Goal: Task Accomplishment & Management: Complete application form

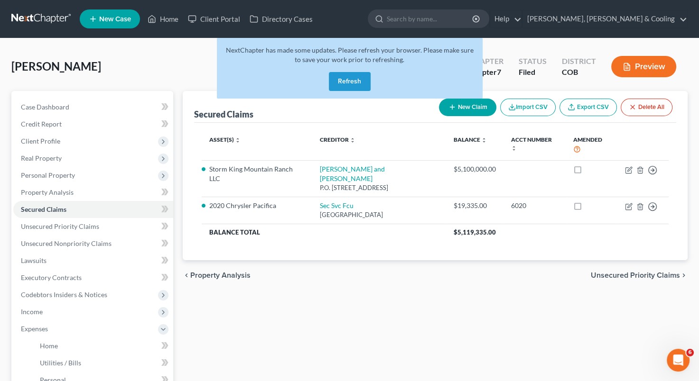
click at [350, 82] on button "Refresh" at bounding box center [350, 81] width 42 height 19
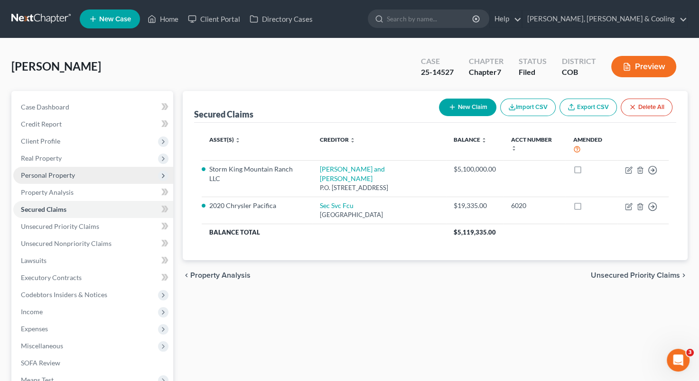
click at [86, 176] on span "Personal Property" at bounding box center [93, 175] width 160 height 17
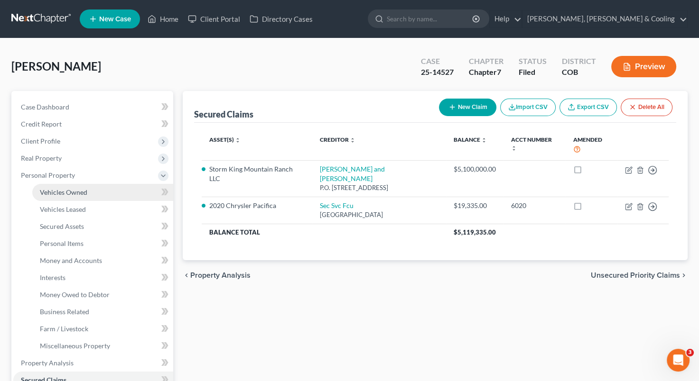
click at [72, 199] on link "Vehicles Owned" at bounding box center [102, 192] width 141 height 17
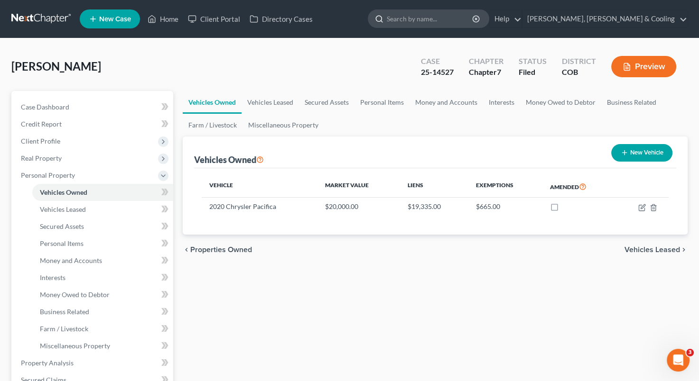
click at [460, 21] on input "search" at bounding box center [430, 19] width 87 height 18
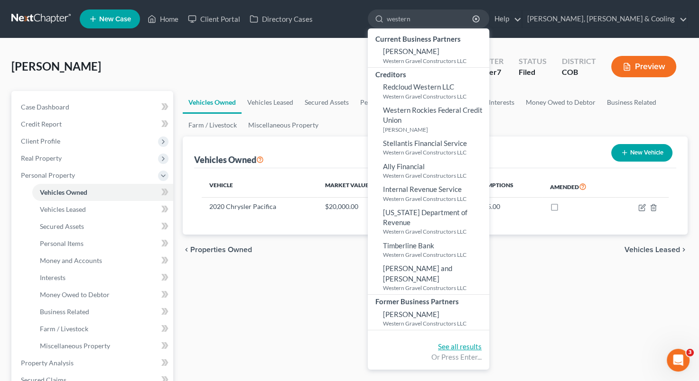
type input "western"
click at [481, 342] on link "See all results" at bounding box center [460, 346] width 44 height 9
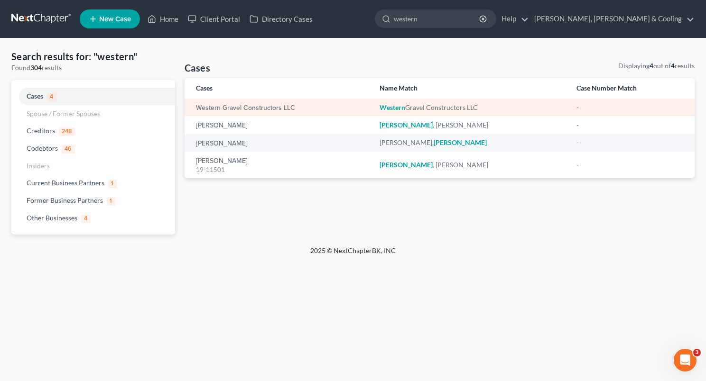
click at [254, 103] on div "Western Gravel Constructors LLC" at bounding box center [280, 107] width 168 height 9
click at [254, 110] on link "Western Gravel Constructors LLC" at bounding box center [245, 108] width 99 height 7
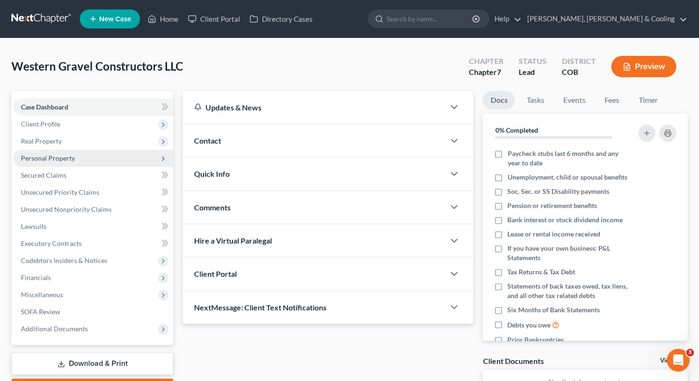
click at [60, 161] on span "Personal Property" at bounding box center [48, 158] width 54 height 8
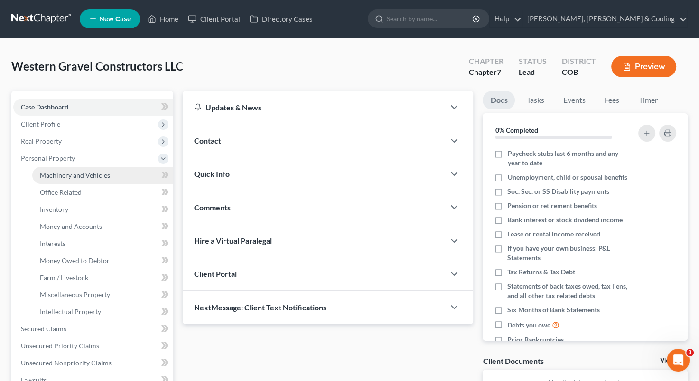
click at [68, 177] on span "Machinery and Vehicles" at bounding box center [75, 175] width 70 height 8
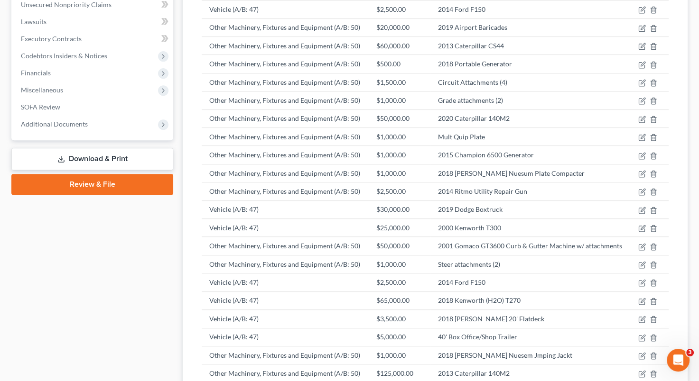
scroll to position [360, 0]
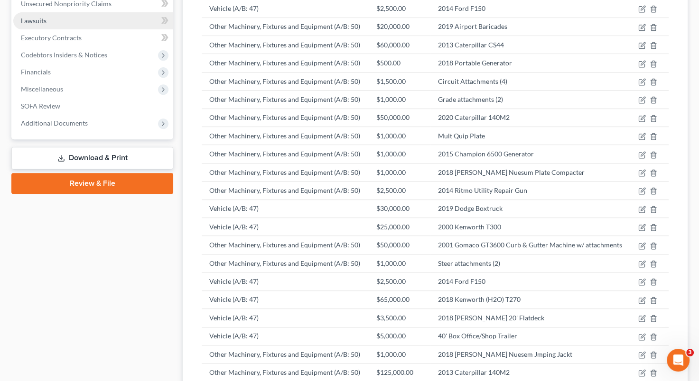
click at [63, 22] on link "Lawsuits" at bounding box center [93, 20] width 160 height 17
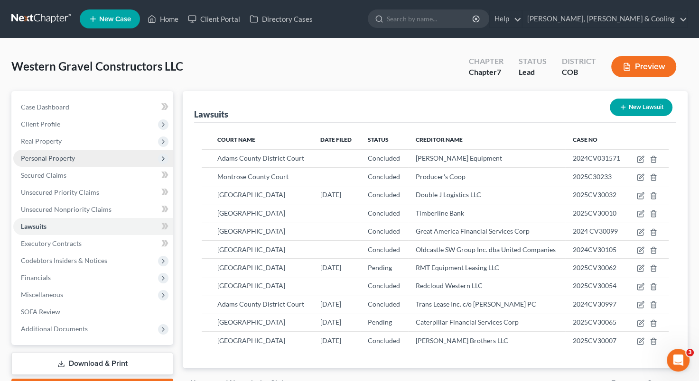
click at [97, 159] on span "Personal Property" at bounding box center [93, 158] width 160 height 17
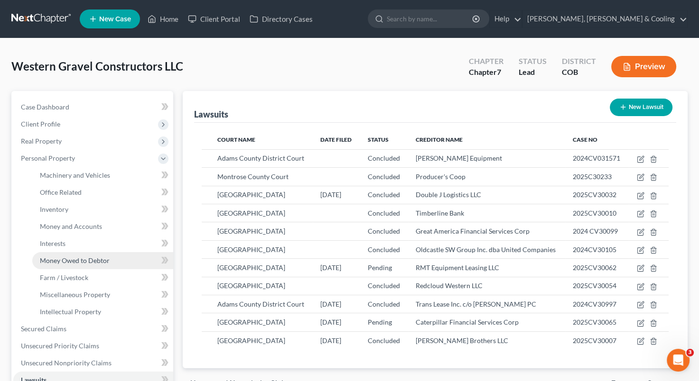
click at [94, 260] on span "Money Owed to Debtor" at bounding box center [75, 261] width 70 height 8
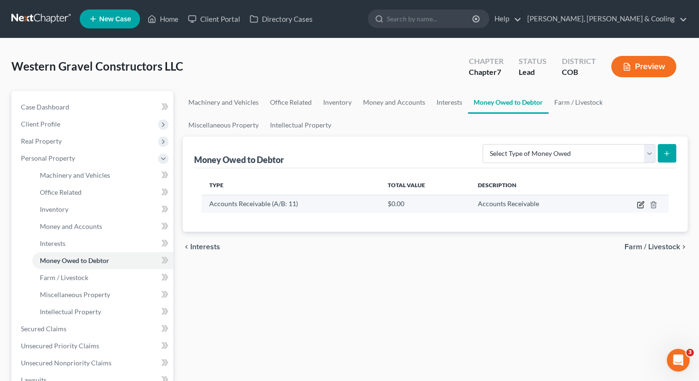
click at [638, 206] on icon "button" at bounding box center [641, 205] width 8 height 8
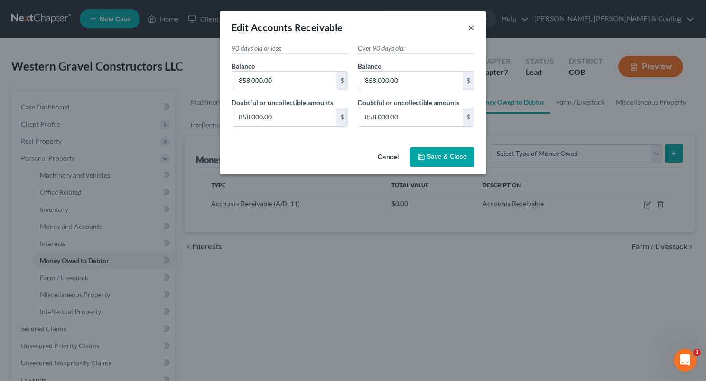
click at [471, 28] on button "×" at bounding box center [471, 27] width 7 height 11
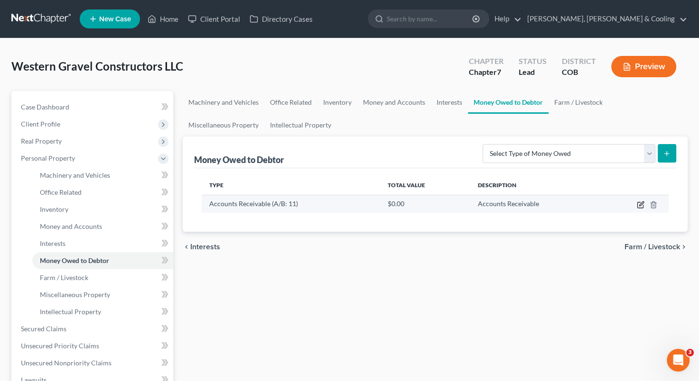
click at [641, 201] on icon "button" at bounding box center [641, 205] width 8 height 8
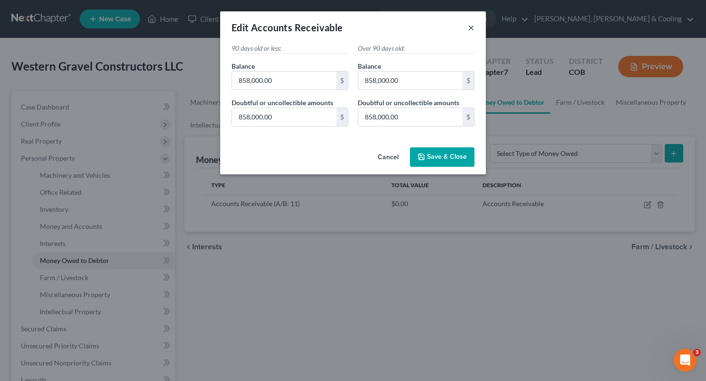
click at [470, 26] on button "×" at bounding box center [471, 27] width 7 height 11
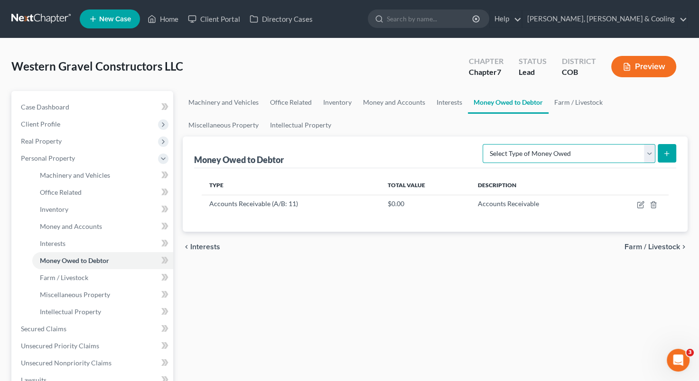
click at [649, 153] on select "Select Type of Money Owed Accounts Receivable (A/B: 11) Causes of Action Agains…" at bounding box center [568, 153] width 173 height 19
select select "causes_of_action_against_third_parties"
click at [485, 144] on select "Select Type of Money Owed Accounts Receivable (A/B: 11) Causes of Action Agains…" at bounding box center [568, 153] width 173 height 19
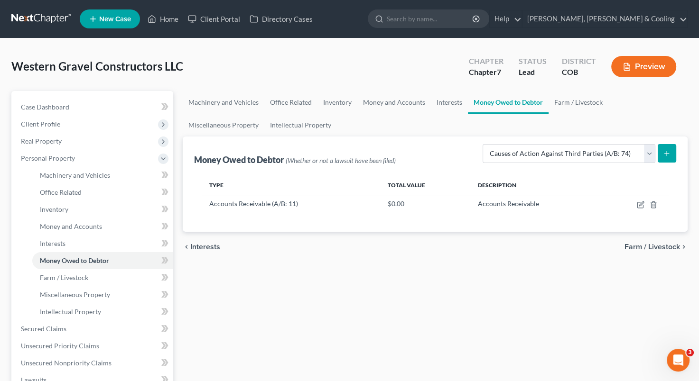
click at [668, 148] on button "submit" at bounding box center [666, 153] width 18 height 18
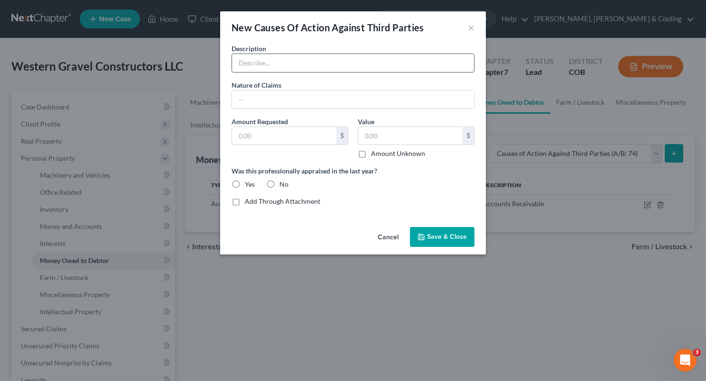
click at [300, 65] on input "text" at bounding box center [353, 63] width 242 height 18
click at [272, 99] on input "text" at bounding box center [353, 100] width 242 height 18
click at [330, 64] on input "JITA Construction Inc." at bounding box center [353, 63] width 242 height 18
type input "JITA Construction Inc. (US DOT)"
click at [272, 103] on input "text" at bounding box center [353, 100] width 242 height 18
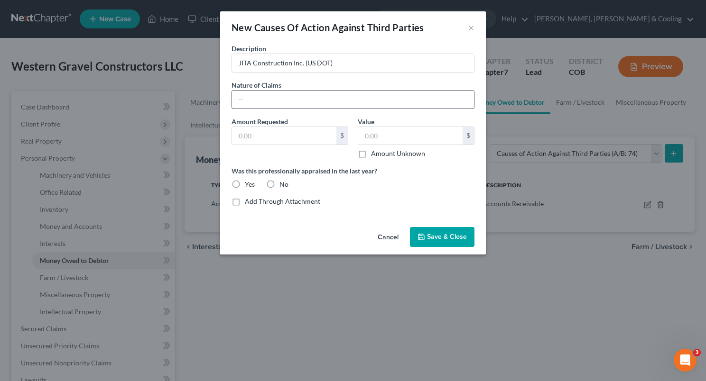
click at [272, 103] on input "text" at bounding box center [353, 100] width 242 height 18
type input "U"
type input "Rejected work on federal project"
click at [291, 138] on input "text" at bounding box center [284, 136] width 104 height 18
click at [279, 182] on label "No" at bounding box center [283, 184] width 9 height 9
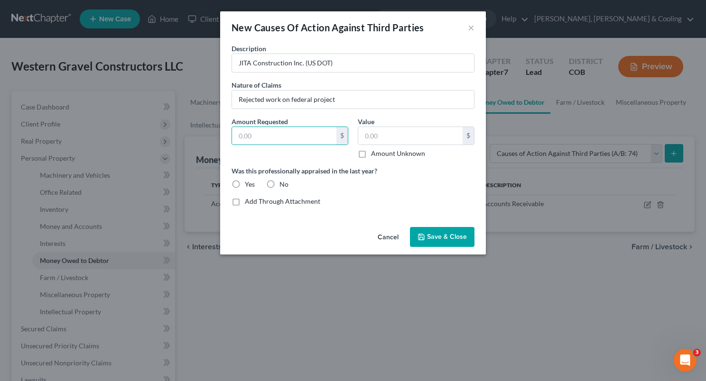
click at [283, 182] on input "No" at bounding box center [286, 183] width 6 height 6
radio input "true"
click at [279, 182] on label "No" at bounding box center [283, 184] width 9 height 9
click at [283, 182] on input "No" at bounding box center [286, 183] width 6 height 6
click at [437, 235] on span "Save & Close" at bounding box center [447, 237] width 40 height 8
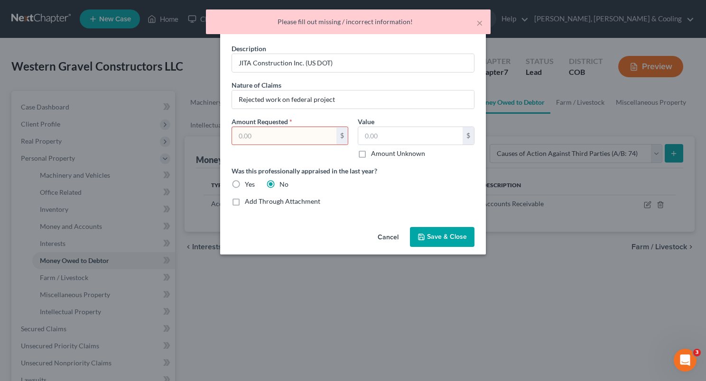
click at [306, 129] on input "text" at bounding box center [284, 136] width 104 height 18
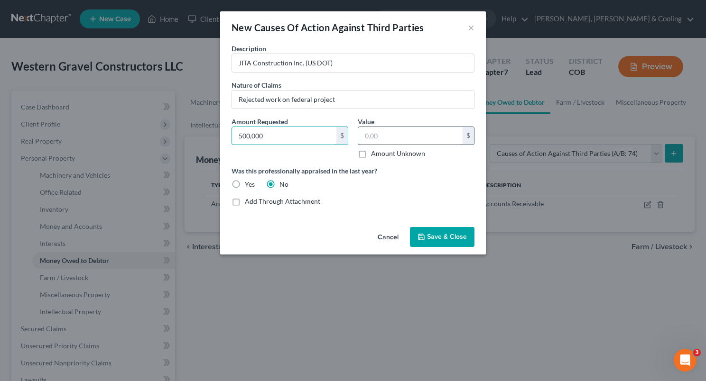
type input "500,000"
click at [382, 136] on input "text" at bounding box center [410, 136] width 104 height 18
type input "500,000"
click at [438, 239] on span "Save & Close" at bounding box center [447, 237] width 40 height 8
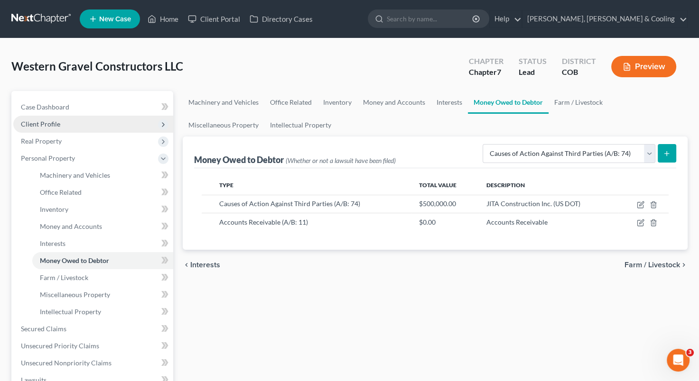
click at [67, 123] on span "Client Profile" at bounding box center [93, 124] width 160 height 17
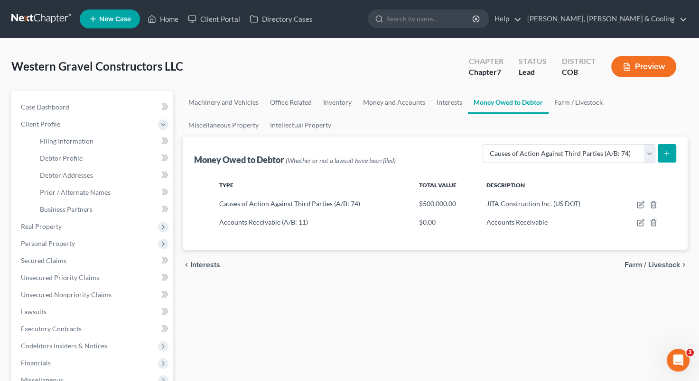
click at [286, 305] on div "Machinery and Vehicles Office Related Inventory Money and Accounts Interests Mo…" at bounding box center [435, 288] width 514 height 394
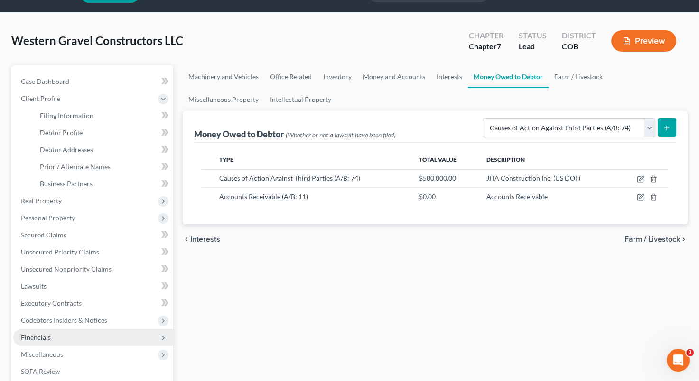
click at [82, 334] on span "Financials" at bounding box center [93, 337] width 160 height 17
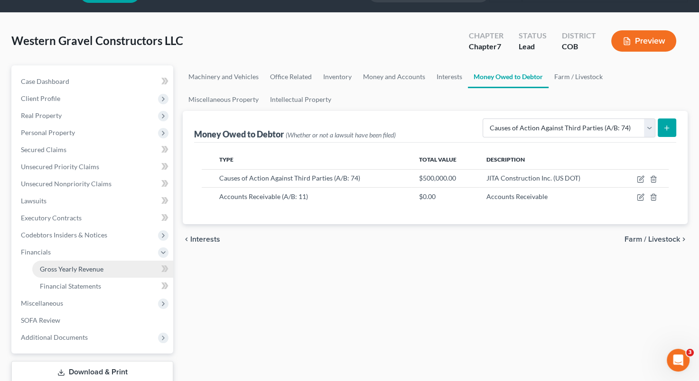
click at [97, 269] on span "Gross Yearly Revenue" at bounding box center [72, 269] width 64 height 8
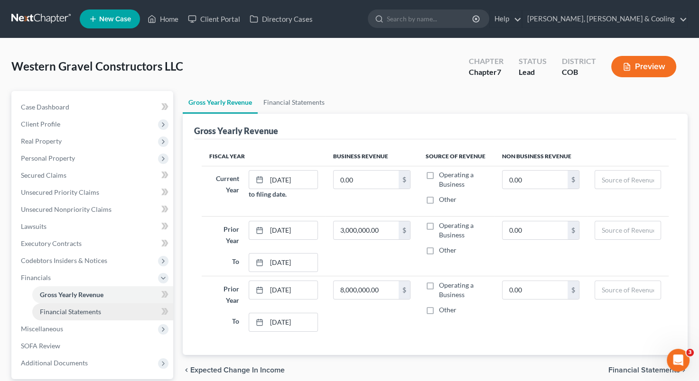
click at [91, 317] on link "Financial Statements" at bounding box center [102, 312] width 141 height 17
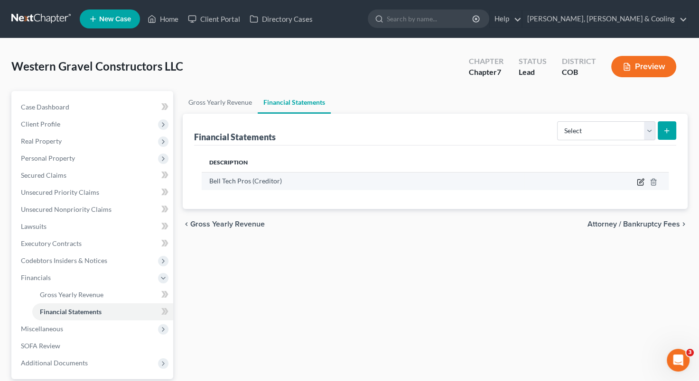
click at [640, 182] on icon "button" at bounding box center [641, 181] width 4 height 4
select select "creditor"
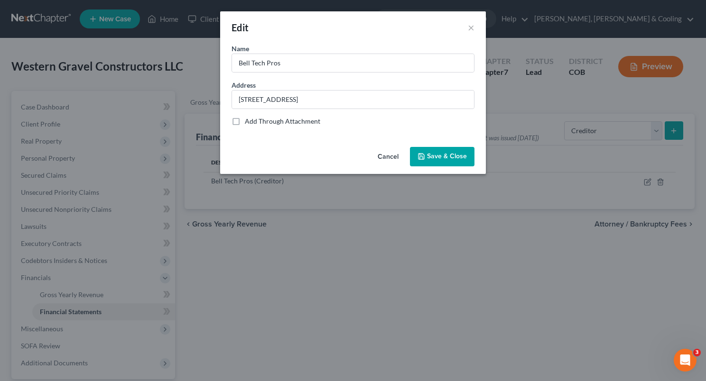
click at [424, 161] on button "Save & Close" at bounding box center [442, 157] width 65 height 20
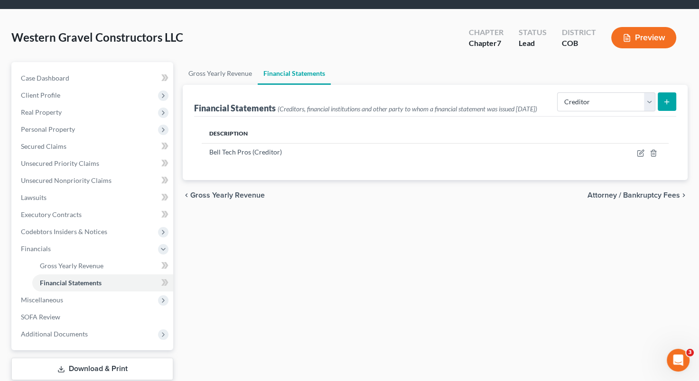
scroll to position [38, 0]
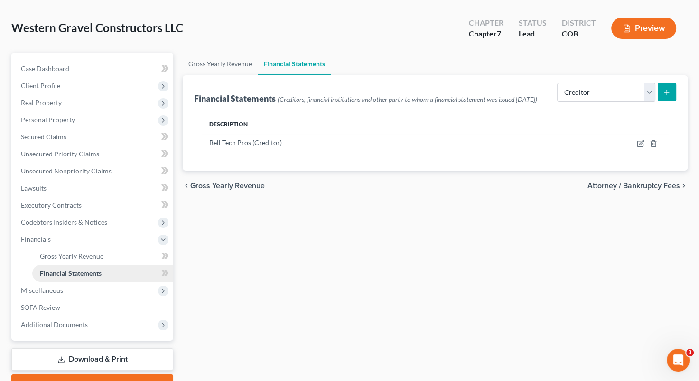
click at [139, 267] on link "Financial Statements" at bounding box center [102, 273] width 141 height 17
click at [120, 287] on span "Miscellaneous" at bounding box center [93, 290] width 160 height 17
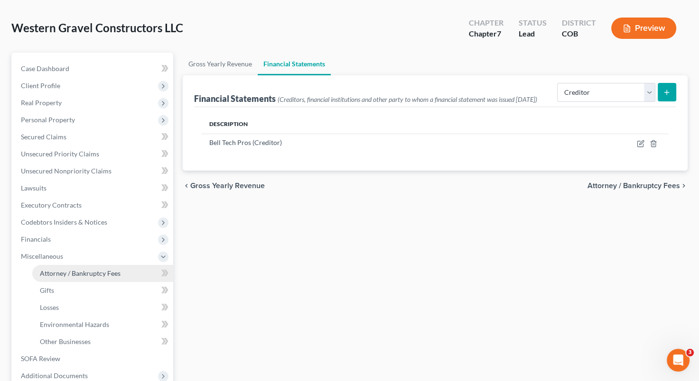
click at [111, 273] on span "Attorney / Bankruptcy Fees" at bounding box center [80, 273] width 81 height 8
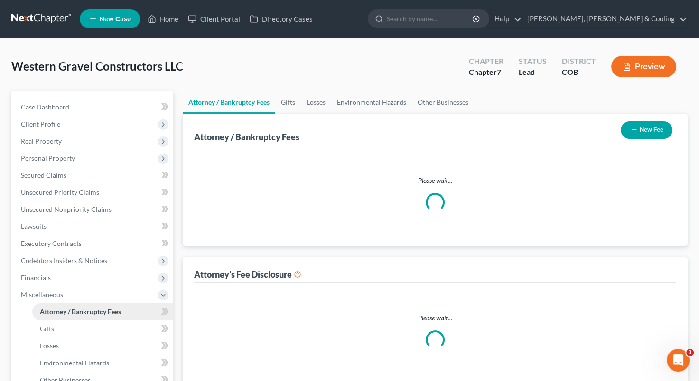
select select "5"
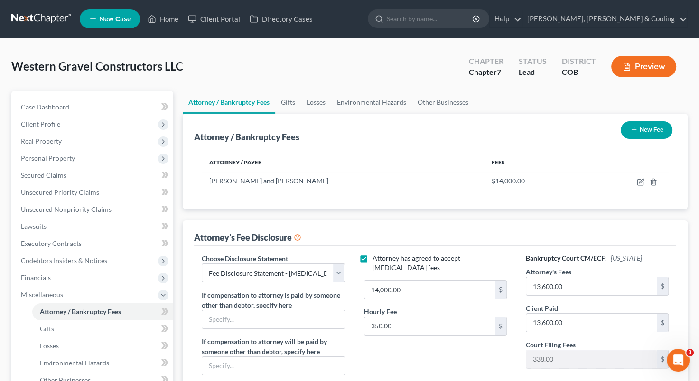
scroll to position [46, 0]
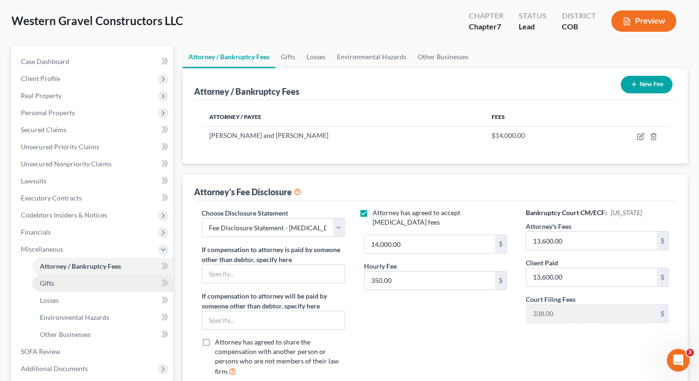
click at [94, 281] on link "Gifts" at bounding box center [102, 283] width 141 height 17
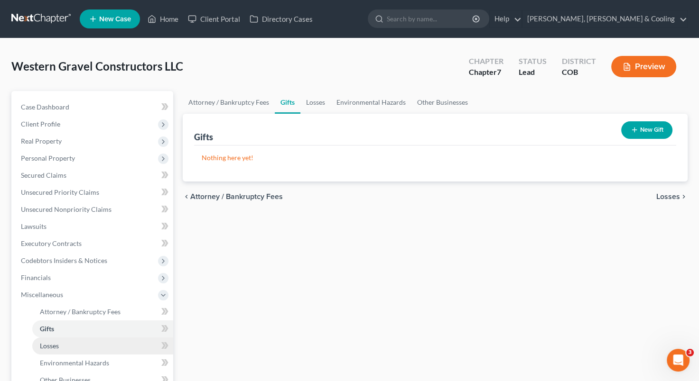
click at [106, 346] on link "Losses" at bounding box center [102, 346] width 141 height 17
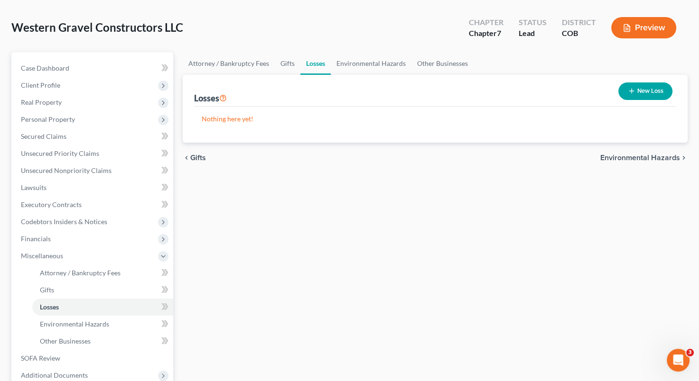
scroll to position [38, 0]
click at [649, 95] on button "New Loss" at bounding box center [645, 92] width 54 height 18
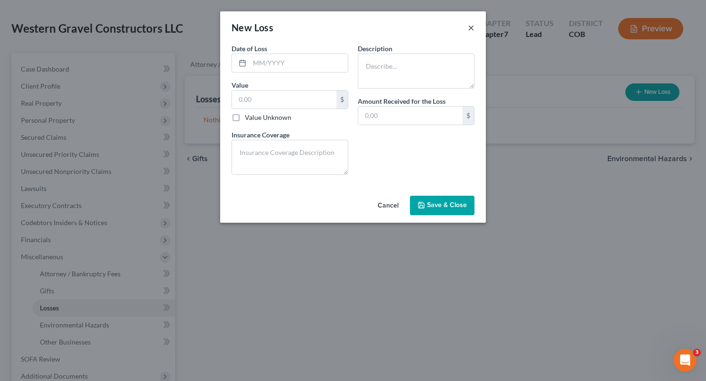
click at [468, 28] on button "×" at bounding box center [471, 27] width 7 height 11
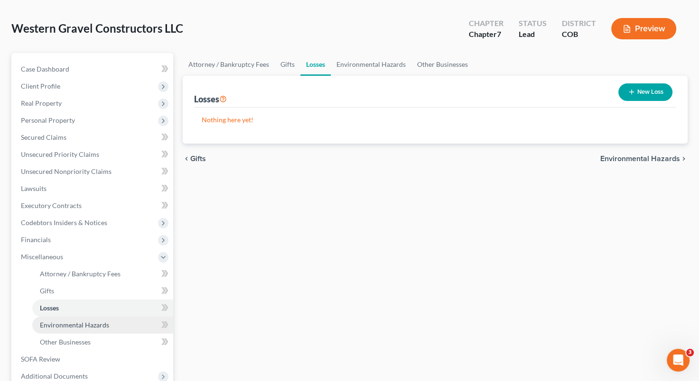
click at [109, 322] on link "Environmental Hazards" at bounding box center [102, 325] width 141 height 17
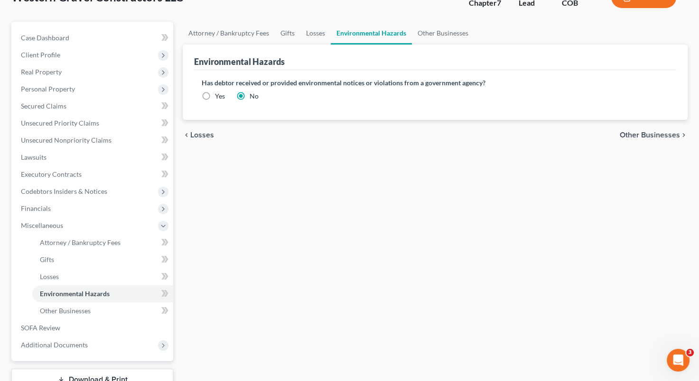
scroll to position [72, 0]
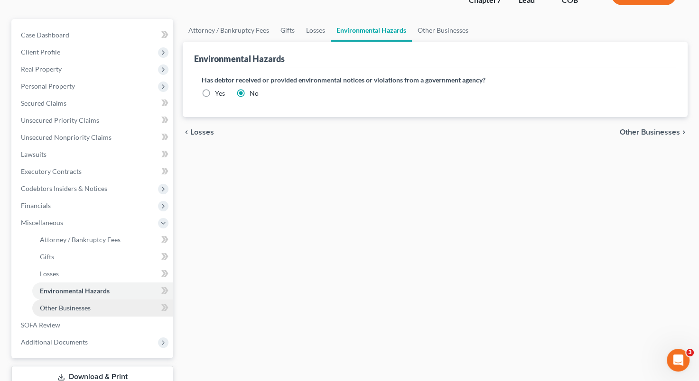
click at [107, 312] on link "Other Businesses" at bounding box center [102, 308] width 141 height 17
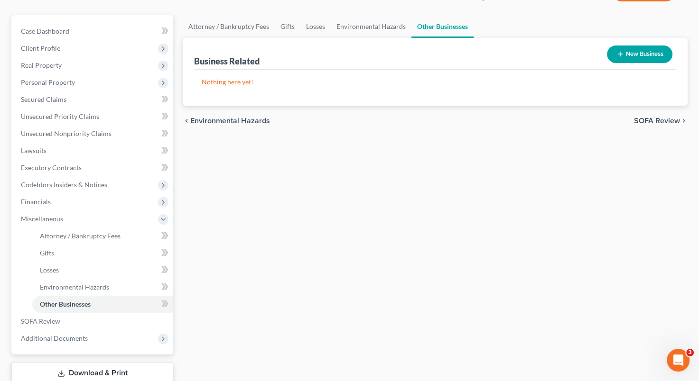
scroll to position [74, 0]
click at [657, 123] on span "SOFA Review" at bounding box center [657, 123] width 46 height 8
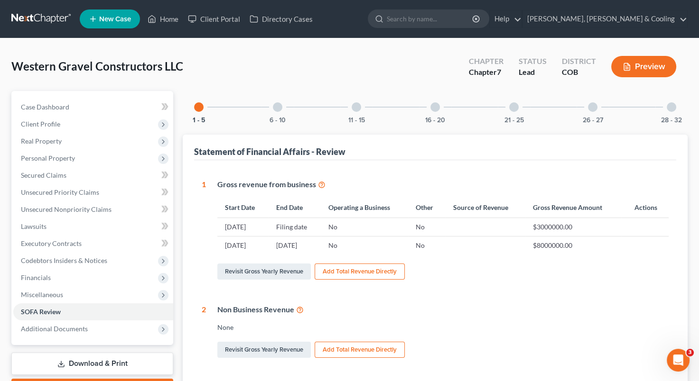
click at [276, 101] on div "6 - 10" at bounding box center [277, 107] width 32 height 32
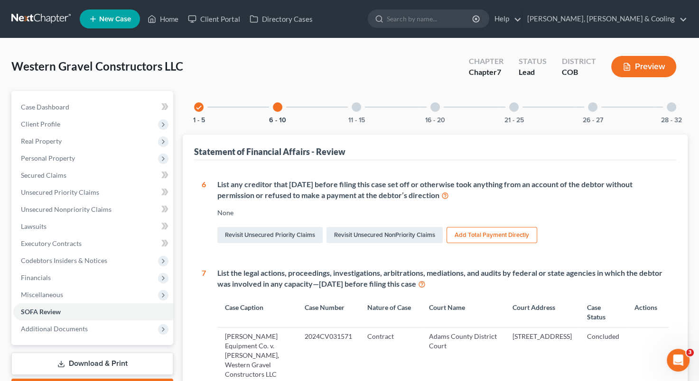
click at [361, 109] on div "11 - 15" at bounding box center [356, 107] width 32 height 32
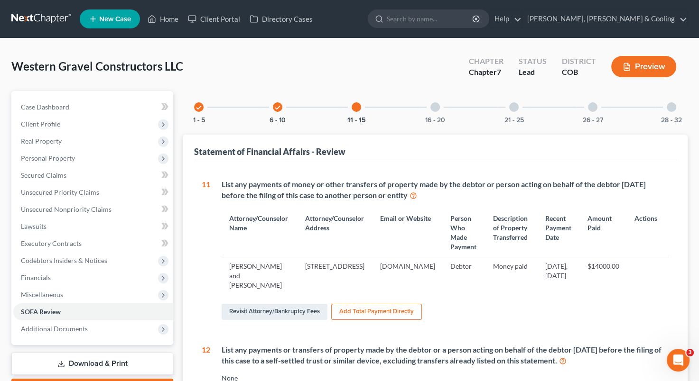
click at [438, 102] on div "16 - 20" at bounding box center [435, 107] width 32 height 32
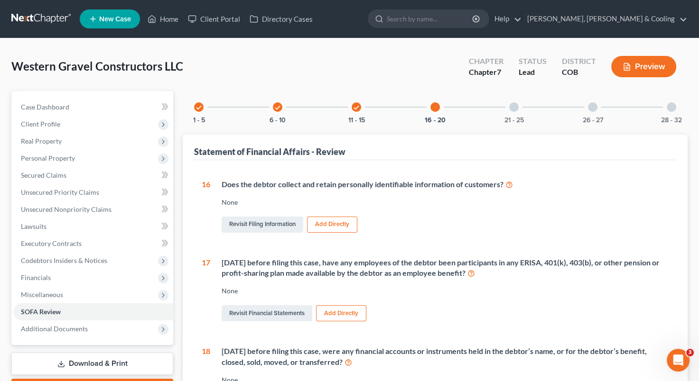
click at [516, 108] on div at bounding box center [513, 106] width 9 height 9
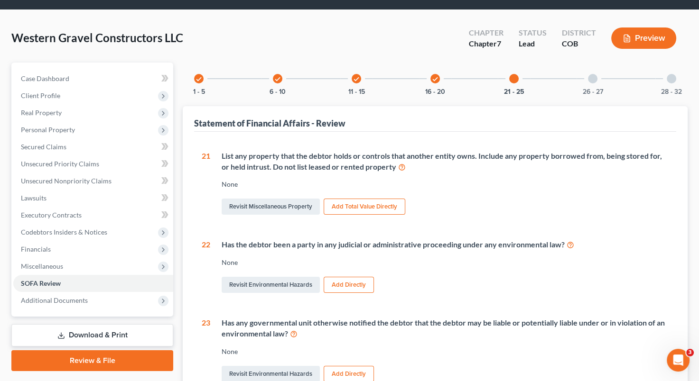
scroll to position [20, 0]
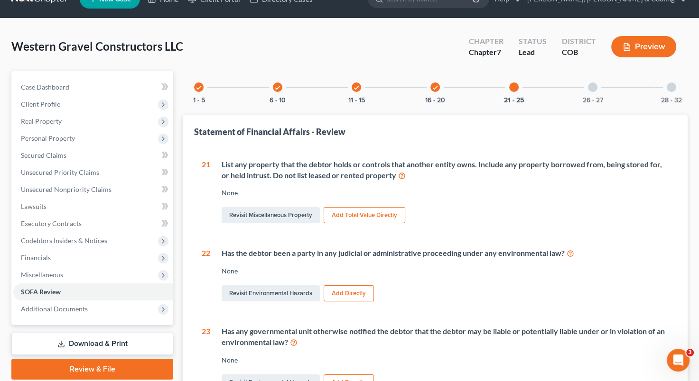
click at [593, 85] on div at bounding box center [592, 87] width 9 height 9
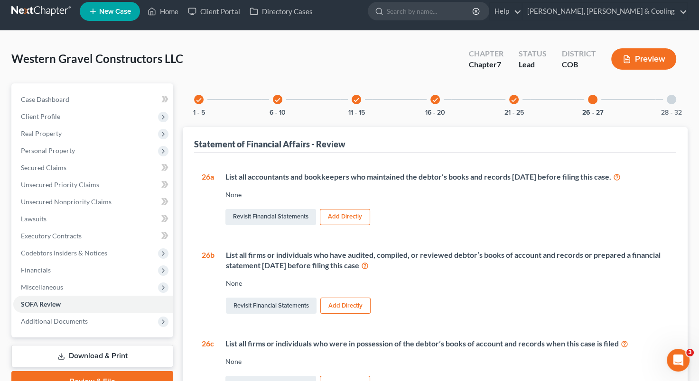
scroll to position [6, 0]
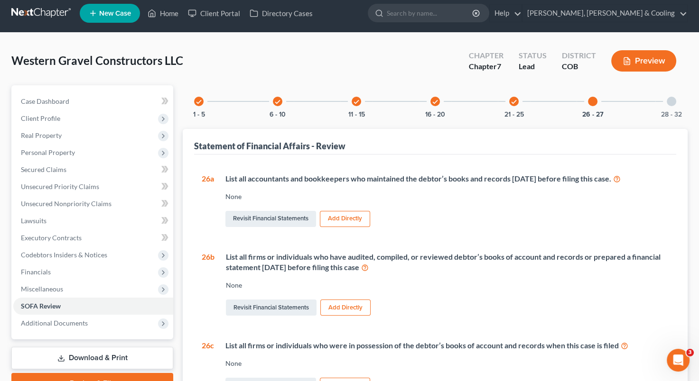
click at [672, 102] on div at bounding box center [670, 101] width 9 height 9
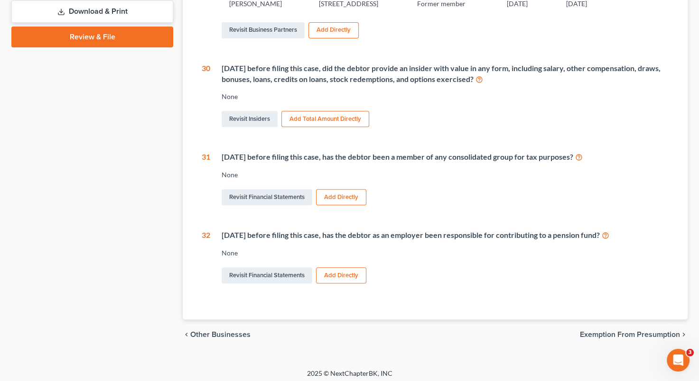
scroll to position [355, 0]
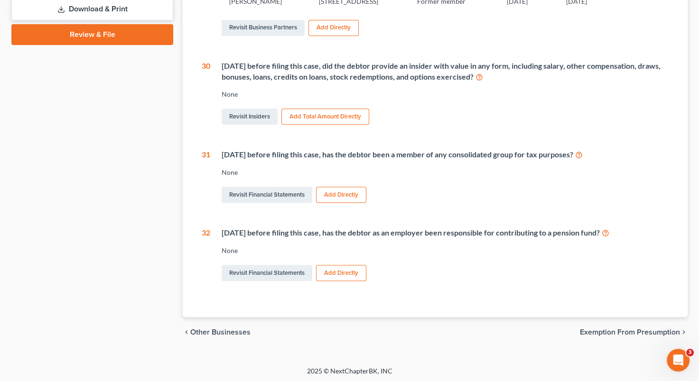
click at [651, 332] on span "Exemption from Presumption" at bounding box center [630, 333] width 100 height 8
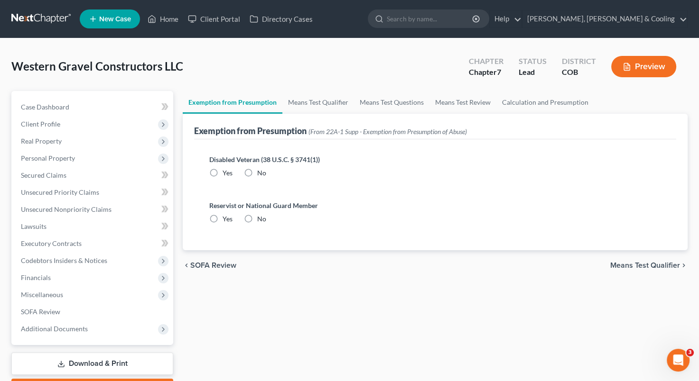
click at [257, 170] on label "No" at bounding box center [261, 172] width 9 height 9
click at [261, 170] on input "No" at bounding box center [264, 171] width 6 height 6
radio input "true"
click at [257, 217] on label "No" at bounding box center [261, 218] width 9 height 9
click at [261, 217] on input "No" at bounding box center [264, 217] width 6 height 6
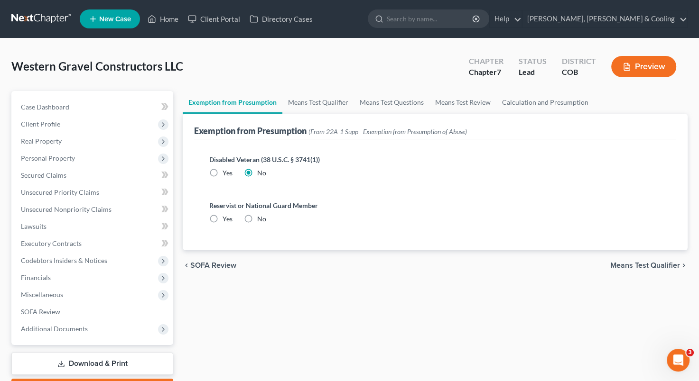
radio input "true"
click at [626, 259] on div "chevron_left SOFA Review Means Test Qualifier chevron_right" at bounding box center [435, 265] width 505 height 30
click at [629, 268] on span "Means Test Qualifier" at bounding box center [645, 266] width 70 height 8
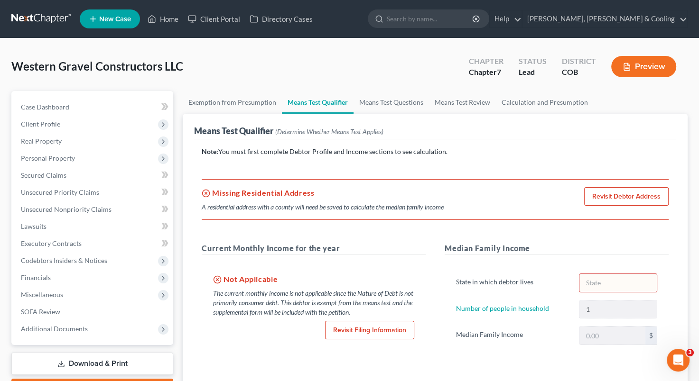
click at [370, 277] on h5 "Not Applicable" at bounding box center [313, 279] width 201 height 11
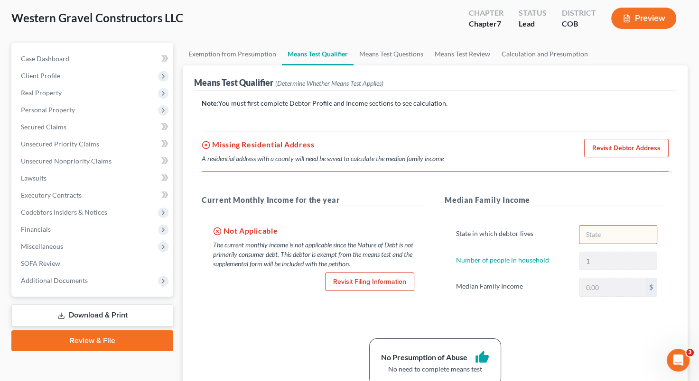
scroll to position [56, 0]
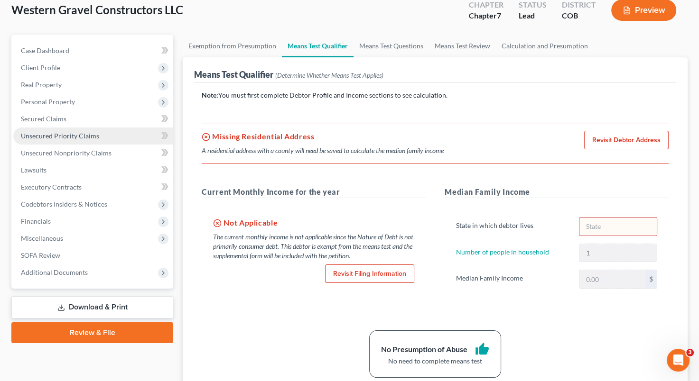
click at [74, 133] on span "Unsecured Priority Claims" at bounding box center [60, 136] width 78 height 8
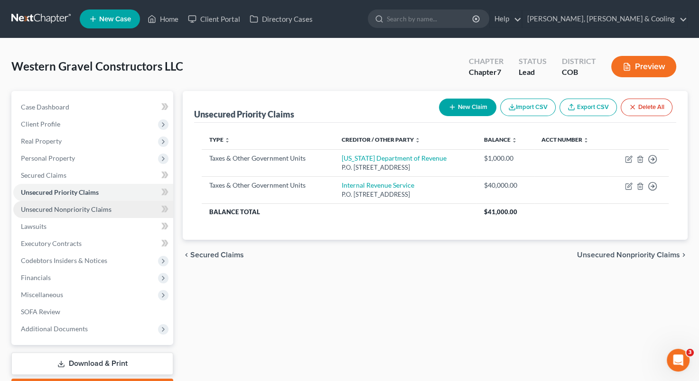
click at [80, 210] on span "Unsecured Nonpriority Claims" at bounding box center [66, 209] width 91 height 8
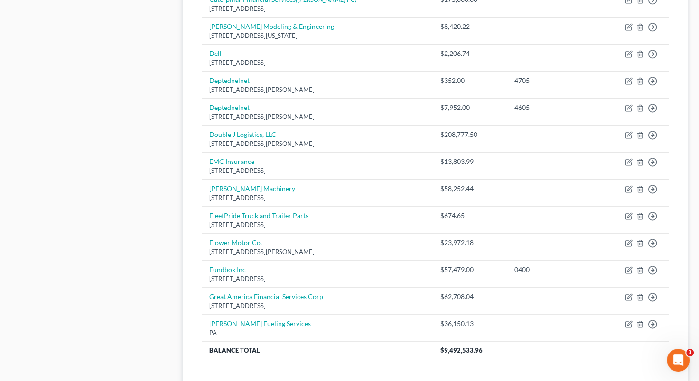
scroll to position [684, 0]
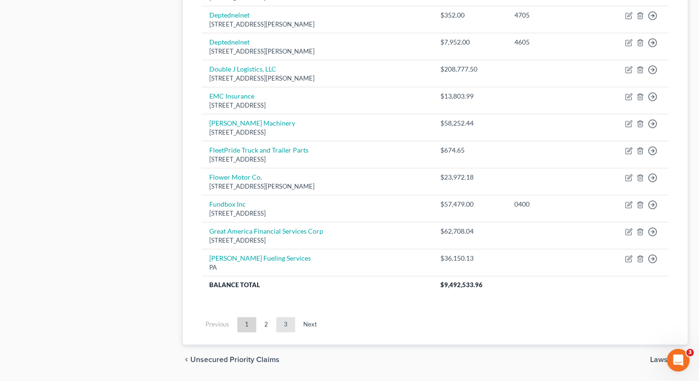
click at [281, 328] on link "3" at bounding box center [285, 324] width 19 height 15
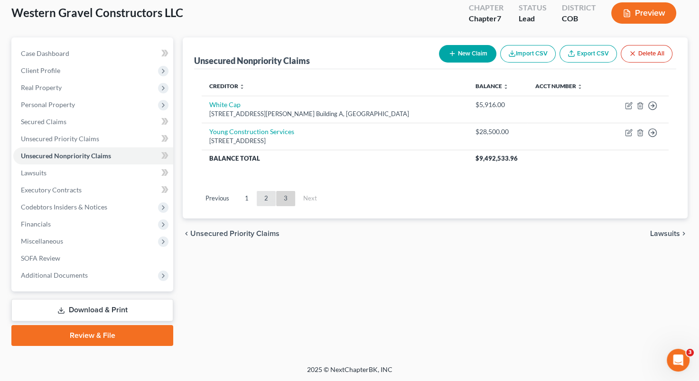
click at [265, 199] on link "2" at bounding box center [266, 198] width 19 height 15
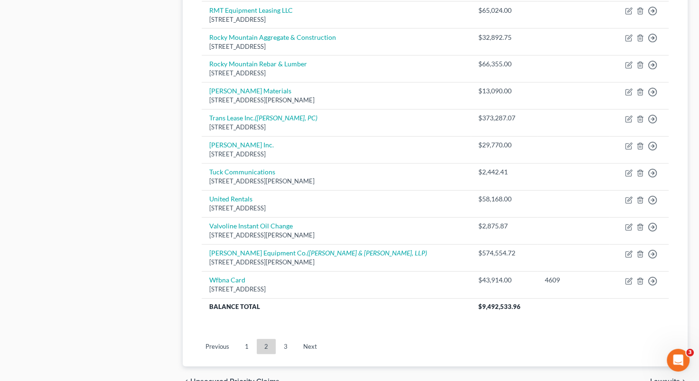
scroll to position [677, 0]
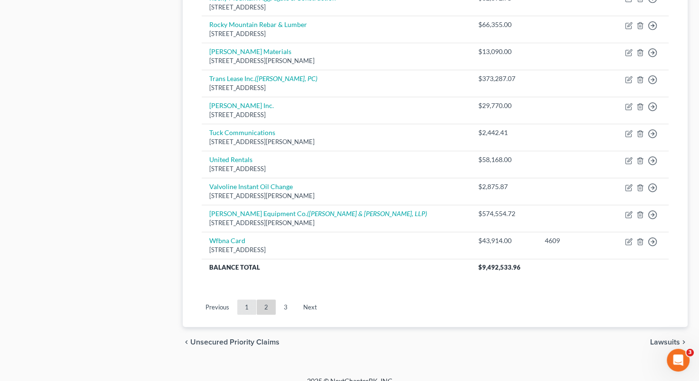
click at [246, 307] on link "1" at bounding box center [246, 307] width 19 height 15
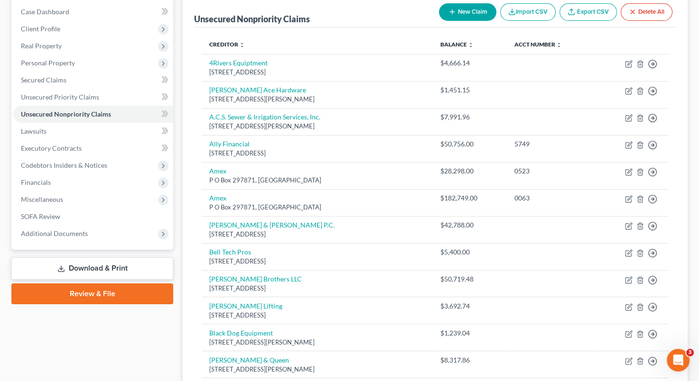
scroll to position [93, 0]
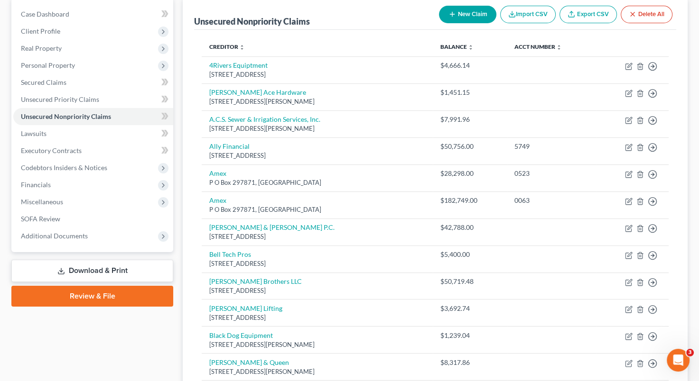
click at [124, 269] on link "Download & Print" at bounding box center [92, 271] width 162 height 22
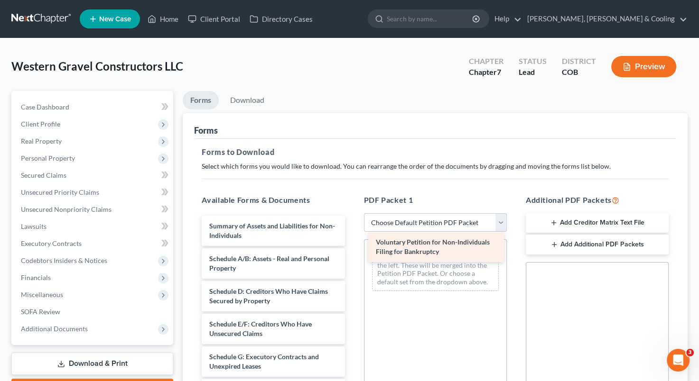
drag, startPoint x: 307, startPoint y: 233, endPoint x: 474, endPoint y: 251, distance: 167.9
click at [352, 251] on div "Voluntary Petition for Non-Individuals Filing for Bankruptcy Voluntary Petition…" at bounding box center [273, 387] width 158 height 343
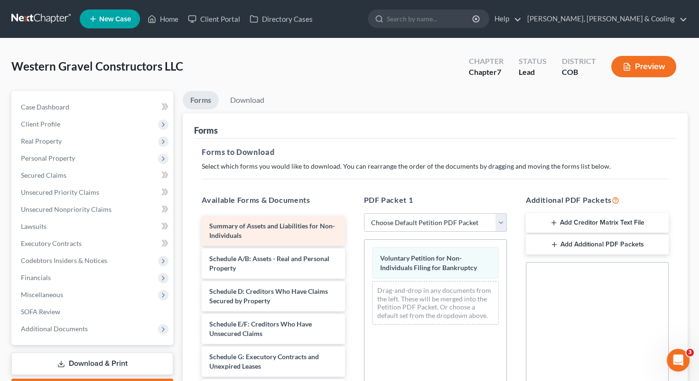
click at [287, 242] on div "Summary of Assets and Liabilities for Non-Individuals" at bounding box center [273, 231] width 143 height 30
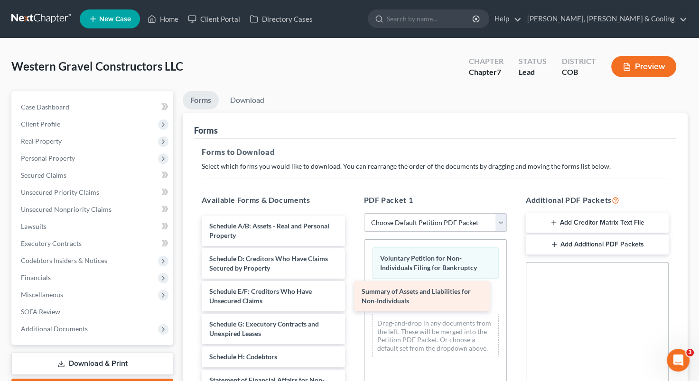
drag, startPoint x: 287, startPoint y: 242, endPoint x: 439, endPoint y: 309, distance: 166.1
click at [352, 309] on div "Summary of Assets and Liabilities for Non-Individuals Summary of Assets and Lia…" at bounding box center [273, 371] width 158 height 310
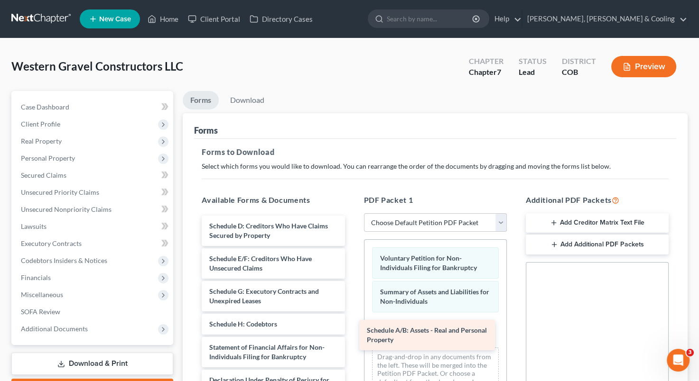
drag, startPoint x: 289, startPoint y: 229, endPoint x: 447, endPoint y: 334, distance: 189.5
click at [352, 334] on div "Schedule A/B: Assets - Real and Personal Property Schedule A/B: Assets - Real a…" at bounding box center [273, 354] width 158 height 277
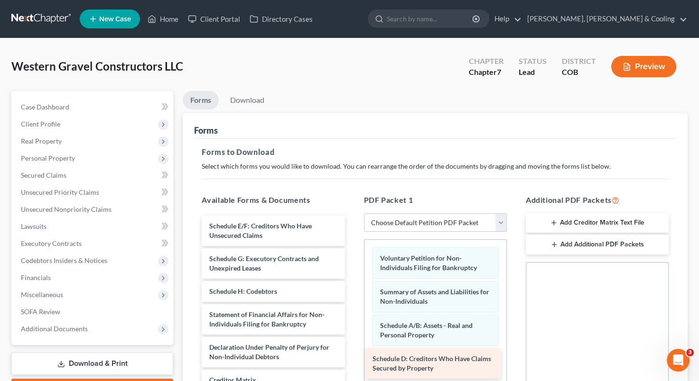
drag, startPoint x: 299, startPoint y: 224, endPoint x: 462, endPoint y: 358, distance: 211.4
click at [352, 358] on div "Schedule D: Creditors Who Have Claims Secured by Property Schedule D: Creditors…" at bounding box center [273, 338] width 158 height 245
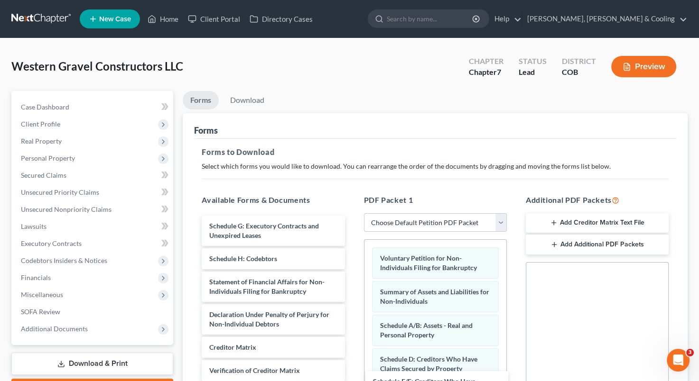
drag, startPoint x: 291, startPoint y: 229, endPoint x: 454, endPoint y: 385, distance: 226.1
click at [454, 381] on html "Home New Case Client Portal Directory Cases [PERSON_NAME], [PERSON_NAME] & Cool…" at bounding box center [349, 293] width 699 height 586
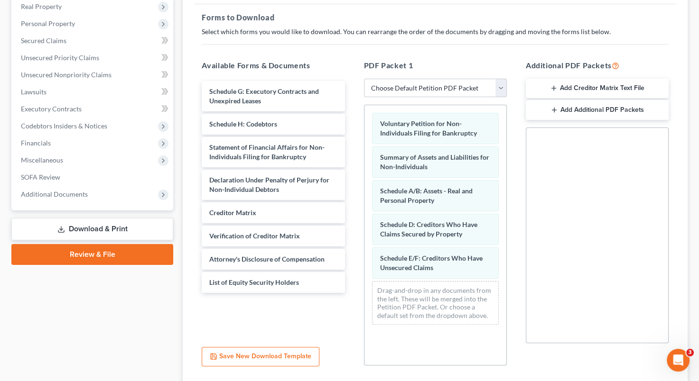
scroll to position [155, 0]
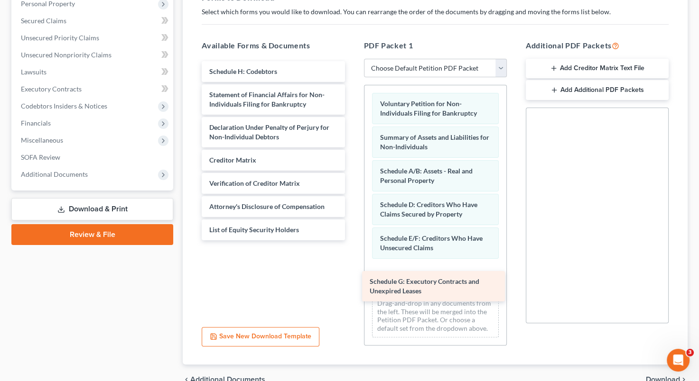
drag, startPoint x: 300, startPoint y: 68, endPoint x: 461, endPoint y: 274, distance: 261.2
click at [352, 240] on div "Schedule G: Executory Contracts and Unexpired Leases Schedule G: Executory Cont…" at bounding box center [273, 150] width 158 height 179
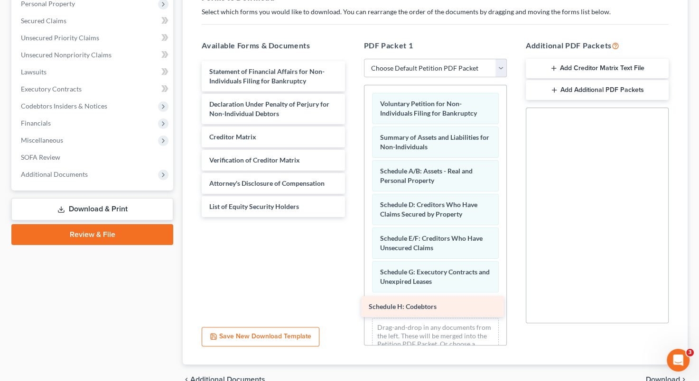
drag, startPoint x: 281, startPoint y: 72, endPoint x: 441, endPoint y: 304, distance: 281.7
click at [352, 217] on div "Schedule H: Codebtors Schedule H: Codebtors Statement of Financial Affairs for …" at bounding box center [273, 139] width 158 height 156
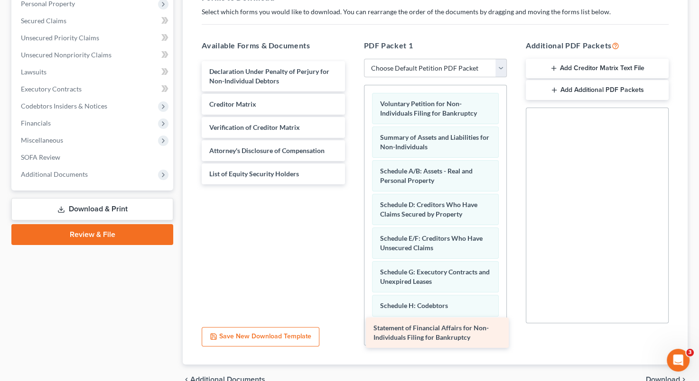
drag, startPoint x: 282, startPoint y: 78, endPoint x: 446, endPoint y: 335, distance: 305.4
click at [352, 185] on div "Statement of Financial Affairs for Non-Individuals Filing for Bankruptcy Statem…" at bounding box center [273, 122] width 158 height 123
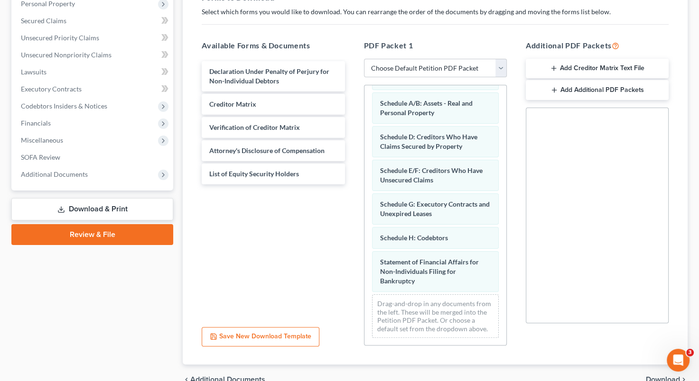
scroll to position [74, 0]
click at [446, 218] on div "Voluntary Petition for Non-Individuals Filing for Bankruptcy Summary of Assets …" at bounding box center [435, 181] width 142 height 328
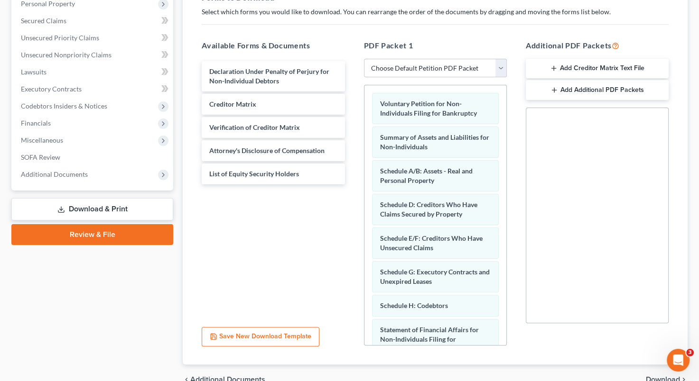
scroll to position [72, 0]
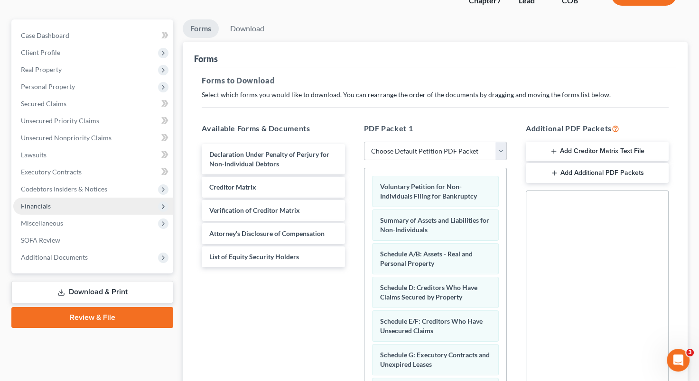
click at [113, 204] on span "Financials" at bounding box center [93, 206] width 160 height 17
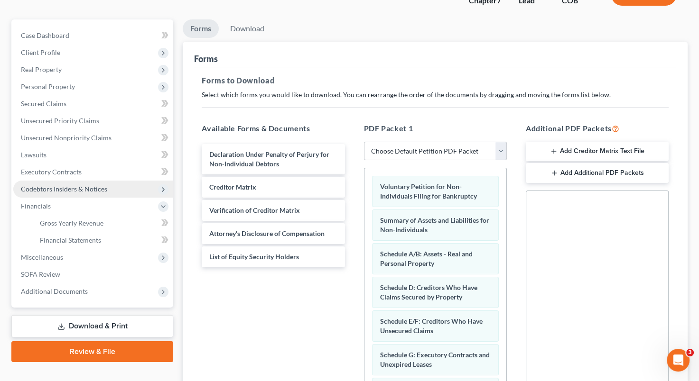
click at [119, 187] on span "Codebtors Insiders & Notices" at bounding box center [93, 189] width 160 height 17
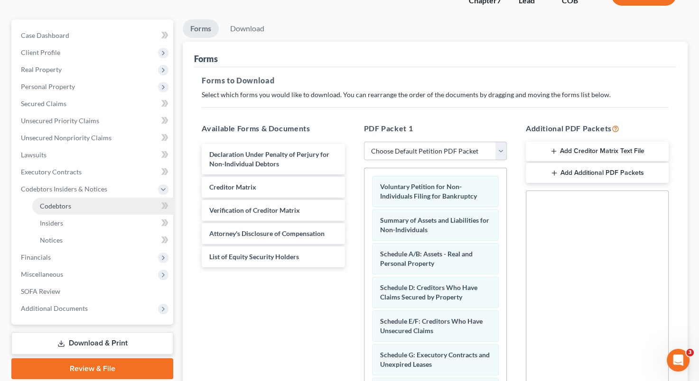
click at [95, 199] on link "Codebtors" at bounding box center [102, 206] width 141 height 17
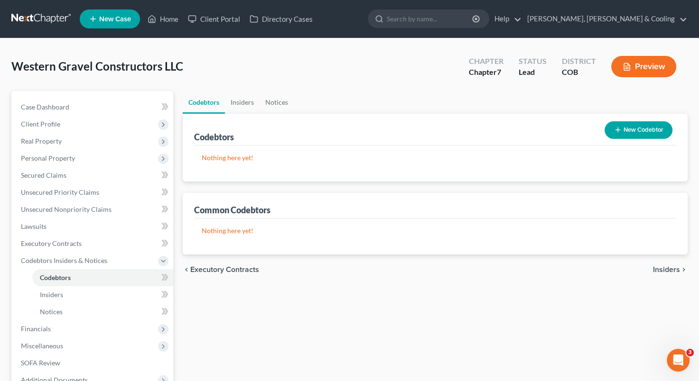
click at [632, 127] on button "New Codebtor" at bounding box center [638, 130] width 68 height 18
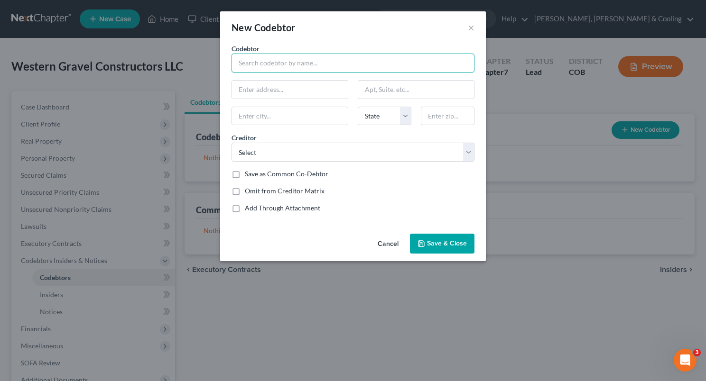
click at [311, 66] on input "text" at bounding box center [352, 63] width 243 height 19
type input "[PERSON_NAME]"
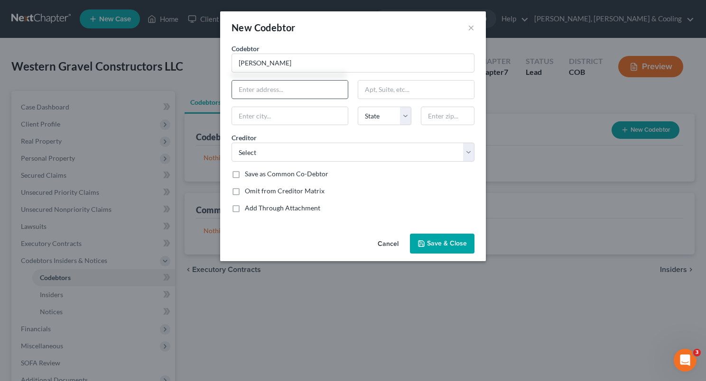
click at [285, 89] on input "text" at bounding box center [290, 90] width 116 height 18
click at [358, 42] on div "New Codebtor ×" at bounding box center [353, 27] width 266 height 32
click at [471, 28] on button "×" at bounding box center [471, 27] width 7 height 11
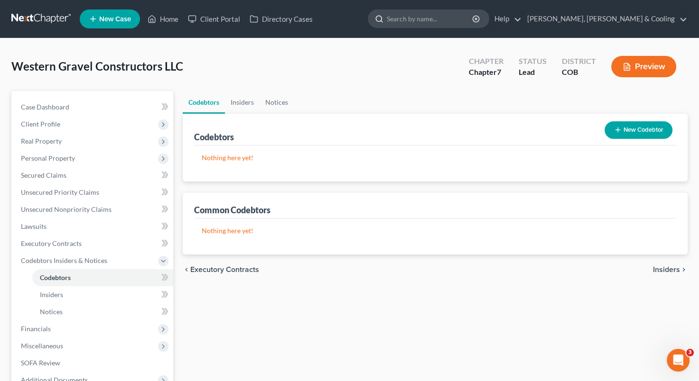
click at [458, 18] on input "search" at bounding box center [430, 19] width 87 height 18
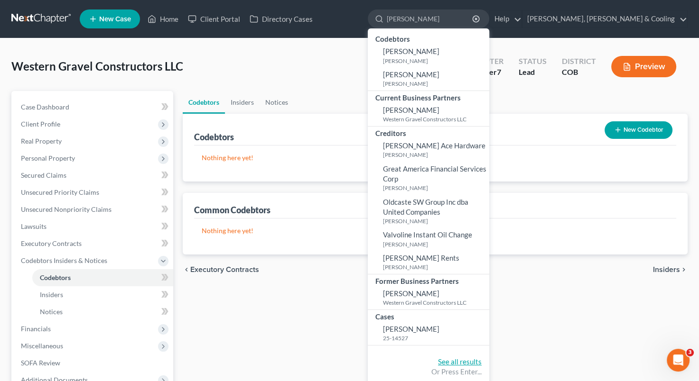
type input "[PERSON_NAME]"
click at [481, 364] on link "See all results" at bounding box center [460, 362] width 44 height 9
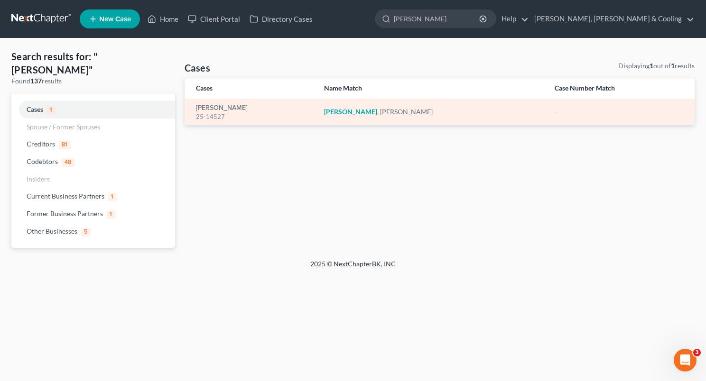
click at [362, 111] on em "[PERSON_NAME]" at bounding box center [350, 112] width 53 height 8
click at [217, 107] on link "[PERSON_NAME]" at bounding box center [222, 108] width 52 height 7
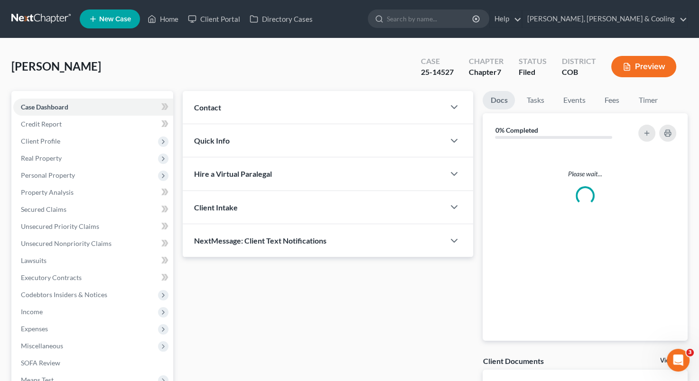
click at [0, 0] on div "Updates & News" at bounding box center [0, 0] width 0 height 0
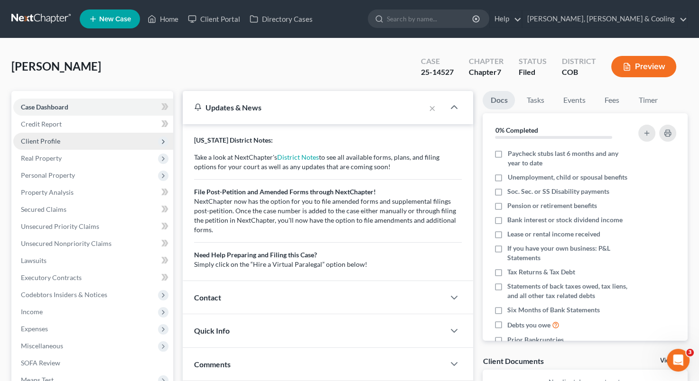
click at [97, 137] on span "Client Profile" at bounding box center [93, 141] width 160 height 17
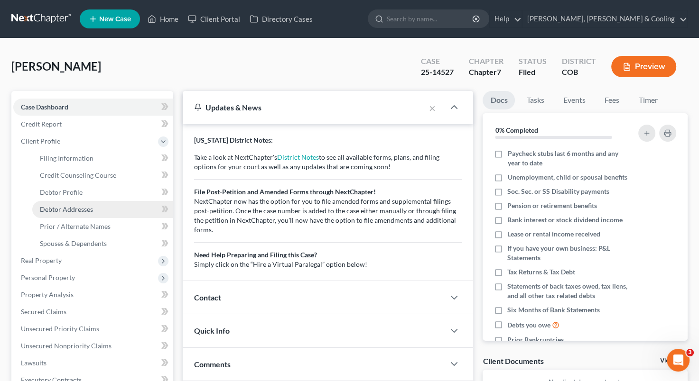
click at [78, 209] on span "Debtor Addresses" at bounding box center [66, 209] width 53 height 8
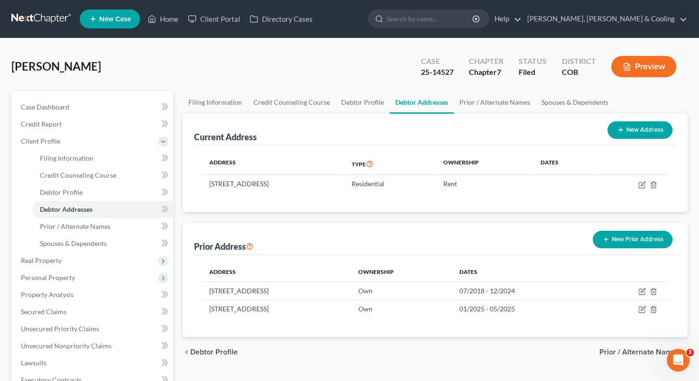
click at [209, 75] on div "[PERSON_NAME] Upgraded Case 25-14527 Chapter Chapter 7 Status Filed District CO…" at bounding box center [349, 70] width 676 height 41
click at [106, 248] on link "Spouses & Dependents" at bounding box center [102, 243] width 141 height 17
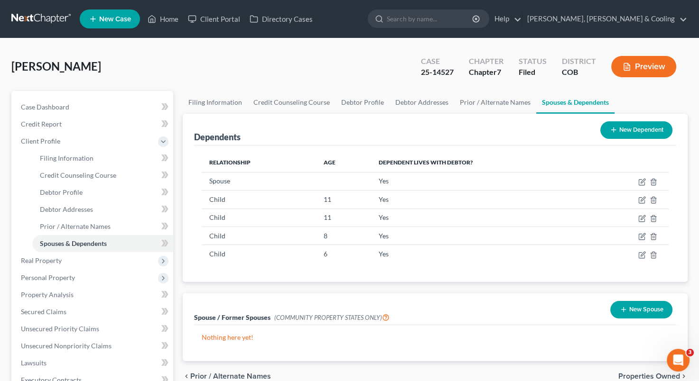
click at [241, 70] on div "[PERSON_NAME] Upgraded Case 25-14527 Chapter Chapter 7 Status Filed District CO…" at bounding box center [349, 70] width 676 height 41
click at [459, 12] on input "search" at bounding box center [430, 19] width 87 height 18
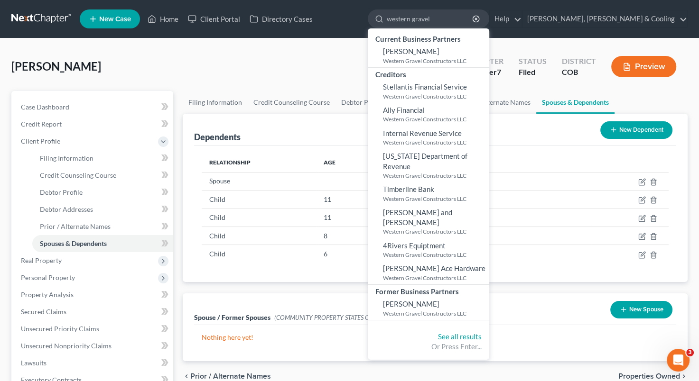
type input "western gravel"
click at [489, 324] on div "See all results Or Press Enter..." at bounding box center [428, 342] width 121 height 36
click at [481, 333] on link "See all results" at bounding box center [460, 337] width 44 height 9
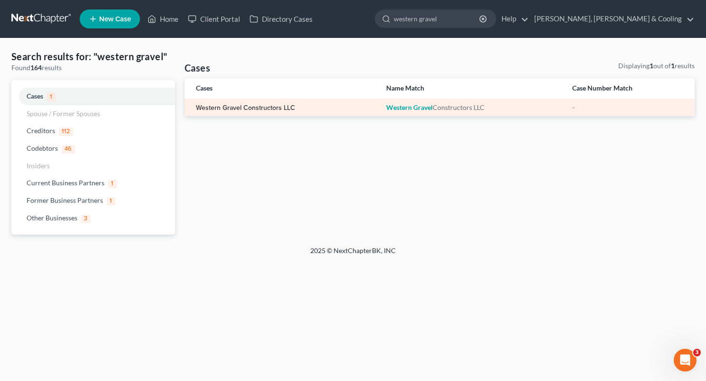
click at [252, 107] on link "Western Gravel Constructors LLC" at bounding box center [245, 108] width 99 height 7
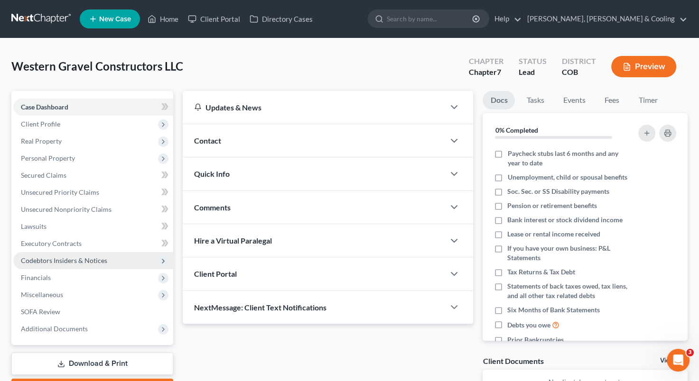
click at [88, 263] on span "Codebtors Insiders & Notices" at bounding box center [64, 261] width 86 height 8
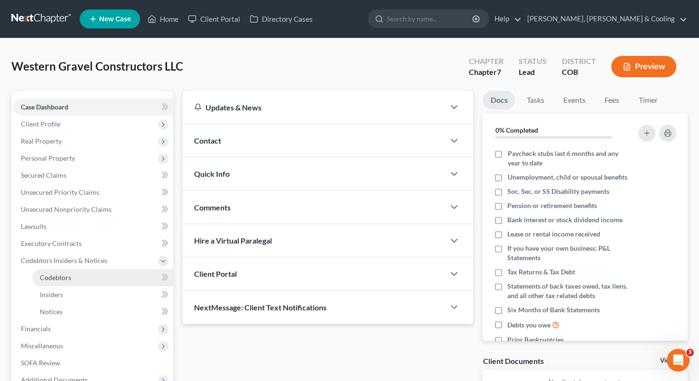
click at [80, 275] on link "Codebtors" at bounding box center [102, 277] width 141 height 17
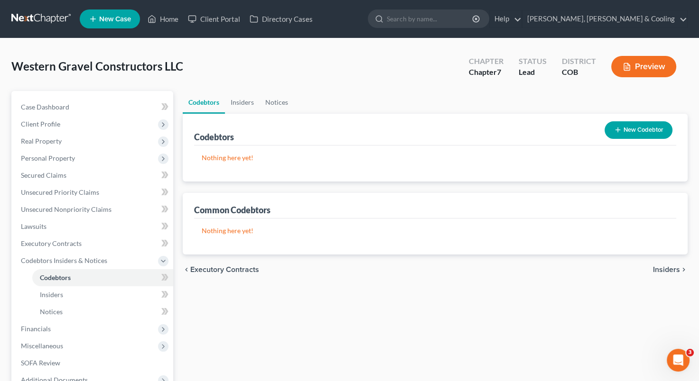
click at [638, 133] on button "New Codebtor" at bounding box center [638, 130] width 68 height 18
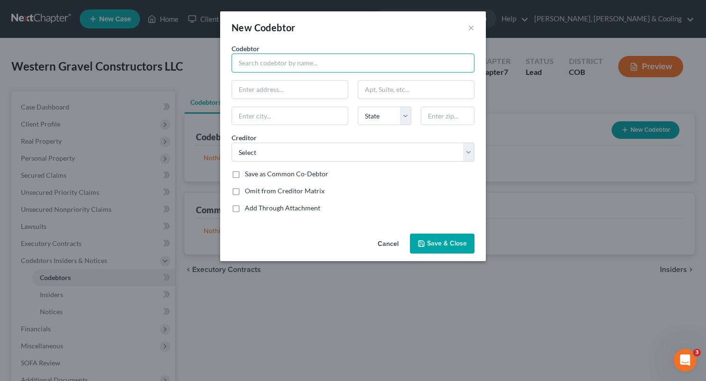
click at [284, 68] on input "text" at bounding box center [352, 63] width 243 height 19
type input "[PERSON_NAME]"
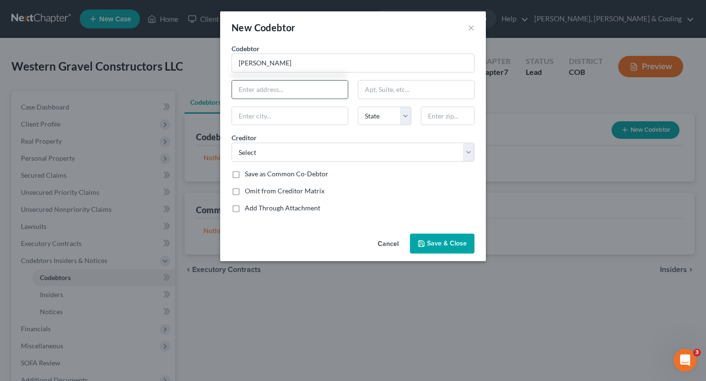
click at [275, 85] on input "text" at bounding box center [290, 90] width 116 height 18
type input "[STREET_ADDRESS]"
click at [300, 114] on input "text" at bounding box center [290, 116] width 116 height 18
type input "Montrose"
select select "5"
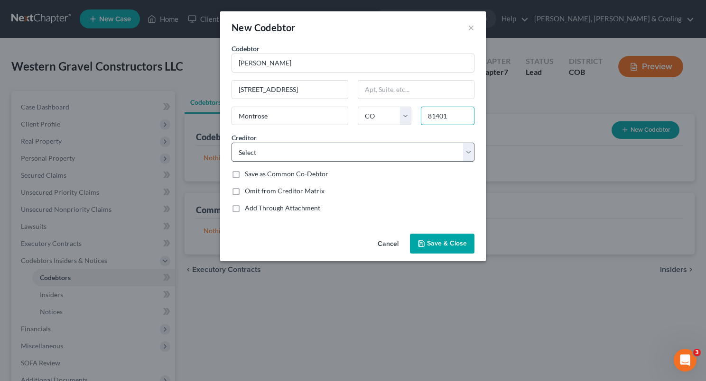
type input "81401"
click at [361, 155] on select "Select Timberline Bank Timberline Bank Timberline Bank Timberline Bank Timberli…" at bounding box center [352, 152] width 243 height 19
select select "0"
click at [231, 143] on select "Select Timberline Bank Timberline Bank Timberline Bank Timberline Bank Timberli…" at bounding box center [352, 152] width 243 height 19
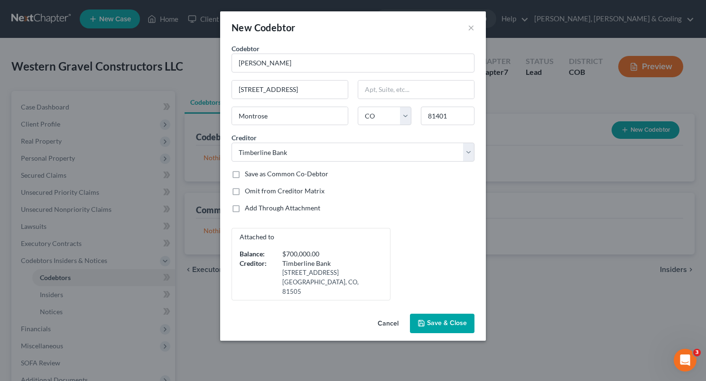
click at [384, 185] on div "Codebtor * [PERSON_NAME] Codebtor * [PERSON_NAME] 647 N. 1st [GEOGRAPHIC_DATA] …" at bounding box center [353, 172] width 252 height 257
click at [436, 320] on span "Save & Close" at bounding box center [447, 324] width 40 height 8
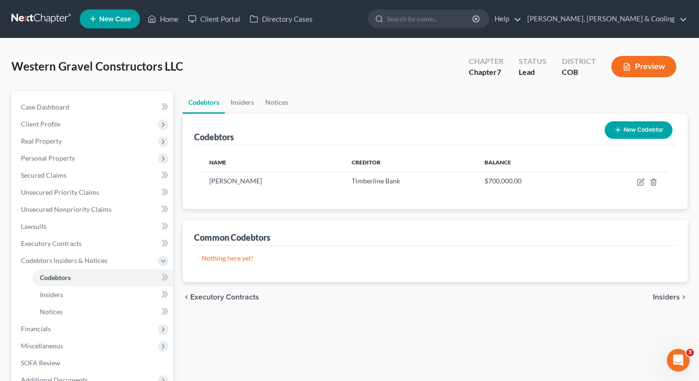
click at [638, 132] on button "New Codebtor" at bounding box center [638, 130] width 68 height 18
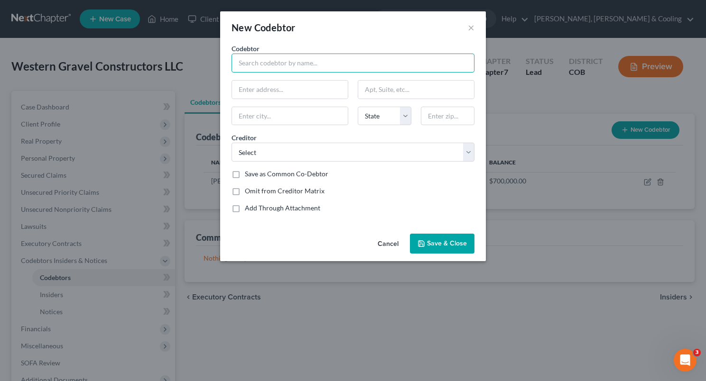
click at [370, 62] on input "text" at bounding box center [352, 63] width 243 height 19
type input "[PERSON_NAME]"
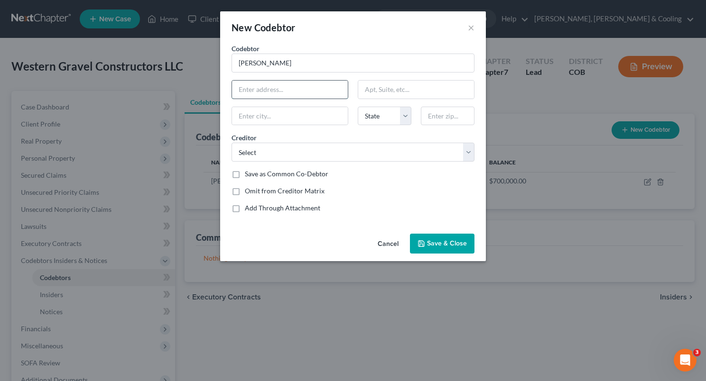
click at [275, 93] on input "text" at bounding box center [290, 90] width 116 height 18
type input "[STREET_ADDRESS]"
type input "Montrose"
select select "5"
type input "81401"
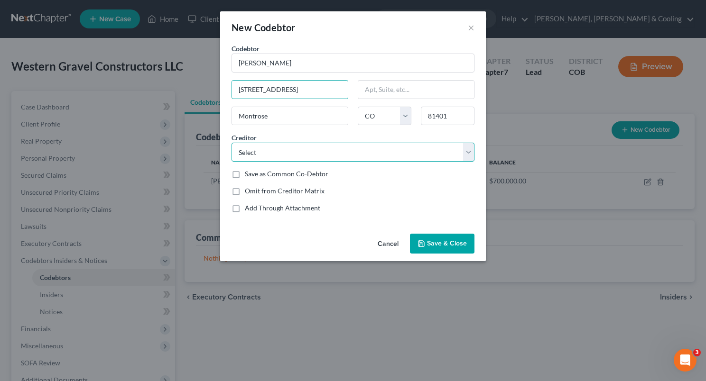
click at [466, 153] on select "Select Timberline Bank Timberline Bank Timberline Bank Timberline Bank Timberli…" at bounding box center [352, 152] width 243 height 19
click at [231, 143] on select "Select Timberline Bank Timberline Bank Timberline Bank Timberline Bank Timberli…" at bounding box center [352, 152] width 243 height 19
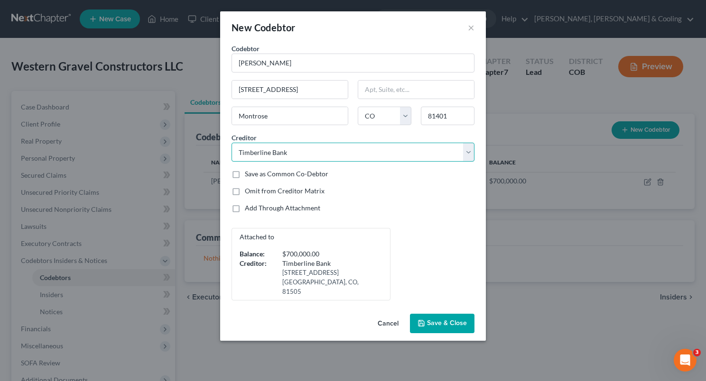
click at [468, 149] on select "Select Timberline Bank Timberline Bank Timberline Bank Timberline Bank Timberli…" at bounding box center [352, 152] width 243 height 19
click at [231, 143] on select "Select Timberline Bank Timberline Bank Timberline Bank Timberline Bank Timberli…" at bounding box center [352, 152] width 243 height 19
click at [465, 154] on select "Select Timberline Bank Timberline Bank Timberline Bank Timberline Bank Timberli…" at bounding box center [352, 152] width 243 height 19
select select "4"
click at [231, 143] on select "Select Timberline Bank Timberline Bank Timberline Bank Timberline Bank Timberli…" at bounding box center [352, 152] width 243 height 19
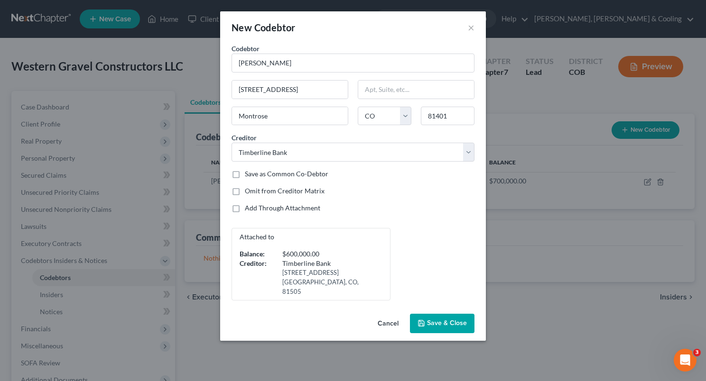
click at [438, 320] on span "Save & Close" at bounding box center [447, 324] width 40 height 8
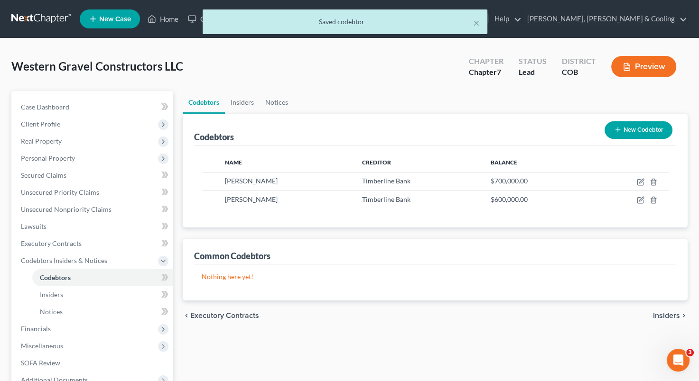
click at [628, 133] on button "New Codebtor" at bounding box center [638, 130] width 68 height 18
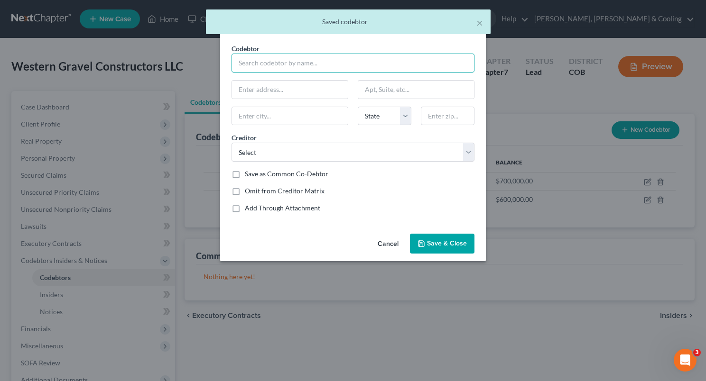
click at [274, 68] on input "text" at bounding box center [352, 63] width 243 height 19
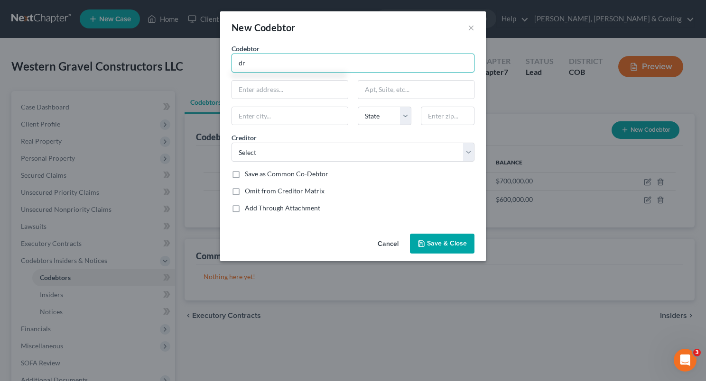
type input "d"
type input "[PERSON_NAME]"
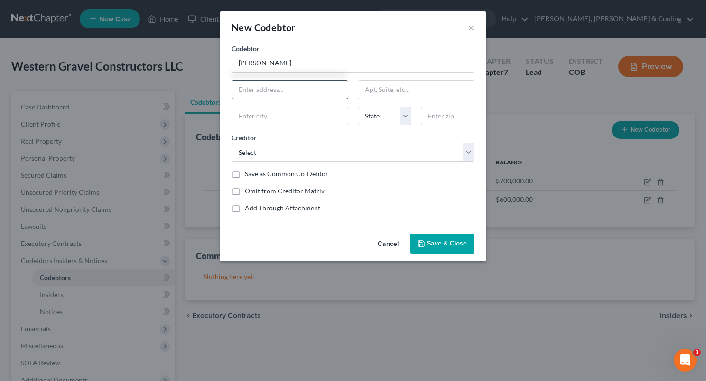
click at [279, 92] on input "text" at bounding box center [290, 90] width 116 height 18
type input "[STREET_ADDRESS]"
type input "Montrose"
select select "5"
type input "81401"
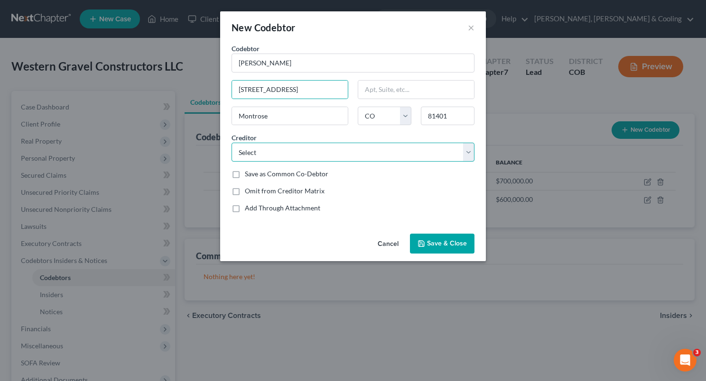
click at [471, 152] on select "Select Timberline Bank Timberline Bank Timberline Bank Timberline Bank Timberli…" at bounding box center [352, 152] width 243 height 19
select select "5"
click at [231, 143] on select "Select Timberline Bank Timberline Bank Timberline Bank Timberline Bank Timberli…" at bounding box center [352, 152] width 243 height 19
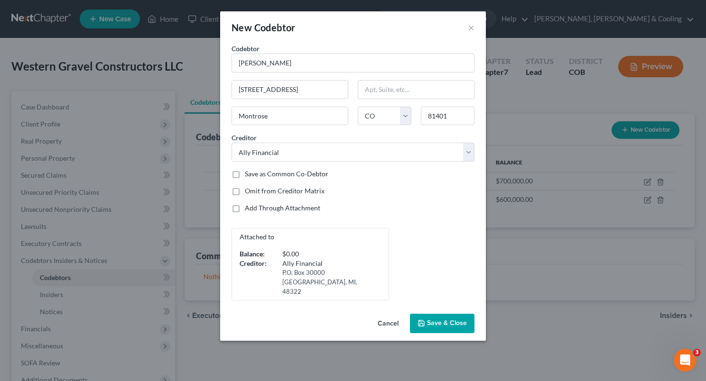
click at [434, 320] on span "Save & Close" at bounding box center [447, 324] width 40 height 8
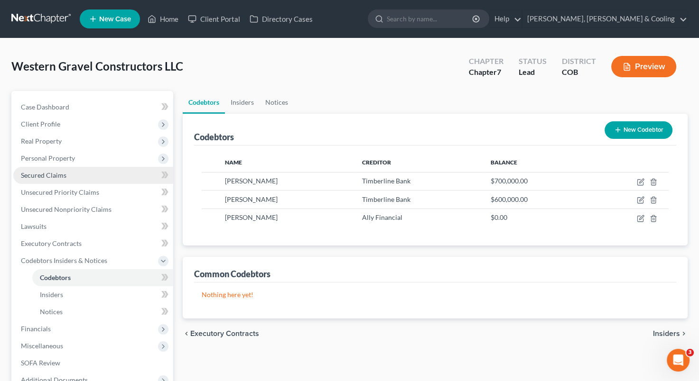
click at [106, 173] on link "Secured Claims" at bounding box center [93, 175] width 160 height 17
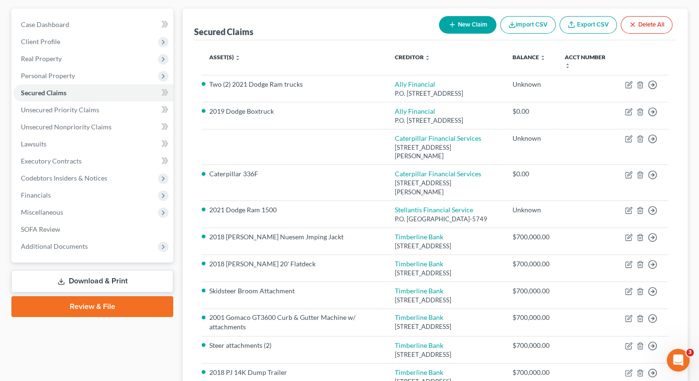
scroll to position [46, 0]
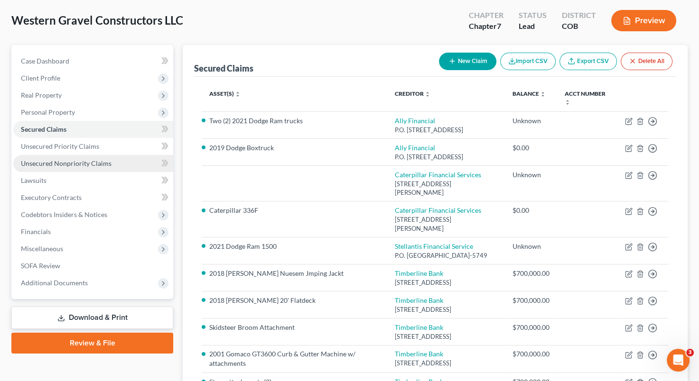
click at [86, 162] on span "Unsecured Nonpriority Claims" at bounding box center [66, 163] width 91 height 8
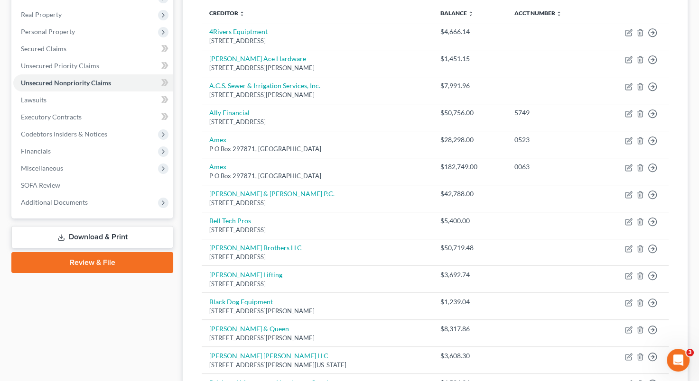
scroll to position [124, 0]
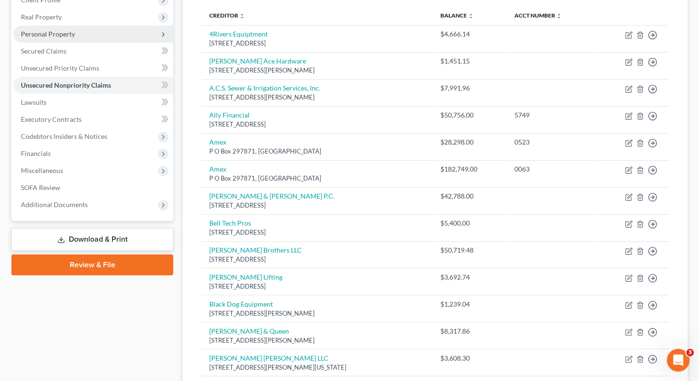
click at [121, 29] on span "Personal Property" at bounding box center [93, 34] width 160 height 17
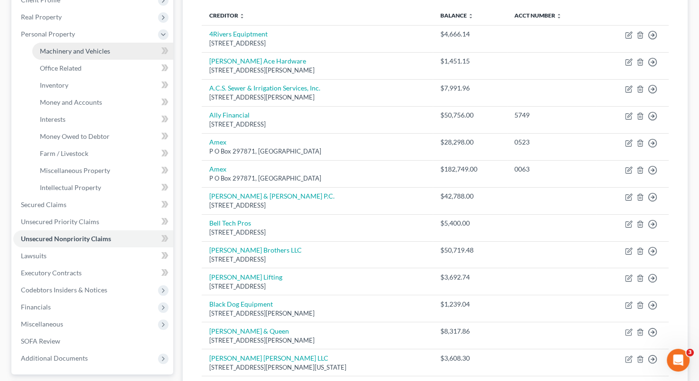
click at [102, 48] on span "Machinery and Vehicles" at bounding box center [75, 51] width 70 height 8
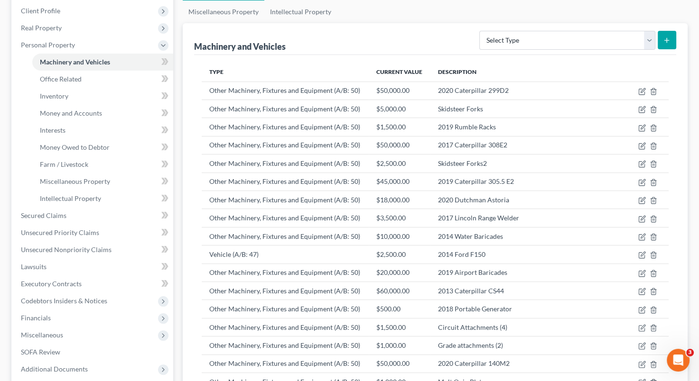
scroll to position [111, 0]
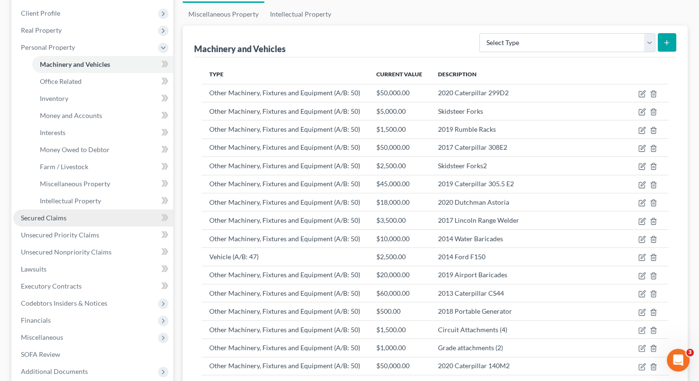
click at [79, 218] on link "Secured Claims" at bounding box center [93, 218] width 160 height 17
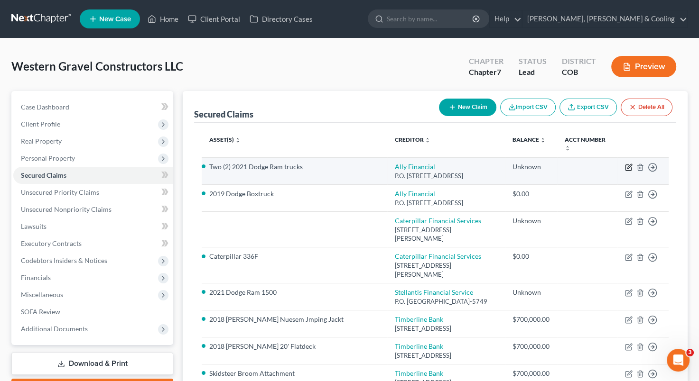
click at [626, 167] on icon "button" at bounding box center [629, 168] width 8 height 8
select select "23"
select select "0"
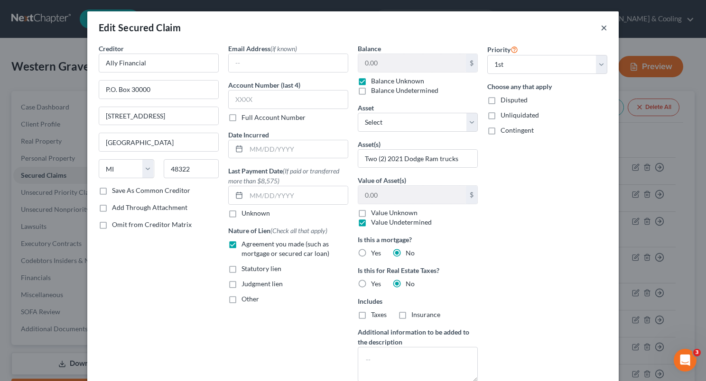
click at [601, 30] on button "×" at bounding box center [604, 27] width 7 height 11
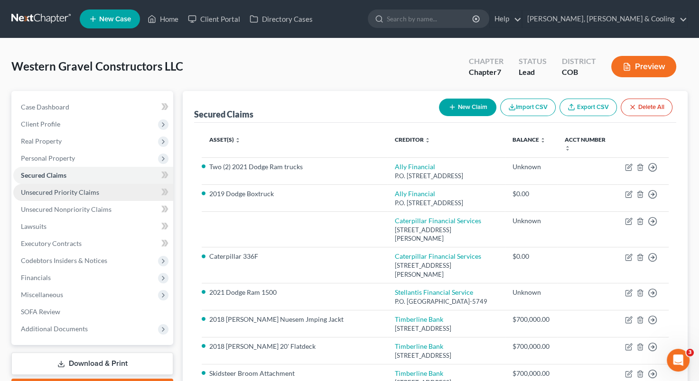
click at [111, 190] on link "Unsecured Priority Claims" at bounding box center [93, 192] width 160 height 17
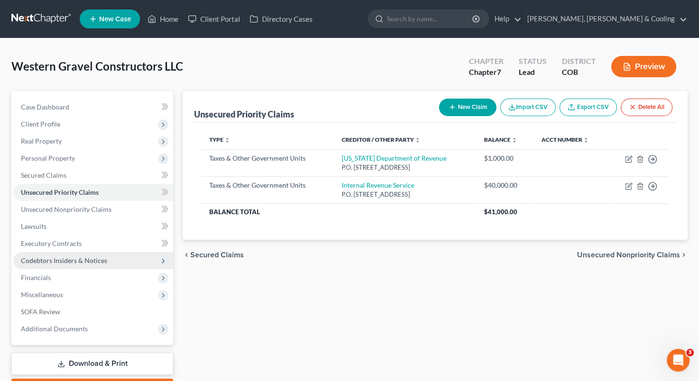
click at [124, 257] on span "Codebtors Insiders & Notices" at bounding box center [93, 260] width 160 height 17
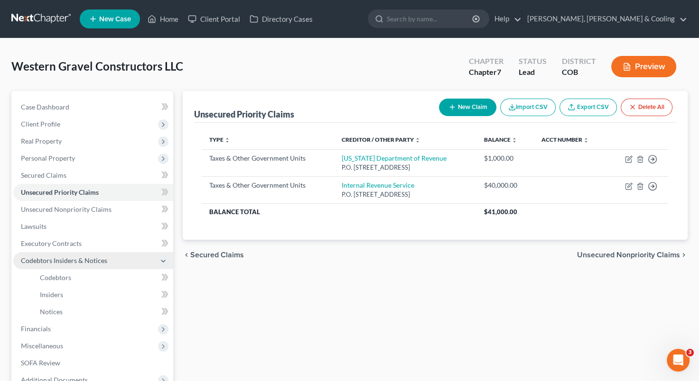
click at [124, 257] on span "Codebtors Insiders & Notices" at bounding box center [93, 260] width 160 height 17
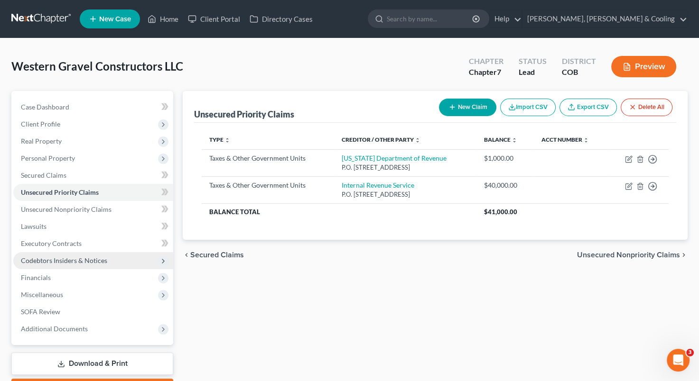
click at [120, 259] on span "Codebtors Insiders & Notices" at bounding box center [93, 260] width 160 height 17
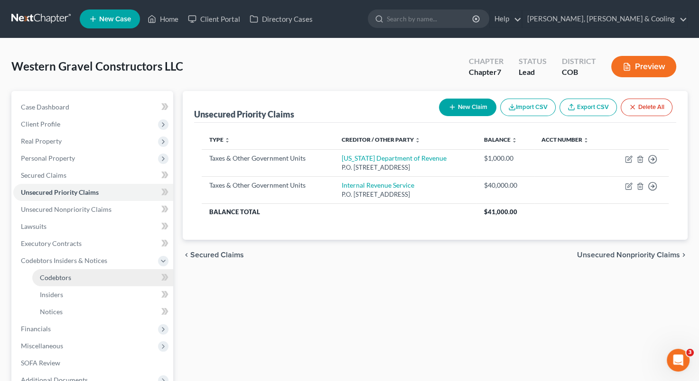
click at [103, 273] on link "Codebtors" at bounding box center [102, 277] width 141 height 17
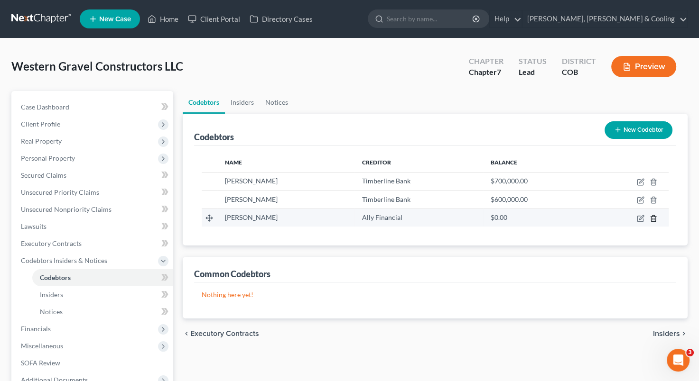
click at [654, 218] on line "button" at bounding box center [654, 219] width 0 height 2
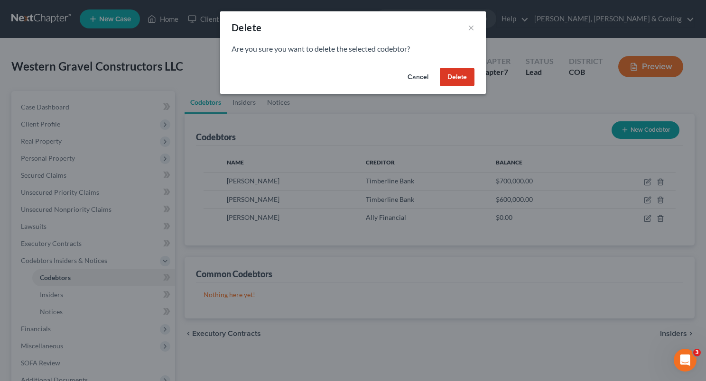
click at [455, 78] on button "Delete" at bounding box center [457, 77] width 35 height 19
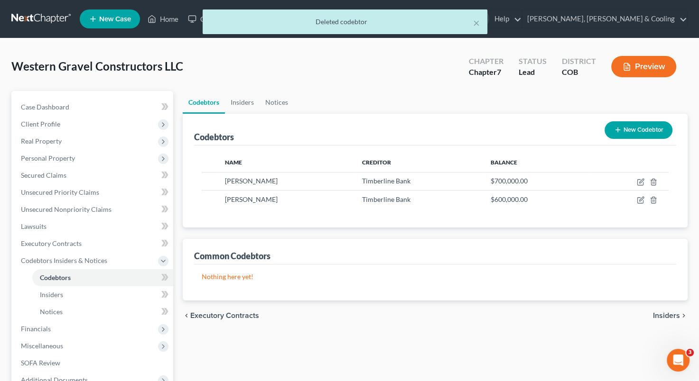
click at [639, 133] on button "New Codebtor" at bounding box center [638, 130] width 68 height 18
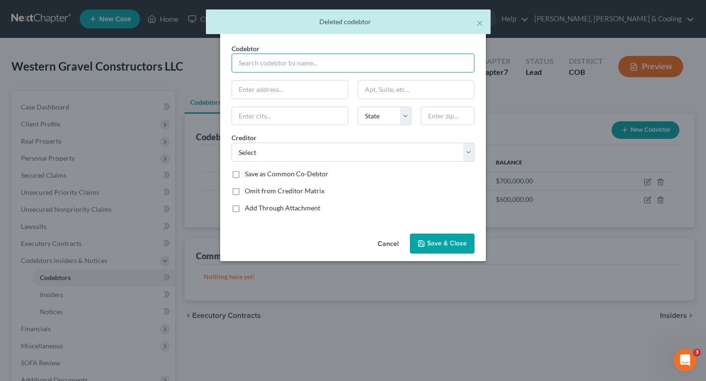
click at [358, 63] on input "text" at bounding box center [352, 63] width 243 height 19
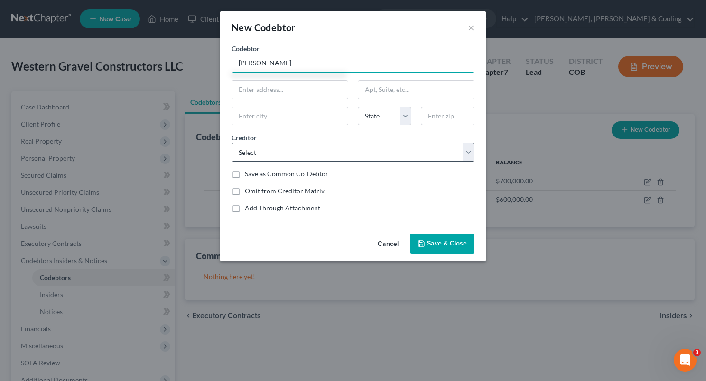
type input "[PERSON_NAME]"
click at [467, 150] on select "Select Timberline Bank Timberline Bank Timberline Bank Timberline Bank Timberli…" at bounding box center [352, 152] width 243 height 19
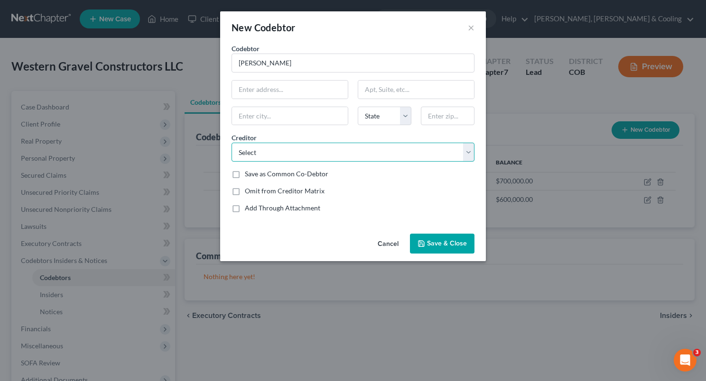
select select "15"
click at [231, 143] on select "Select Timberline Bank Timberline Bank Timberline Bank Timberline Bank Timberli…" at bounding box center [352, 152] width 243 height 19
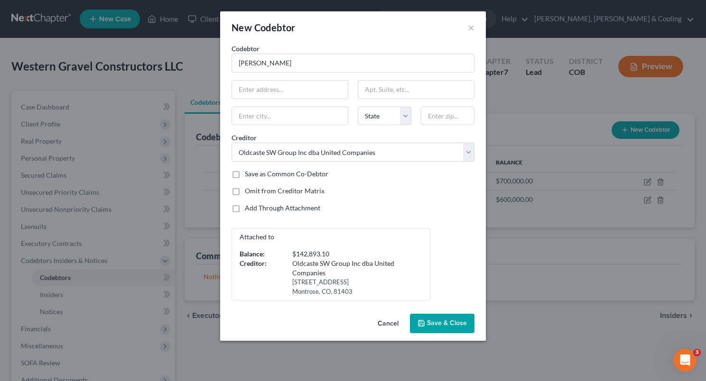
click at [442, 321] on span "Save & Close" at bounding box center [447, 324] width 40 height 8
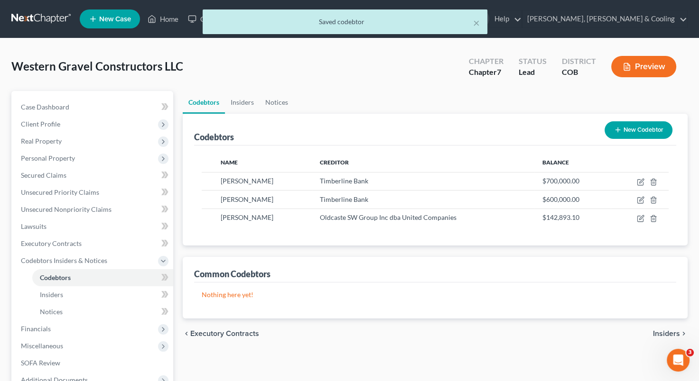
click at [637, 134] on button "New Codebtor" at bounding box center [638, 130] width 68 height 18
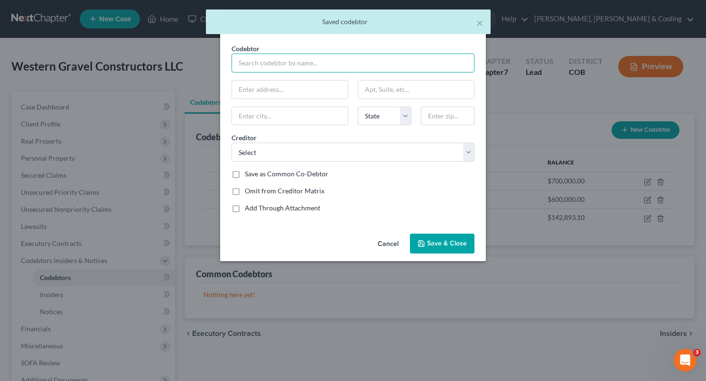
click at [292, 70] on input "text" at bounding box center [352, 63] width 243 height 19
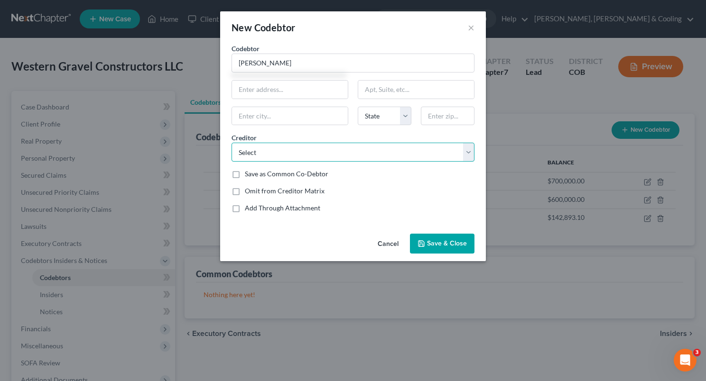
click at [470, 152] on select "Select Timberline Bank Timberline Bank Timberline Bank Timberline Bank Timberli…" at bounding box center [352, 152] width 243 height 19
click at [310, 82] on input "text" at bounding box center [290, 90] width 116 height 18
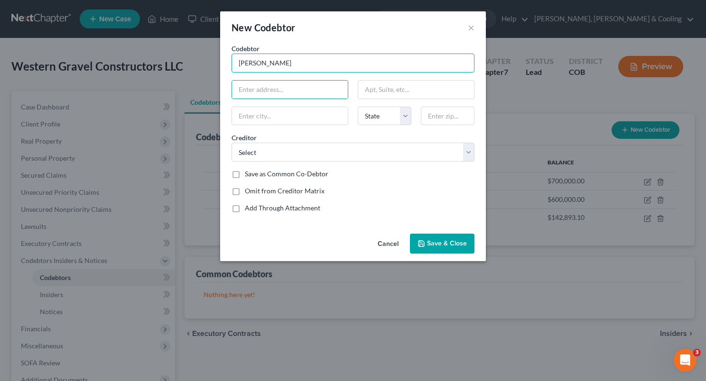
click at [338, 62] on input "[PERSON_NAME]" at bounding box center [352, 63] width 243 height 19
type input "[PERSON_NAME]"
click at [288, 96] on input "text" at bounding box center [290, 90] width 116 height 18
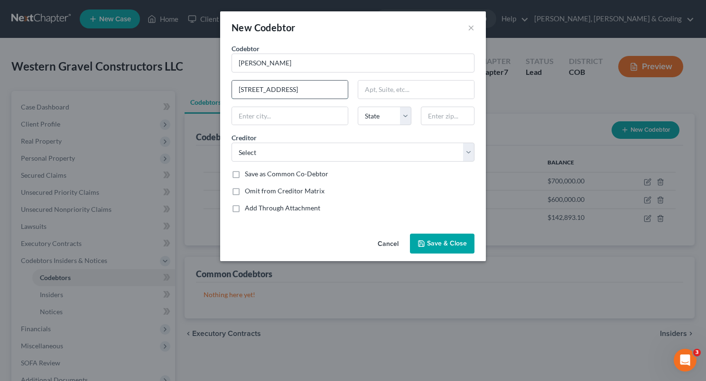
type input "[STREET_ADDRESS]"
type input "Montrose"
select select "5"
type input "81401"
type input "[STREET_ADDRESS]"
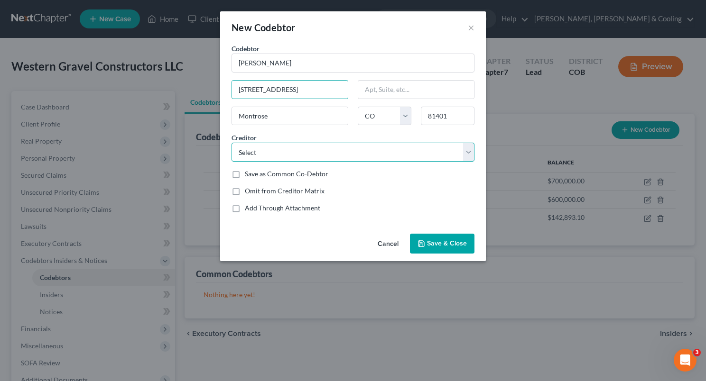
click at [468, 155] on select "Select Timberline Bank Timberline Bank Timberline Bank Timberline Bank Timberli…" at bounding box center [352, 152] width 243 height 19
click at [231, 143] on select "Select Timberline Bank Timberline Bank Timberline Bank Timberline Bank Timberli…" at bounding box center [352, 152] width 243 height 19
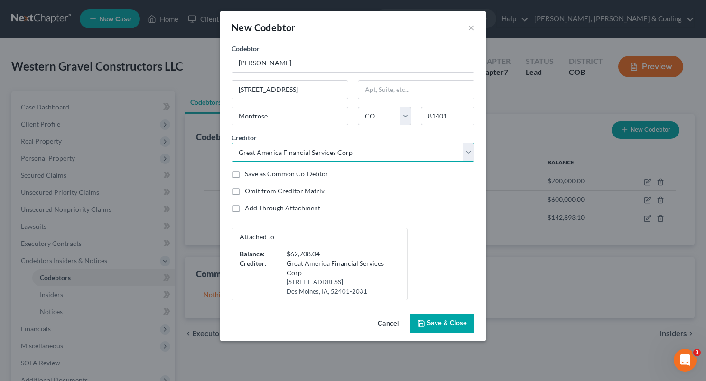
click at [462, 154] on select "Select Timberline Bank Timberline Bank Timberline Bank Timberline Bank Timberli…" at bounding box center [352, 152] width 243 height 19
select select "30"
click at [231, 143] on select "Select Timberline Bank Timberline Bank Timberline Bank Timberline Bank Timberli…" at bounding box center [352, 152] width 243 height 19
click at [444, 320] on span "Save & Close" at bounding box center [447, 324] width 40 height 8
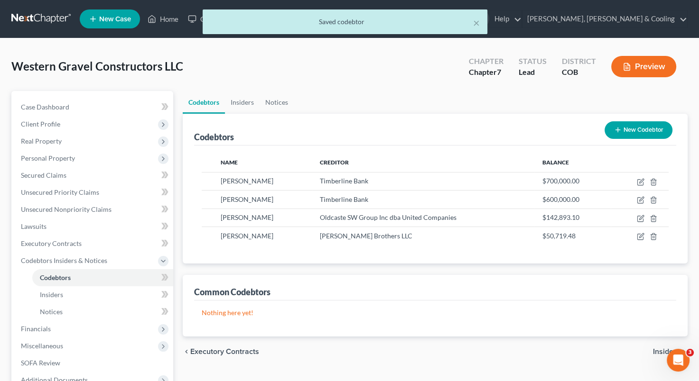
click at [631, 135] on button "New Codebtor" at bounding box center [638, 130] width 68 height 18
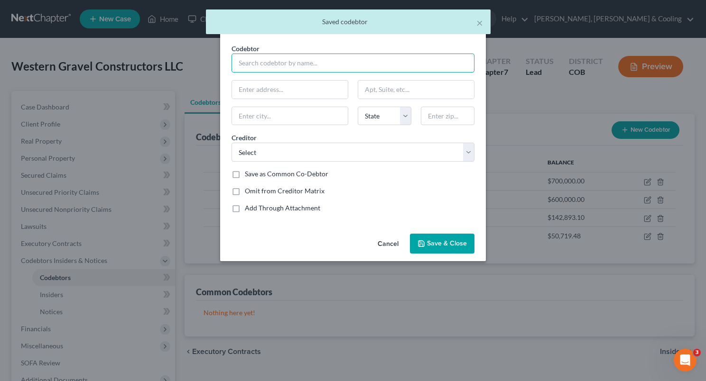
click at [320, 68] on input "text" at bounding box center [352, 63] width 243 height 19
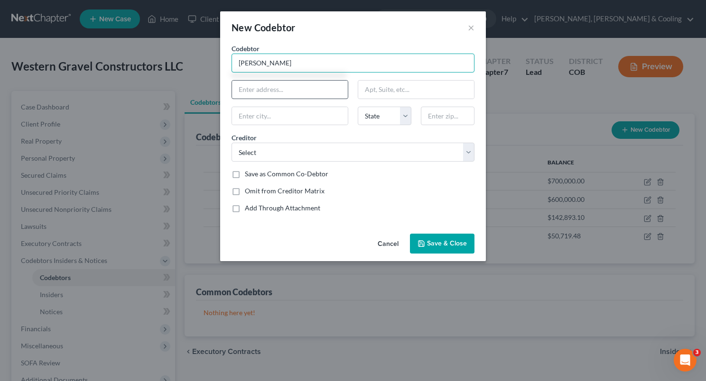
type input "[PERSON_NAME]"
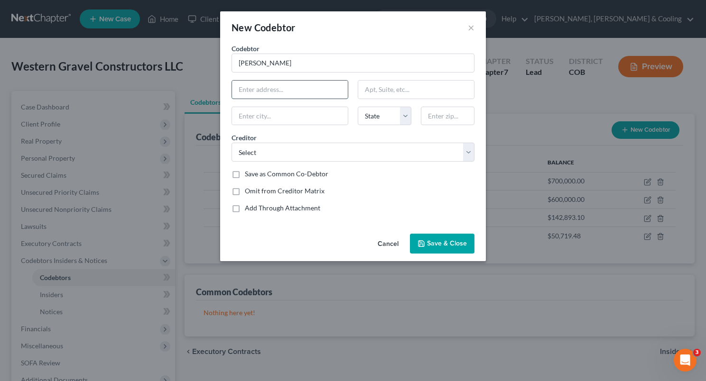
click at [304, 92] on input "text" at bounding box center [290, 90] width 116 height 18
type input "[STREET_ADDRESS]"
type input "Montrose"
select select "5"
type input "81401"
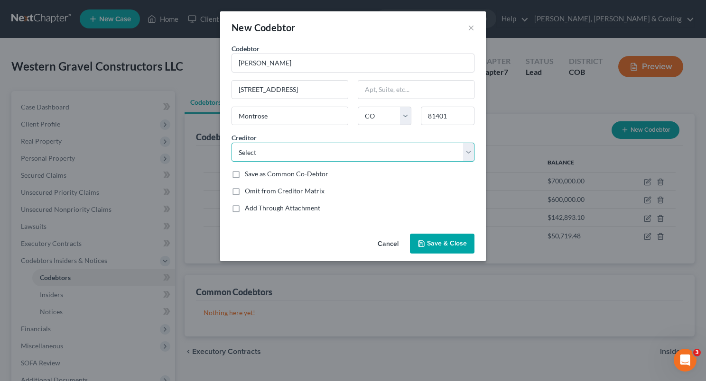
click at [467, 153] on select "Select Timberline Bank Timberline Bank Timberline Bank Timberline Bank Timberli…" at bounding box center [352, 152] width 243 height 19
select select "23"
click at [231, 143] on select "Select Timberline Bank Timberline Bank Timberline Bank Timberline Bank Timberli…" at bounding box center [352, 152] width 243 height 19
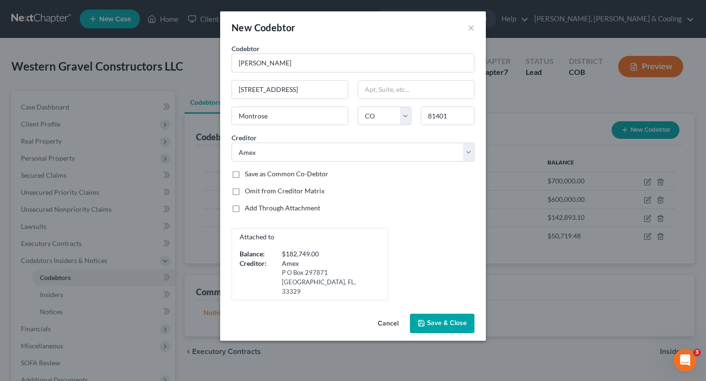
click at [444, 320] on span "Save & Close" at bounding box center [447, 324] width 40 height 8
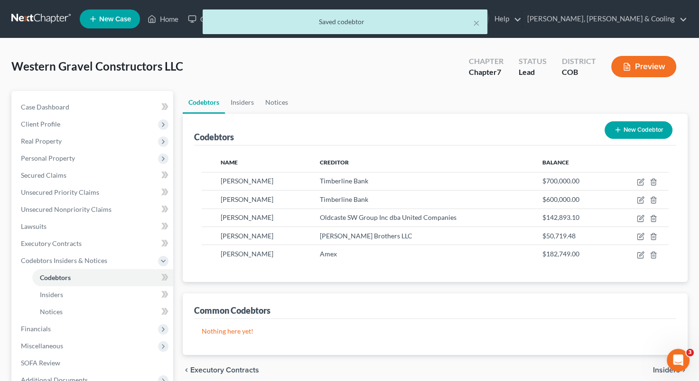
click at [634, 131] on button "New Codebtor" at bounding box center [638, 130] width 68 height 18
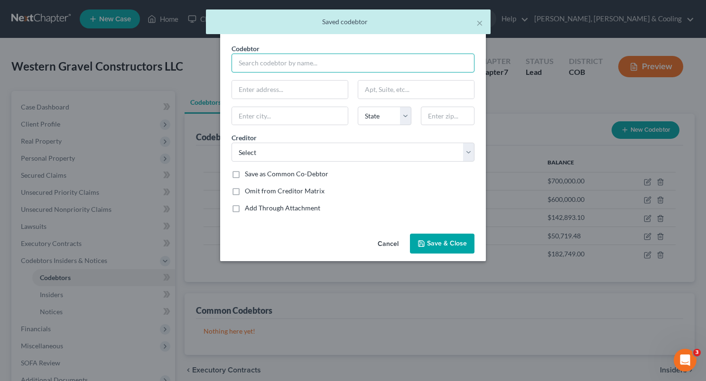
click at [421, 63] on input "text" at bounding box center [352, 63] width 243 height 19
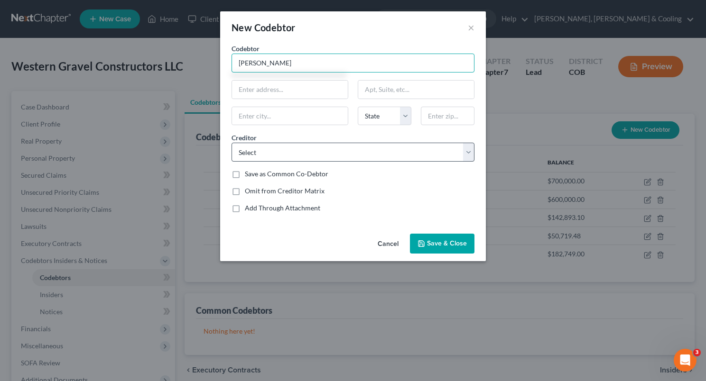
type input "[PERSON_NAME]"
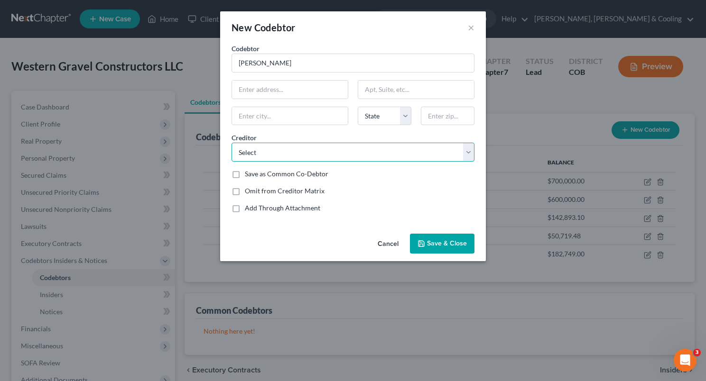
click at [471, 153] on select "Select Timberline Bank Timberline Bank Timberline Bank Timberline Bank Timberli…" at bounding box center [352, 152] width 243 height 19
click at [387, 129] on div "Codebtor * [PERSON_NAME] Codebtor * [PERSON_NAME] State [US_STATE] AK AR AZ CA …" at bounding box center [353, 132] width 252 height 177
click at [304, 93] on input "text" at bounding box center [290, 90] width 116 height 18
type input "[STREET_ADDRESS]"
type input "Montrose"
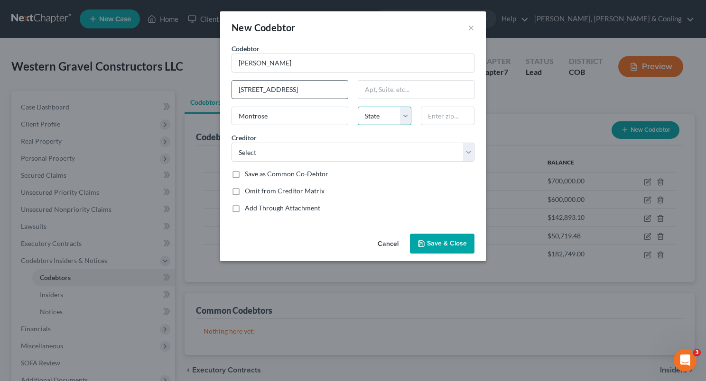
select select "5"
type input "81401"
click at [245, 175] on label "Save as Common Co-Debtor" at bounding box center [286, 173] width 83 height 9
click at [249, 175] on input "Save as Common Co-Debtor" at bounding box center [252, 172] width 6 height 6
checkbox input "true"
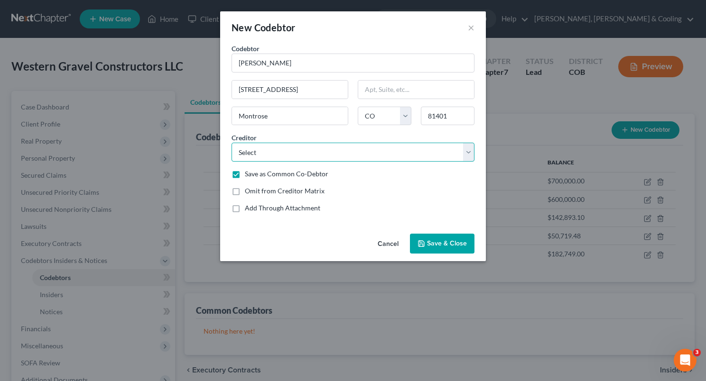
click at [467, 154] on select "Select Timberline Bank Timberline Bank Timberline Bank Timberline Bank Timberli…" at bounding box center [352, 152] width 243 height 19
select select "19"
click at [231, 143] on select "Select Timberline Bank Timberline Bank Timberline Bank Timberline Bank Timberli…" at bounding box center [352, 152] width 243 height 19
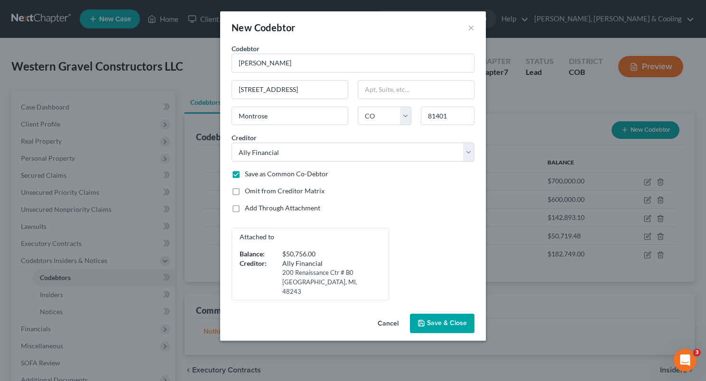
click at [441, 320] on span "Save & Close" at bounding box center [447, 324] width 40 height 8
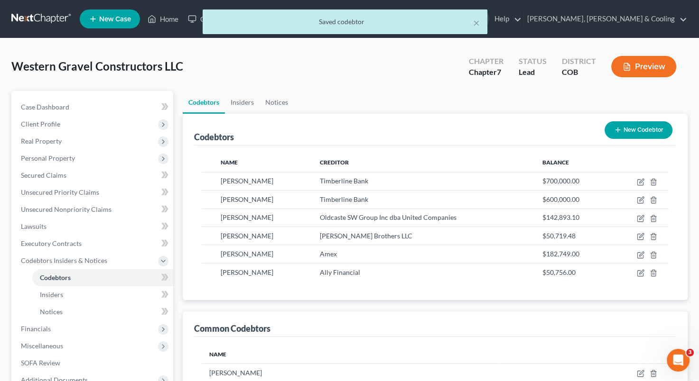
click at [640, 128] on button "New Codebtor" at bounding box center [638, 130] width 68 height 18
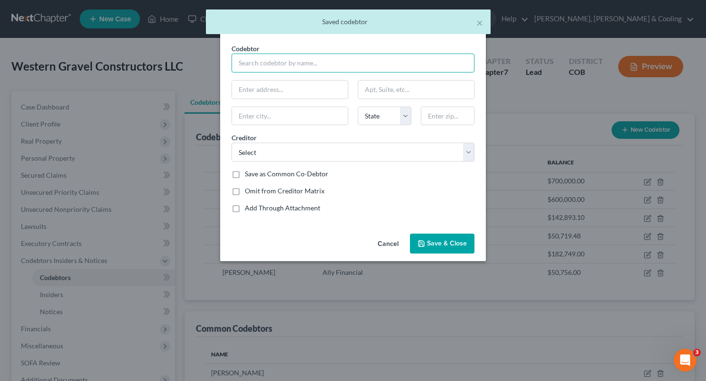
click at [316, 68] on input "text" at bounding box center [352, 63] width 243 height 19
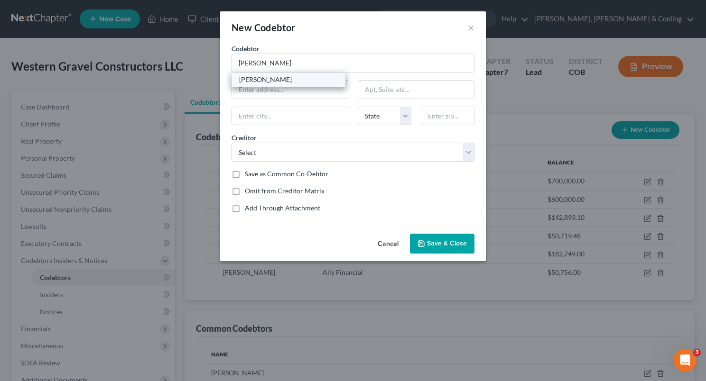
click at [281, 75] on div "[PERSON_NAME]" at bounding box center [288, 79] width 99 height 9
type input "[PERSON_NAME]"
type input "[STREET_ADDRESS]"
type input "Montrose"
select select "5"
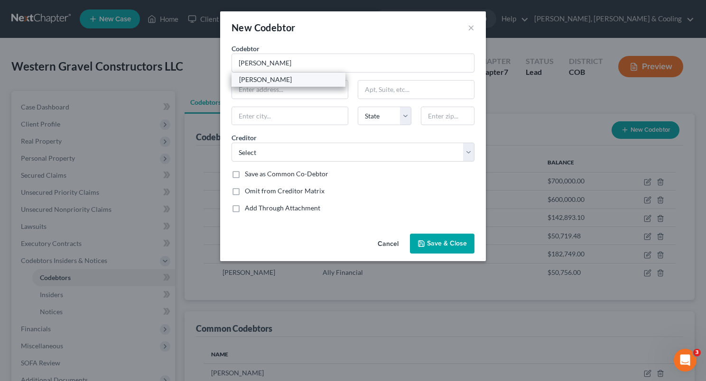
type input "81401"
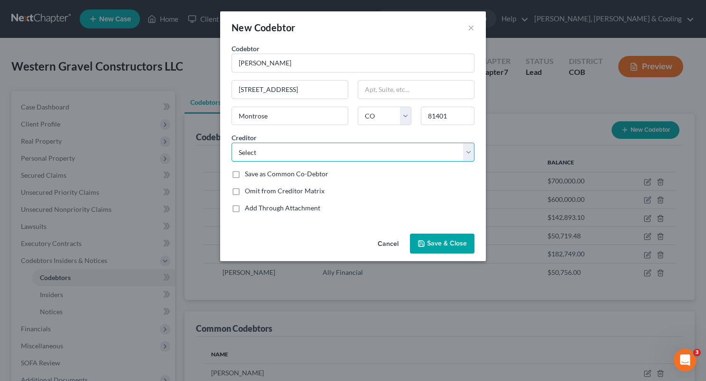
click at [470, 150] on select "Select Timberline Bank Timberline Bank Timberline Bank Timberline Bank Timberli…" at bounding box center [352, 152] width 243 height 19
select select "31"
click at [231, 143] on select "Select Timberline Bank Timberline Bank Timberline Bank Timberline Bank Timberli…" at bounding box center [352, 152] width 243 height 19
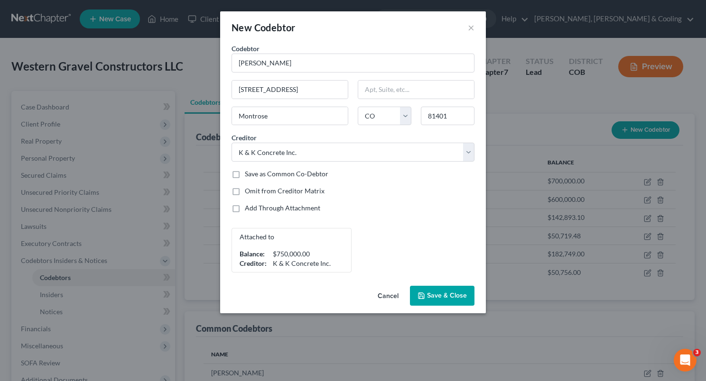
click at [441, 300] on button "Save & Close" at bounding box center [442, 296] width 65 height 20
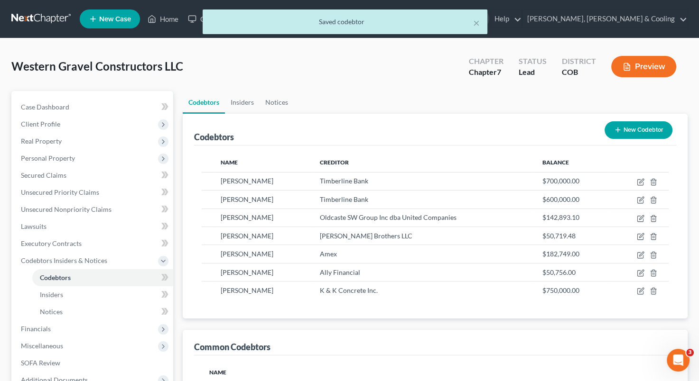
click at [629, 133] on button "New Codebtor" at bounding box center [638, 130] width 68 height 18
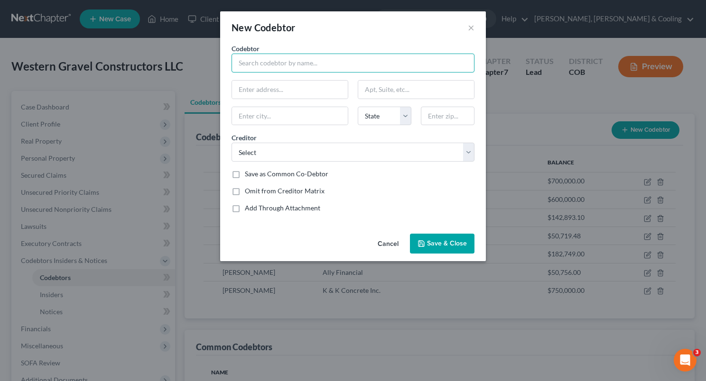
click at [340, 65] on input "text" at bounding box center [352, 63] width 243 height 19
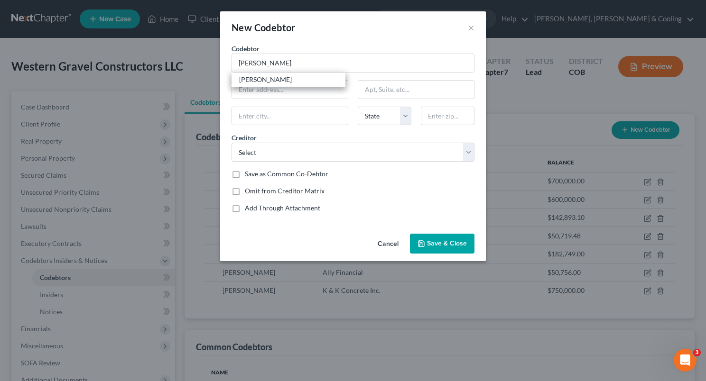
click at [280, 78] on div "[PERSON_NAME]" at bounding box center [288, 79] width 99 height 9
type input "[PERSON_NAME]"
type input "[STREET_ADDRESS]"
type input "Montrose"
select select "5"
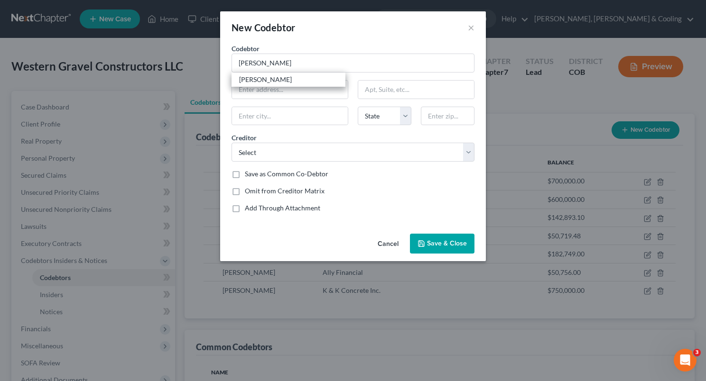
type input "81401"
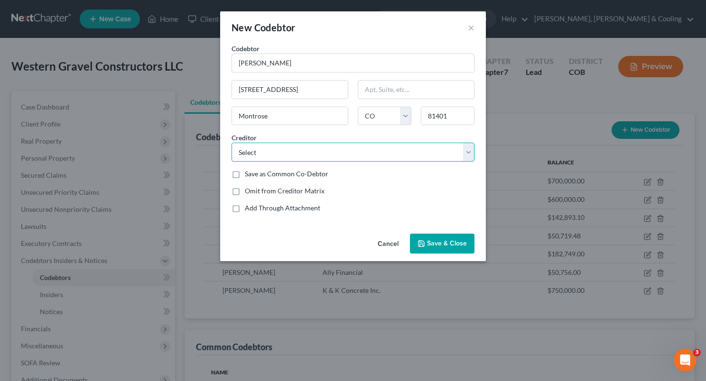
click at [464, 156] on select "Select Timberline Bank Timberline Bank Timberline Bank Timberline Bank Timberli…" at bounding box center [352, 152] width 243 height 19
select select "28"
click at [231, 143] on select "Select Timberline Bank Timberline Bank Timberline Bank Timberline Bank Timberli…" at bounding box center [352, 152] width 243 height 19
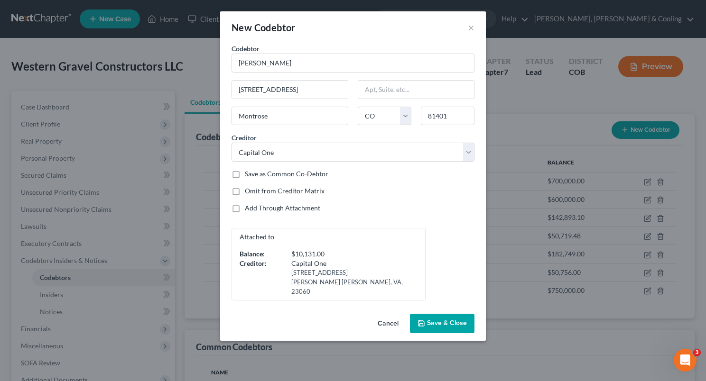
click at [445, 320] on span "Save & Close" at bounding box center [447, 324] width 40 height 8
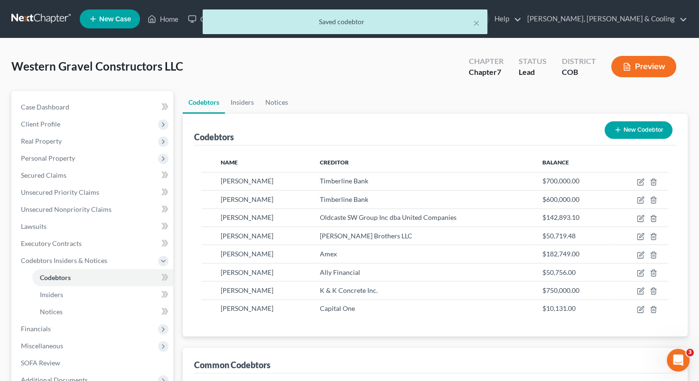
click at [640, 127] on button "New Codebtor" at bounding box center [638, 130] width 68 height 18
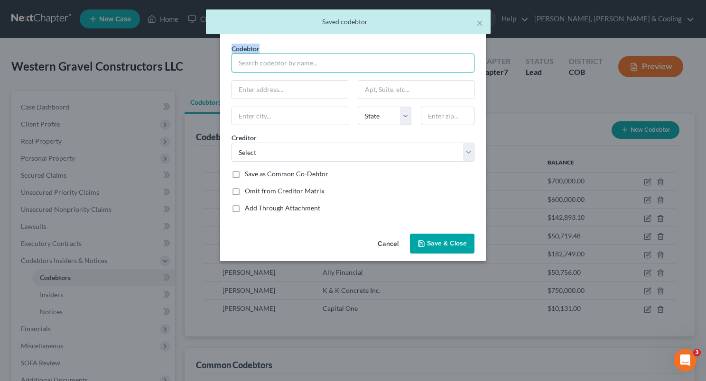
click at [362, 65] on input "text" at bounding box center [352, 63] width 243 height 19
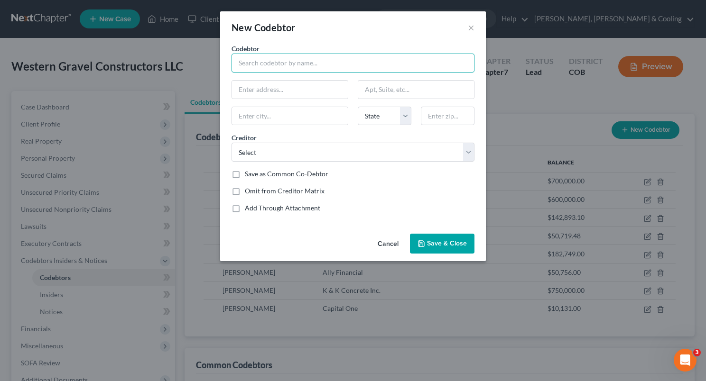
click at [357, 68] on input "text" at bounding box center [352, 63] width 243 height 19
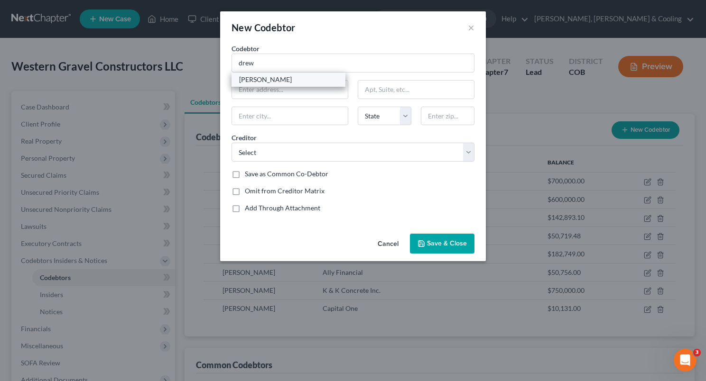
click at [278, 78] on div "[PERSON_NAME]" at bounding box center [288, 79] width 99 height 9
type input "[PERSON_NAME]"
type input "[STREET_ADDRESS]"
type input "Montrose"
select select "5"
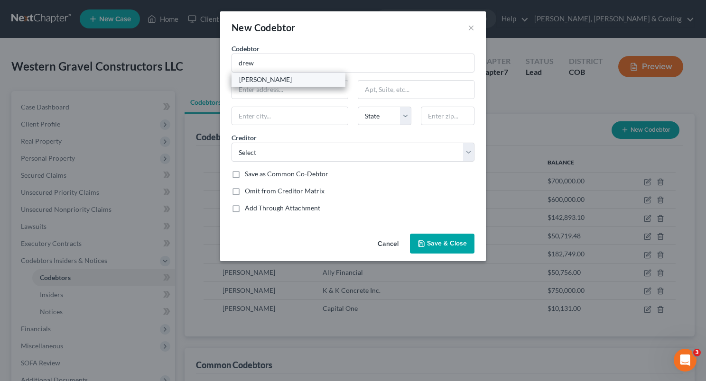
type input "81401"
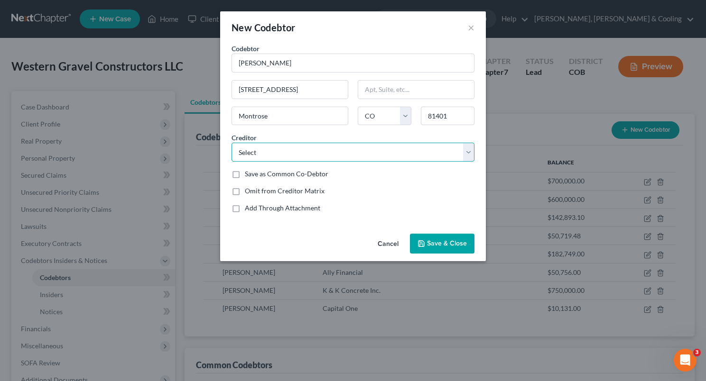
click at [463, 156] on select "Select Timberline Bank Timberline Bank Timberline Bank Timberline Bank Timberli…" at bounding box center [352, 152] width 243 height 19
select select "32"
click at [231, 143] on select "Select Timberline Bank Timberline Bank Timberline Bank Timberline Bank Timberli…" at bounding box center [352, 152] width 243 height 19
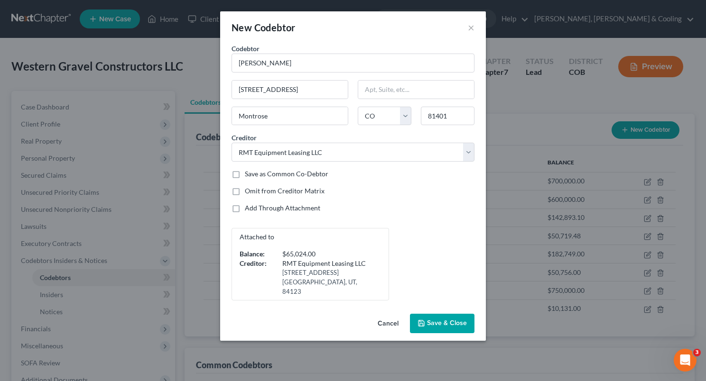
click at [443, 320] on span "Save & Close" at bounding box center [447, 324] width 40 height 8
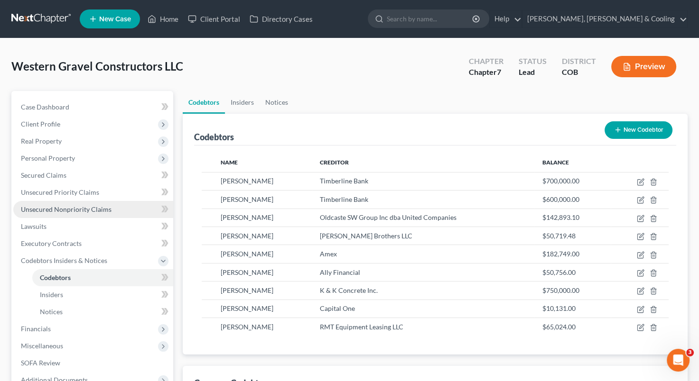
click at [83, 211] on span "Unsecured Nonpriority Claims" at bounding box center [66, 209] width 91 height 8
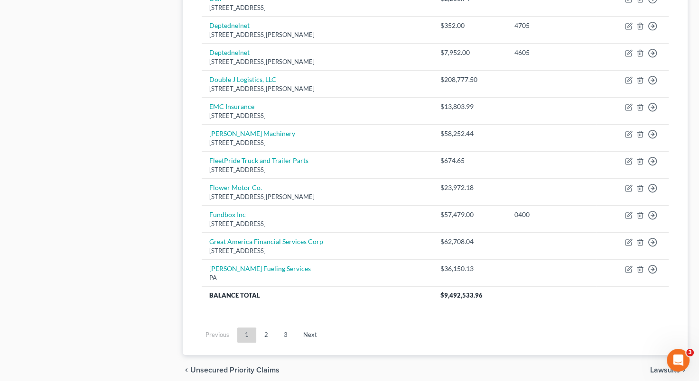
scroll to position [681, 0]
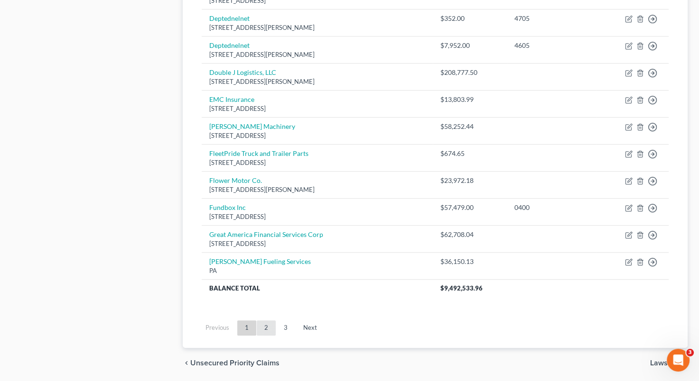
click at [268, 328] on link "2" at bounding box center [266, 328] width 19 height 15
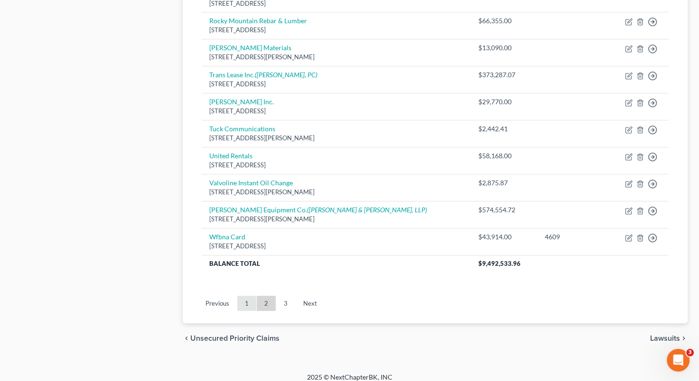
click at [245, 299] on link "1" at bounding box center [246, 303] width 19 height 15
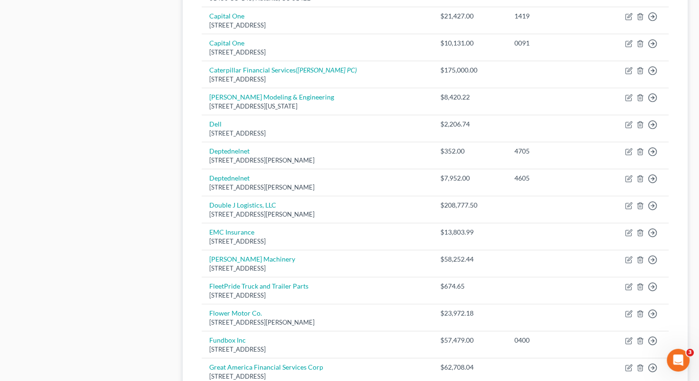
scroll to position [546, 0]
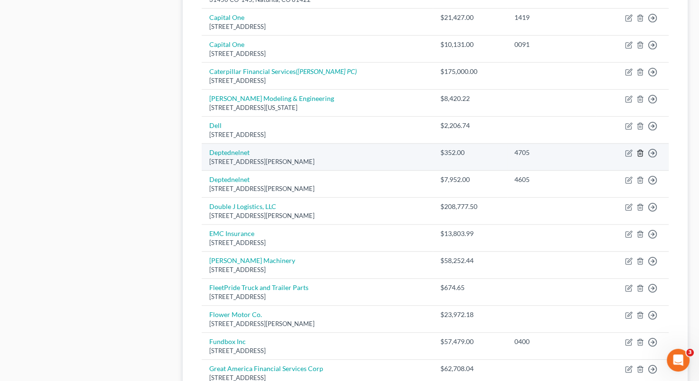
click at [640, 153] on line "button" at bounding box center [640, 154] width 0 height 2
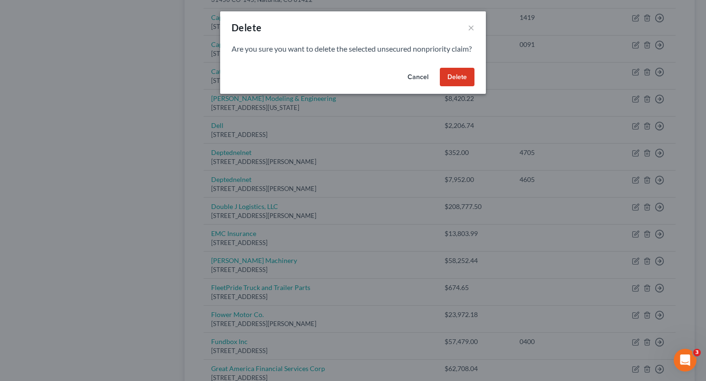
click at [459, 87] on button "Delete" at bounding box center [457, 77] width 35 height 19
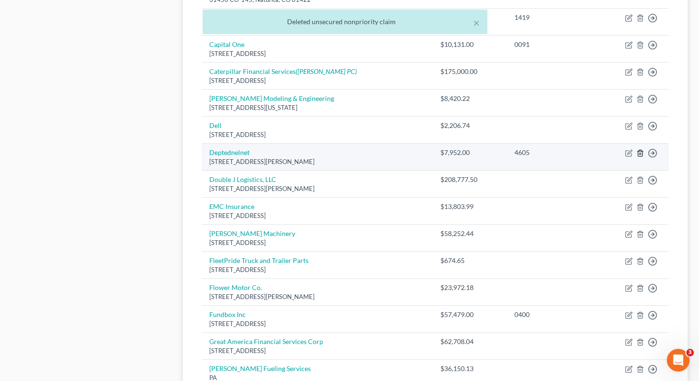
click at [640, 149] on icon "button" at bounding box center [640, 153] width 8 height 8
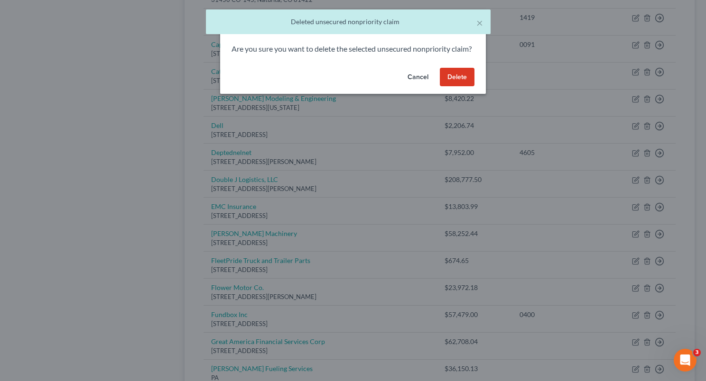
click at [450, 87] on button "Delete" at bounding box center [457, 77] width 35 height 19
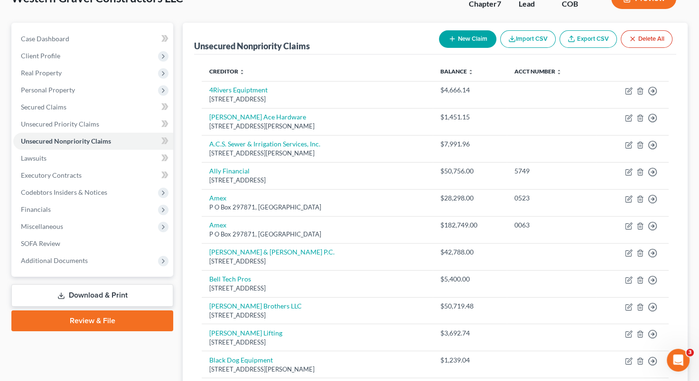
scroll to position [0, 0]
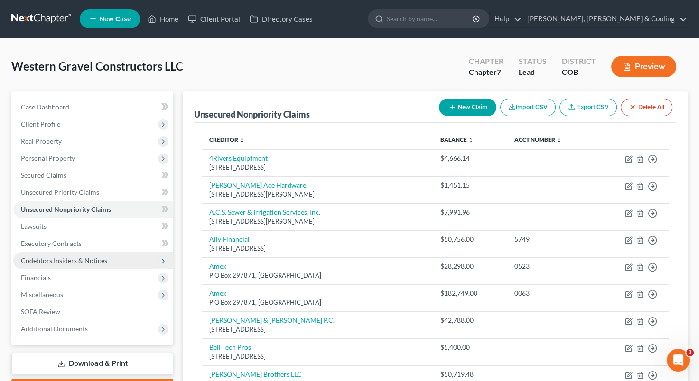
click at [62, 260] on span "Codebtors Insiders & Notices" at bounding box center [64, 261] width 86 height 8
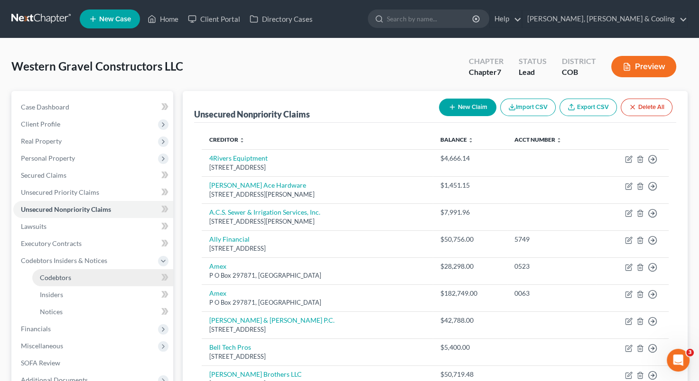
click at [59, 277] on span "Codebtors" at bounding box center [55, 278] width 31 height 8
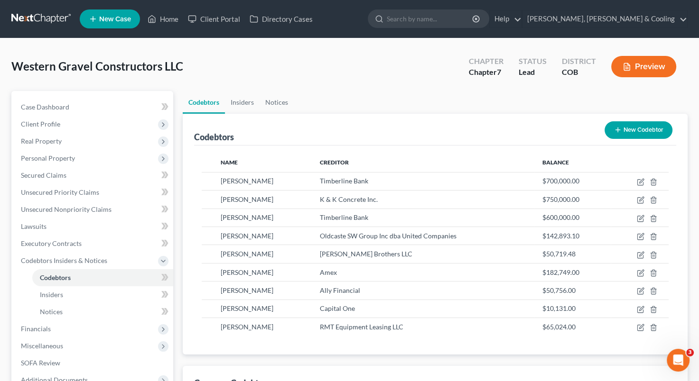
click at [644, 125] on button "New Codebtor" at bounding box center [638, 130] width 68 height 18
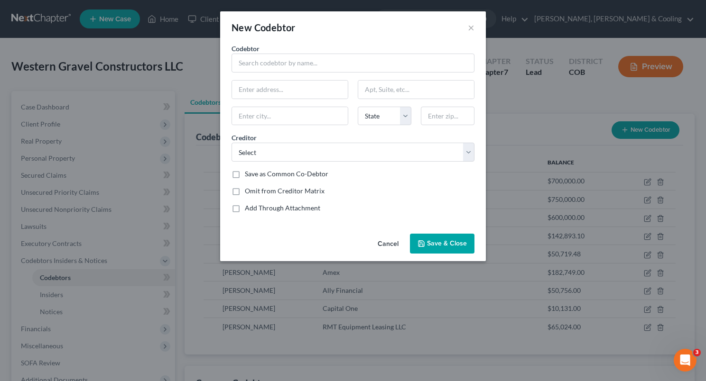
click at [341, 72] on div "Codebtor * Codebtor * State [US_STATE] AK AR AZ CA CO CT DE DC [GEOGRAPHIC_DATA…" at bounding box center [353, 132] width 252 height 177
click at [337, 65] on input "text" at bounding box center [352, 63] width 243 height 19
click at [337, 65] on input "D" at bounding box center [352, 63] width 243 height 19
click at [312, 82] on div "[PERSON_NAME]" at bounding box center [288, 79] width 99 height 9
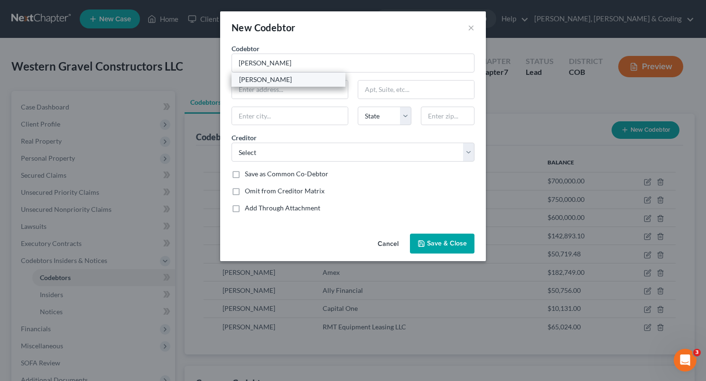
type input "[PERSON_NAME]"
type input "[STREET_ADDRESS]"
type input "Montrose"
select select "5"
type input "81401"
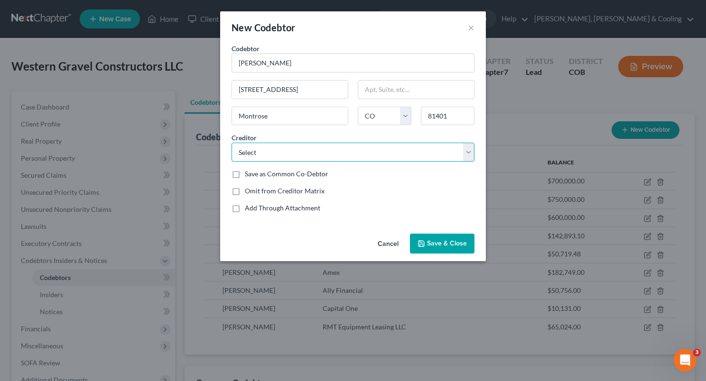
click at [469, 154] on select "Select Timberline Bank Timberline Bank Timberline Bank Timberline Bank Timberli…" at bounding box center [352, 152] width 243 height 19
select select "39"
click at [231, 143] on select "Select Timberline Bank Timberline Bank Timberline Bank Timberline Bank Timberli…" at bounding box center [352, 152] width 243 height 19
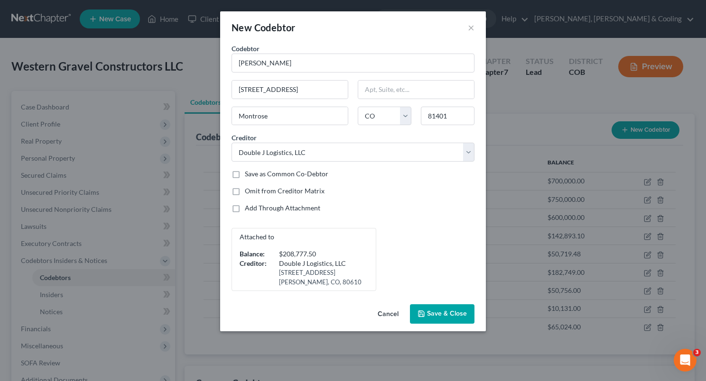
click at [410, 240] on div "Attached to Balance: $208,777.50 Creditor: Double J Logistics, LLC [STREET_ADDR…" at bounding box center [353, 259] width 252 height 63
click at [440, 311] on span "Save & Close" at bounding box center [447, 314] width 40 height 8
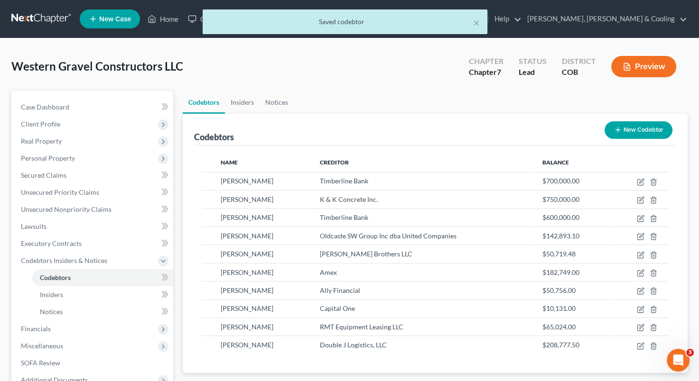
click at [626, 132] on button "New Codebtor" at bounding box center [638, 130] width 68 height 18
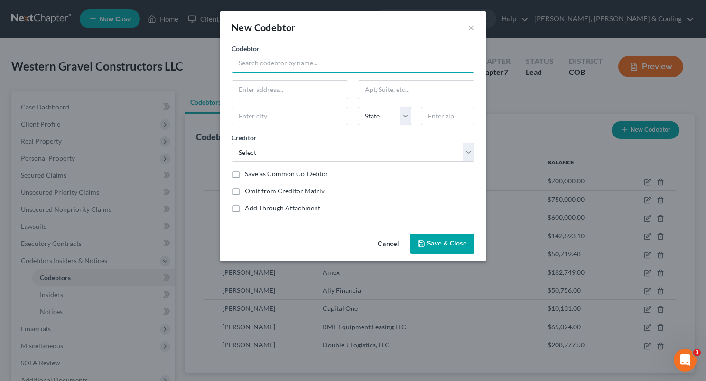
click at [392, 66] on input "text" at bounding box center [352, 63] width 243 height 19
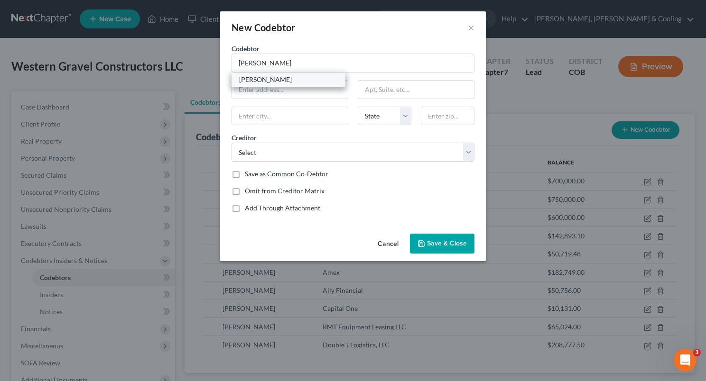
click at [300, 81] on div "[PERSON_NAME]" at bounding box center [288, 79] width 99 height 9
type input "[PERSON_NAME]"
type input "[STREET_ADDRESS]"
type input "Montrose"
select select "5"
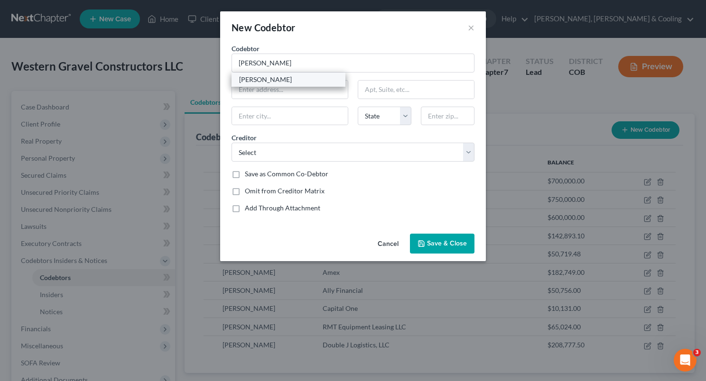
type input "81401"
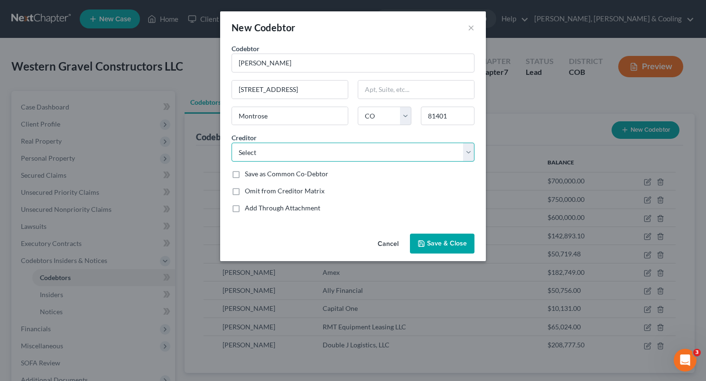
click at [466, 153] on select "Select Timberline Bank Timberline Bank Timberline Bank Timberline Bank Timberli…" at bounding box center [352, 152] width 243 height 19
select select "43"
click at [231, 143] on select "Select Timberline Bank Timberline Bank Timberline Bank Timberline Bank Timberli…" at bounding box center [352, 152] width 243 height 19
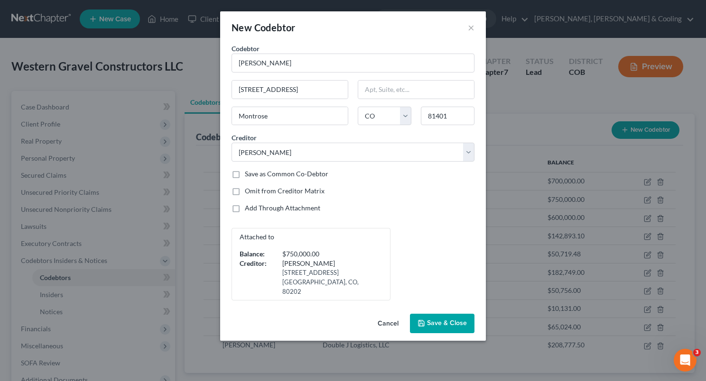
click at [445, 320] on span "Save & Close" at bounding box center [447, 324] width 40 height 8
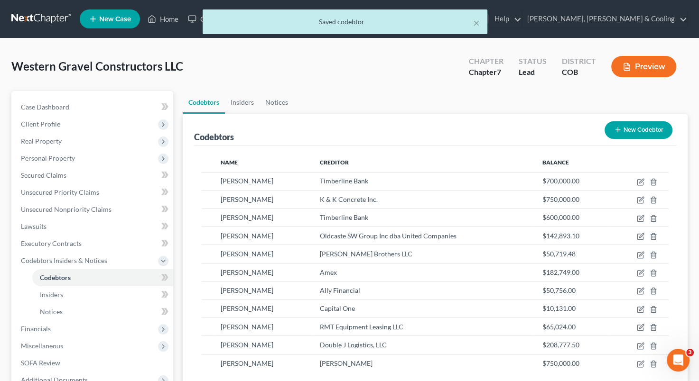
click at [633, 133] on button "New Codebtor" at bounding box center [638, 130] width 68 height 18
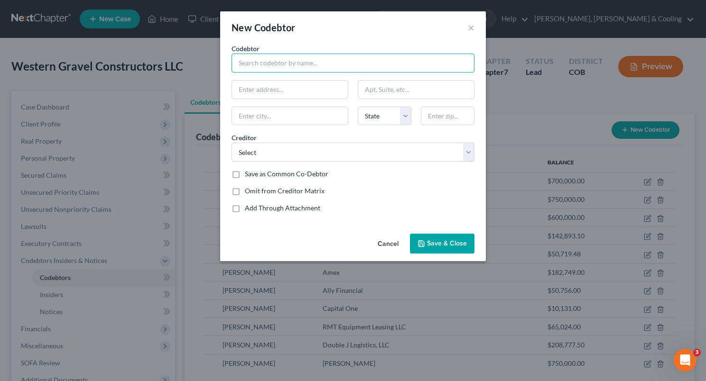
click at [316, 61] on input "text" at bounding box center [352, 63] width 243 height 19
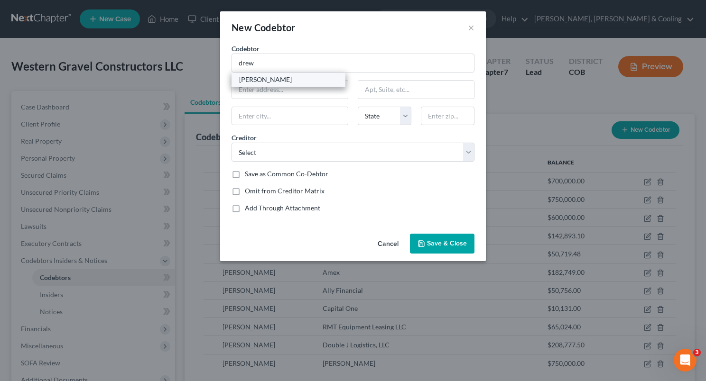
click at [291, 76] on div "[PERSON_NAME]" at bounding box center [288, 79] width 99 height 9
type input "[PERSON_NAME]"
type input "[STREET_ADDRESS]"
type input "Montrose"
select select "5"
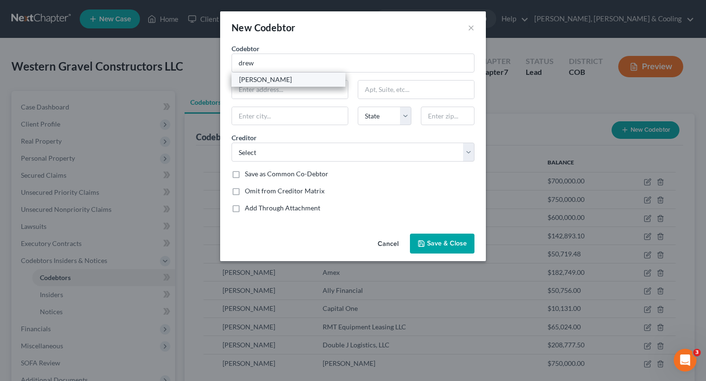
type input "81401"
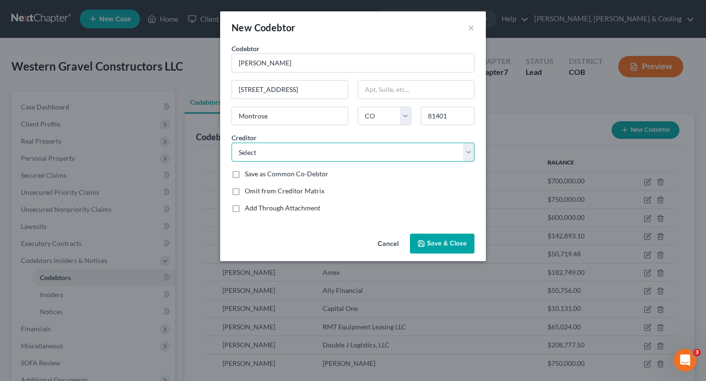
click at [469, 149] on select "Select Timberline Bank Timberline Bank Timberline Bank Timberline Bank Timberli…" at bounding box center [352, 152] width 243 height 19
select select "57"
click at [231, 143] on select "Select Timberline Bank Timberline Bank Timberline Bank Timberline Bank Timberli…" at bounding box center [352, 152] width 243 height 19
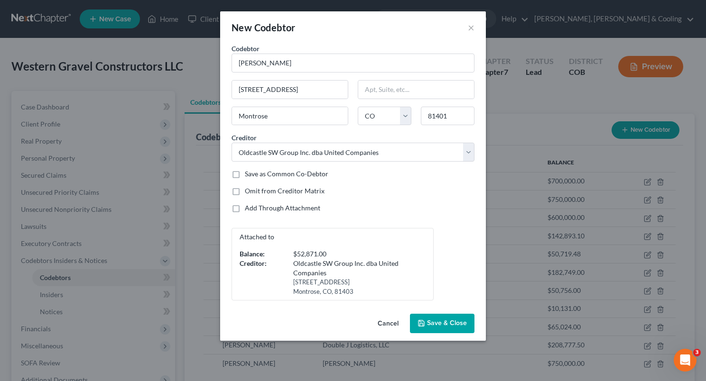
click at [425, 320] on icon "button" at bounding box center [421, 324] width 8 height 8
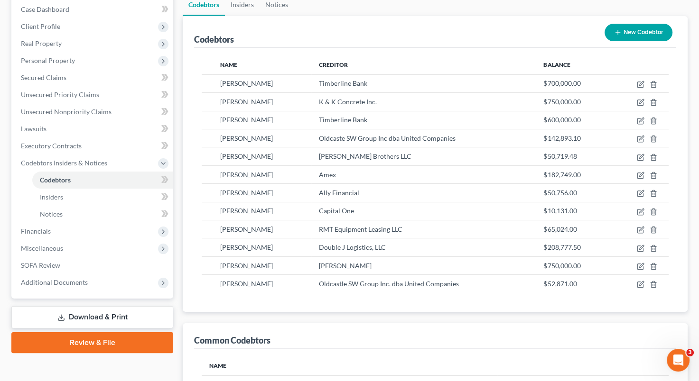
scroll to position [7, 0]
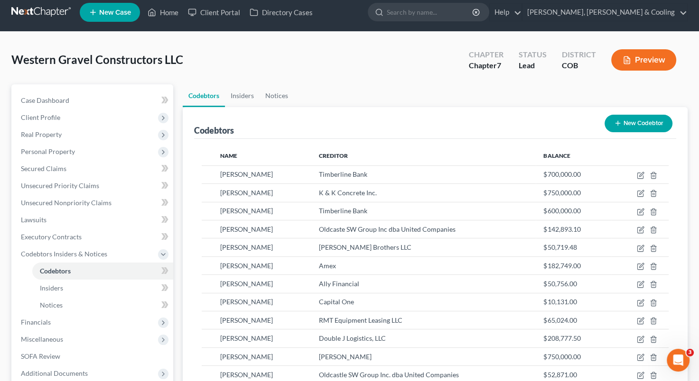
click at [626, 119] on button "New Codebtor" at bounding box center [638, 124] width 68 height 18
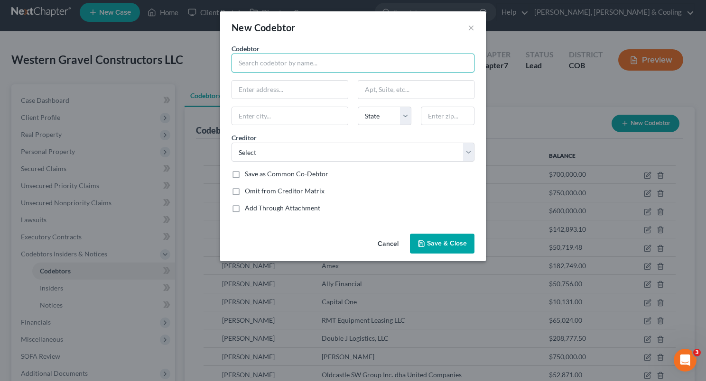
click at [314, 63] on input "text" at bounding box center [352, 63] width 243 height 19
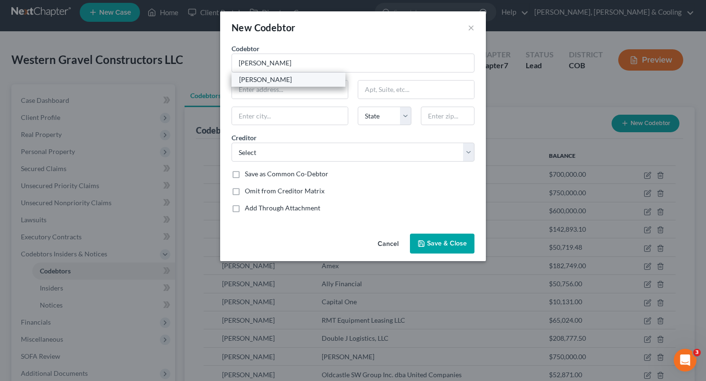
click at [279, 85] on div "[PERSON_NAME]" at bounding box center [288, 80] width 114 height 14
type input "[PERSON_NAME]"
type input "[STREET_ADDRESS]"
type input "Montrose"
select select "5"
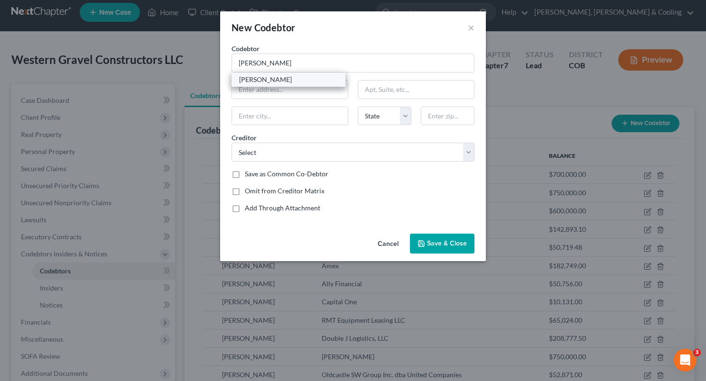
type input "81401"
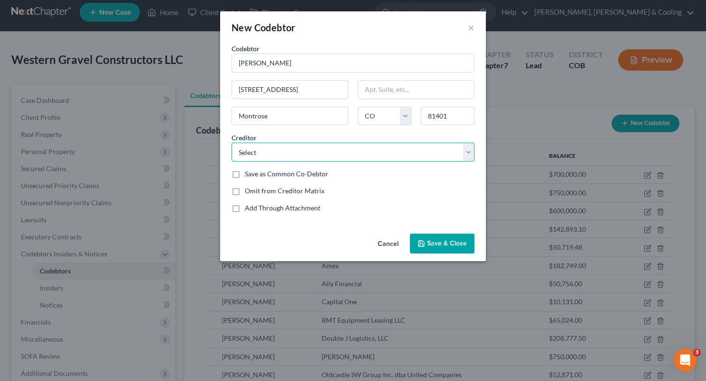
click at [464, 152] on select "Select Timberline Bank Timberline Bank Timberline Bank Timberline Bank Timberli…" at bounding box center [352, 152] width 243 height 19
select select "60"
click at [231, 143] on select "Select Timberline Bank Timberline Bank Timberline Bank Timberline Bank Timberli…" at bounding box center [352, 152] width 243 height 19
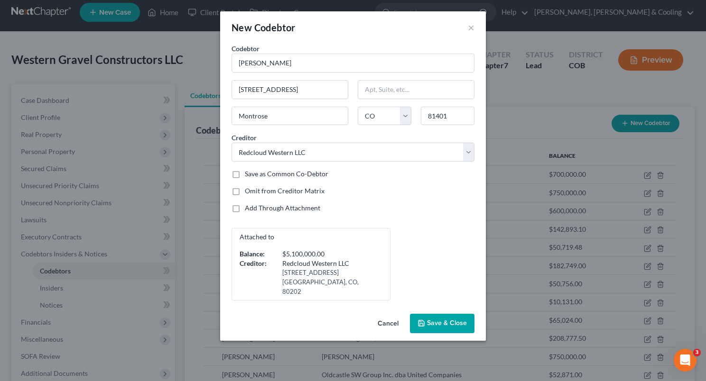
click at [436, 320] on span "Save & Close" at bounding box center [447, 324] width 40 height 8
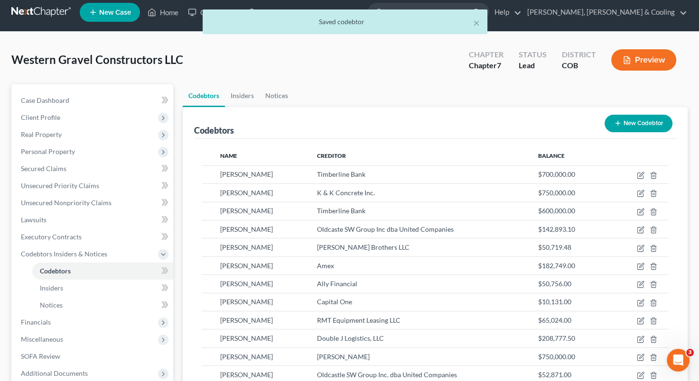
click at [643, 124] on button "New Codebtor" at bounding box center [638, 124] width 68 height 18
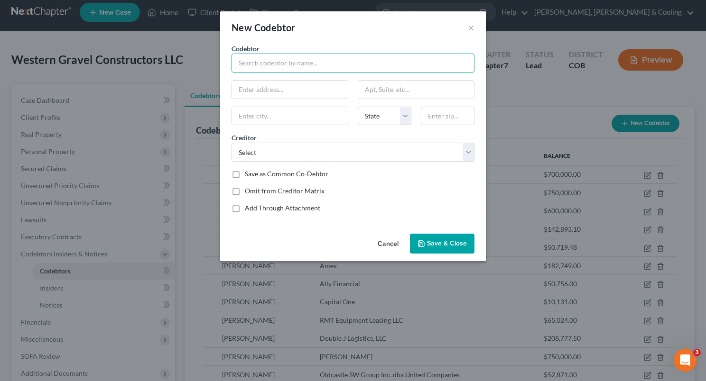
click at [360, 63] on input "text" at bounding box center [352, 63] width 243 height 19
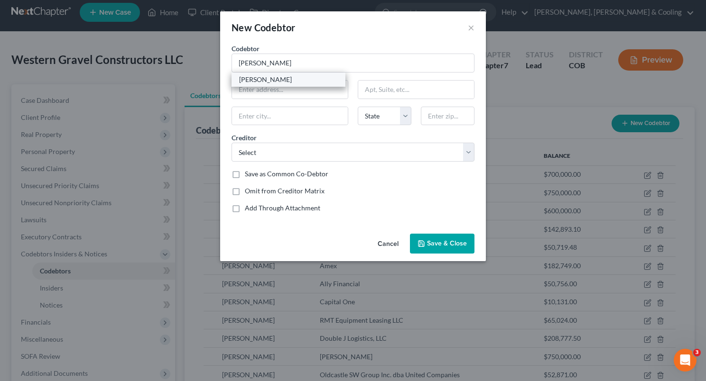
click at [292, 82] on div "[PERSON_NAME]" at bounding box center [288, 79] width 99 height 9
type input "[PERSON_NAME]"
type input "[STREET_ADDRESS]"
type input "Montrose"
select select "5"
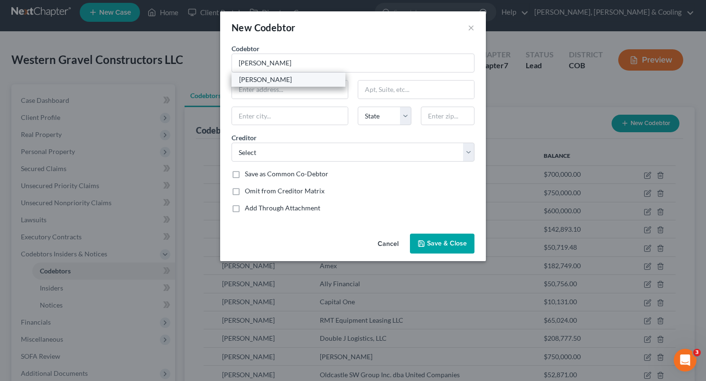
type input "81401"
click at [435, 245] on span "Save & Close" at bounding box center [447, 244] width 40 height 8
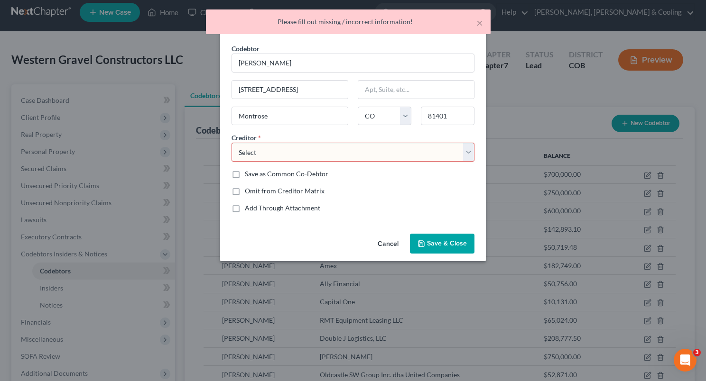
click at [467, 152] on select "Select Timberline Bank Timberline Bank Timberline Bank Timberline Bank Timberli…" at bounding box center [352, 152] width 243 height 19
click at [467, 149] on select "Select Timberline Bank Timberline Bank Timberline Bank Timberline Bank Timberli…" at bounding box center [352, 152] width 243 height 19
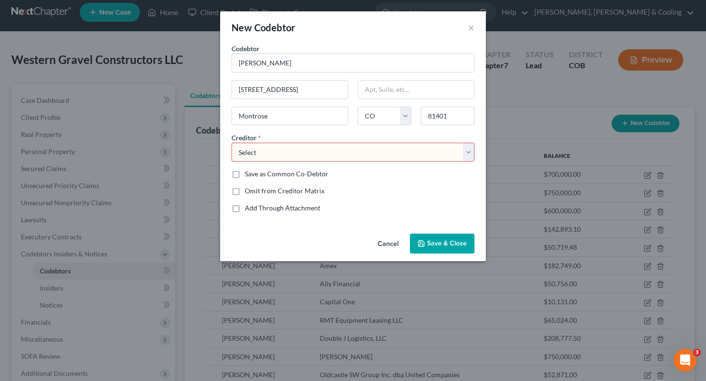
click at [467, 149] on select "Select Timberline Bank Timberline Bank Timberline Bank Timberline Bank Timberli…" at bounding box center [352, 152] width 243 height 19
select select "73"
click at [231, 143] on select "Select Timberline Bank Timberline Bank Timberline Bank Timberline Bank Timberli…" at bounding box center [352, 152] width 243 height 19
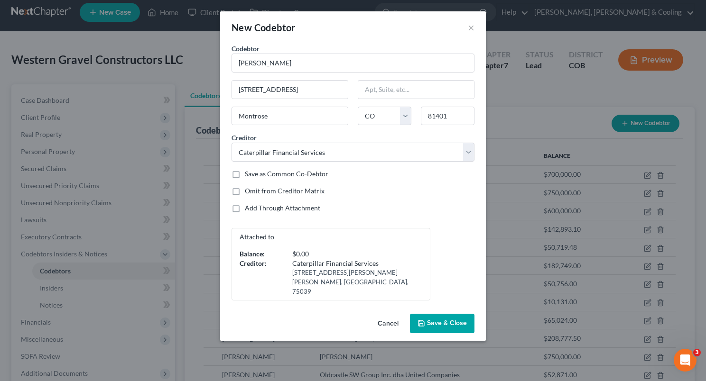
click at [444, 320] on span "Save & Close" at bounding box center [447, 324] width 40 height 8
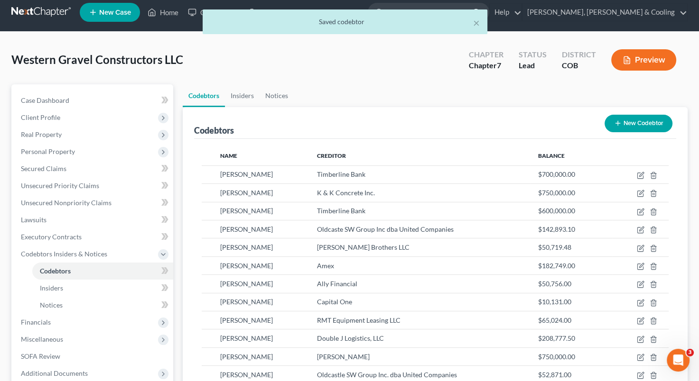
click at [644, 121] on button "New Codebtor" at bounding box center [638, 124] width 68 height 18
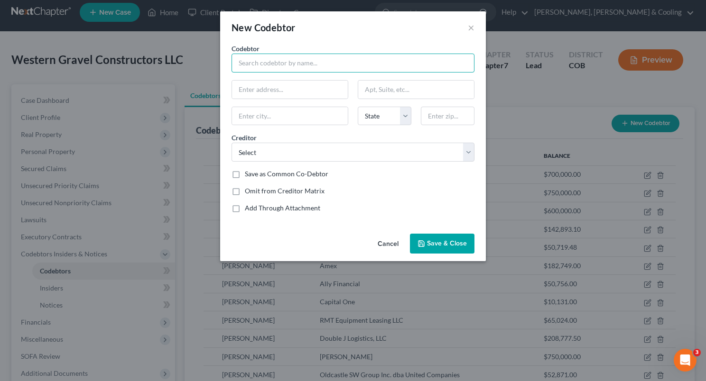
click at [354, 59] on input "text" at bounding box center [352, 63] width 243 height 19
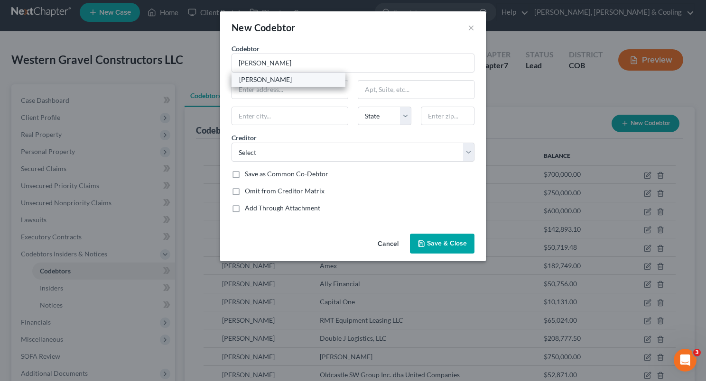
click at [313, 78] on div "[PERSON_NAME]" at bounding box center [288, 79] width 99 height 9
type input "[PERSON_NAME]"
type input "[STREET_ADDRESS]"
type input "Montrose"
select select "5"
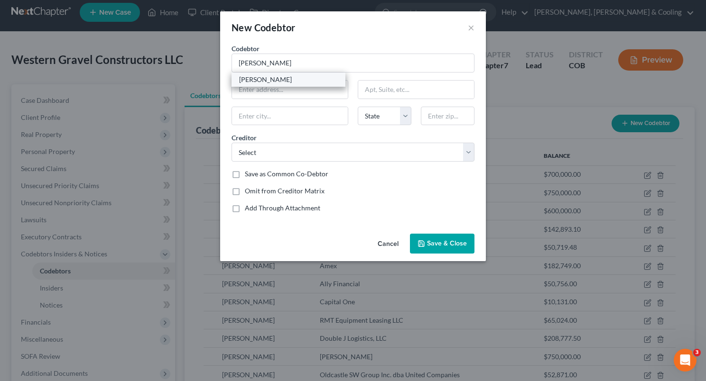
type input "81401"
click at [443, 242] on span "Save & Close" at bounding box center [447, 244] width 40 height 8
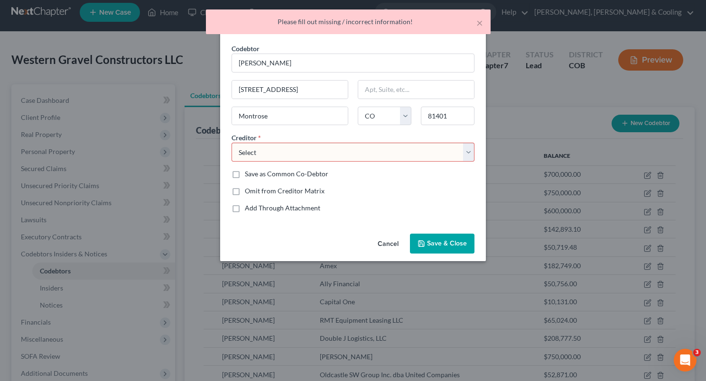
click at [465, 154] on select "Select Timberline Bank Timberline Bank Timberline Bank Timberline Bank Timberli…" at bounding box center [352, 152] width 243 height 19
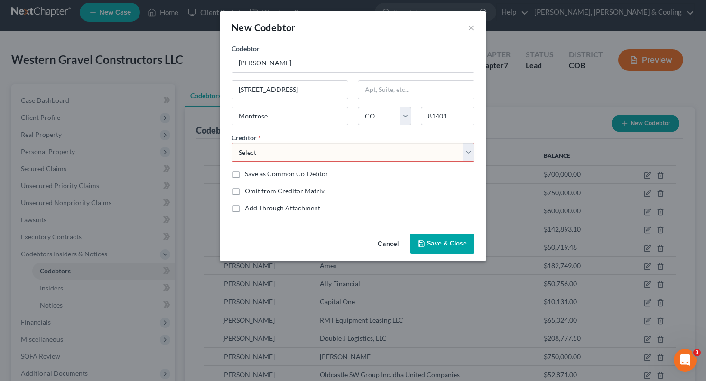
select select "89"
click at [231, 143] on select "Select Timberline Bank Timberline Bank Timberline Bank Timberline Bank Timberli…" at bounding box center [352, 152] width 243 height 19
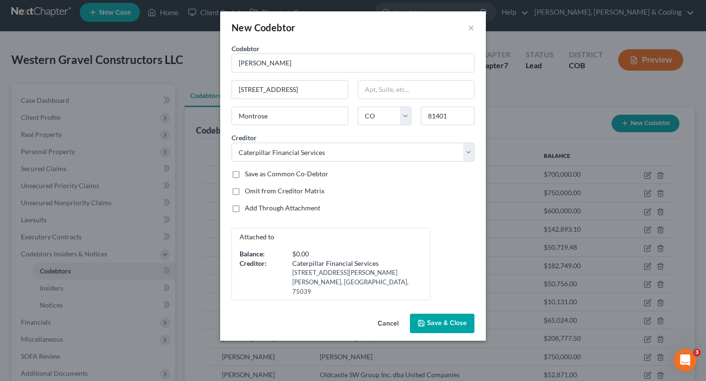
click at [442, 320] on span "Save & Close" at bounding box center [447, 324] width 40 height 8
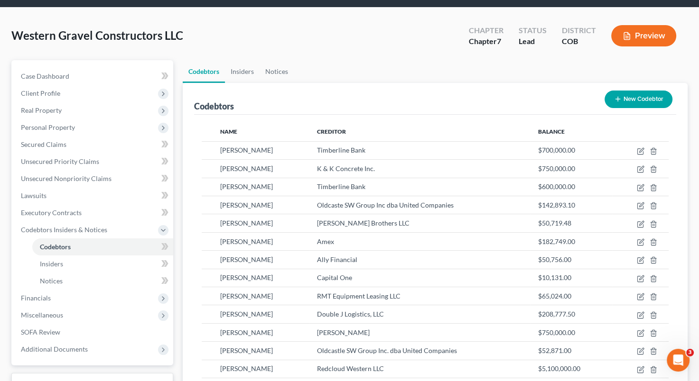
scroll to position [0, 0]
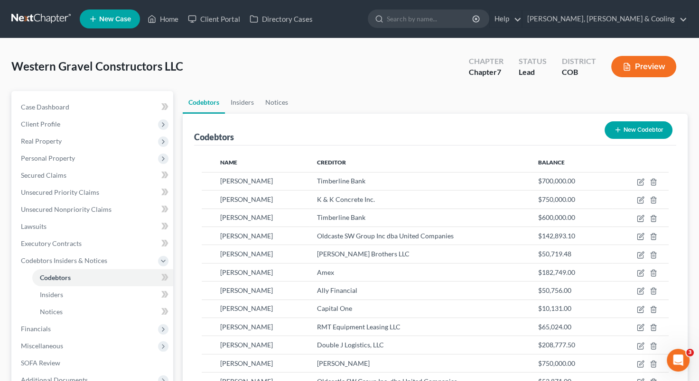
click at [621, 131] on button "New Codebtor" at bounding box center [638, 130] width 68 height 18
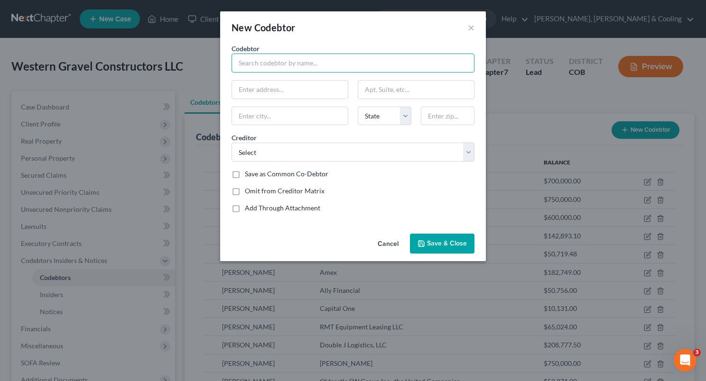
click at [295, 65] on input "text" at bounding box center [352, 63] width 243 height 19
drag, startPoint x: 285, startPoint y: 63, endPoint x: 325, endPoint y: 65, distance: 39.9
click at [325, 65] on input "[PERSON_NAME] [STREET_ADDRESS]" at bounding box center [352, 63] width 243 height 19
paste input "[STREET_ADDRESS]"
type input "[PERSON_NAME]"
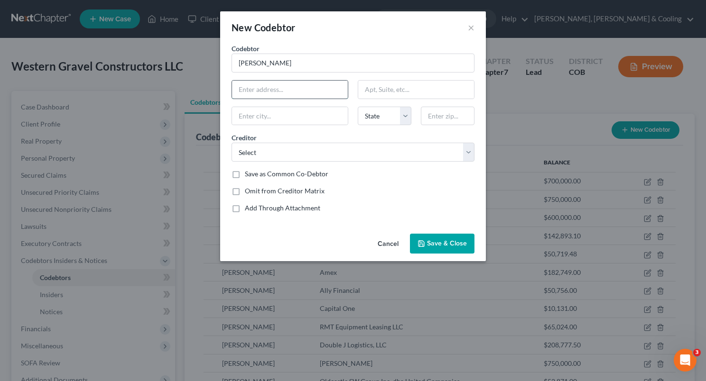
click at [297, 83] on input "text" at bounding box center [290, 90] width 116 height 18
type input "[STREET_ADDRESS]"
type input "Montrose"
select select "5"
type input "81401"
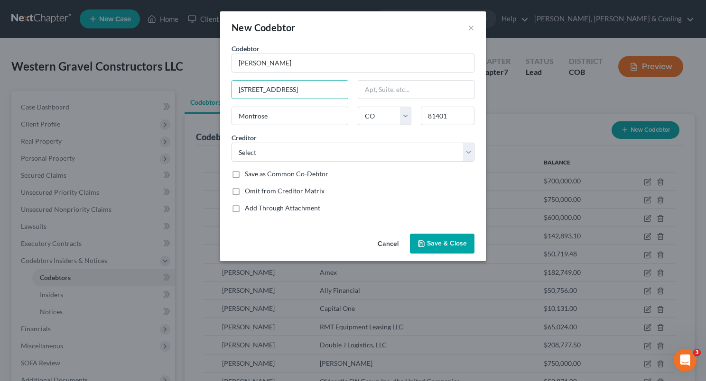
click at [245, 176] on label "Save as Common Co-Debtor" at bounding box center [286, 173] width 83 height 9
click at [249, 176] on input "Save as Common Co-Debtor" at bounding box center [252, 172] width 6 height 6
checkbox input "true"
click at [469, 155] on select "Select Timberline Bank Timberline Bank Timberline Bank Timberline Bank Timberli…" at bounding box center [352, 152] width 243 height 19
select select "0"
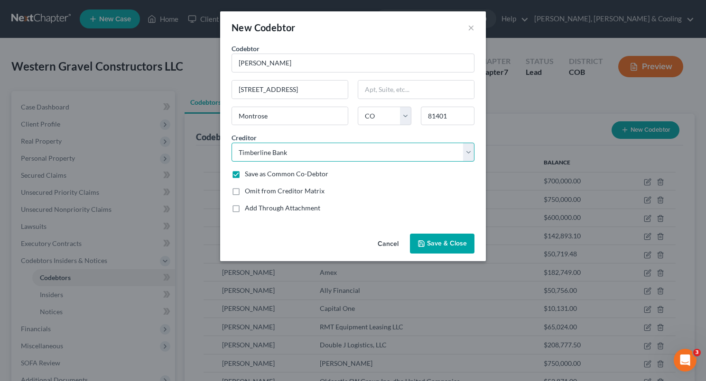
click at [231, 143] on select "Select Timberline Bank Timberline Bank Timberline Bank Timberline Bank Timberli…" at bounding box center [352, 152] width 243 height 19
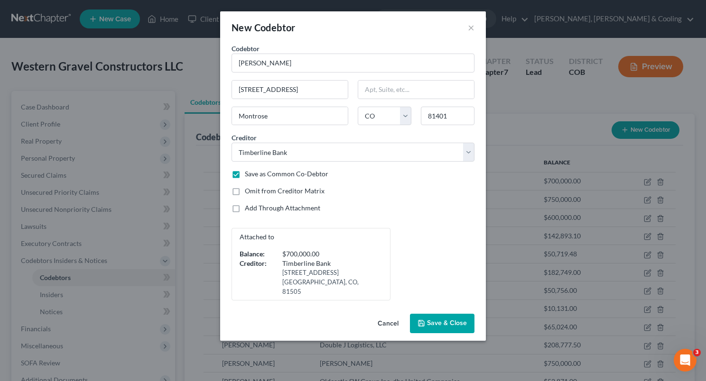
click at [445, 320] on span "Save & Close" at bounding box center [447, 324] width 40 height 8
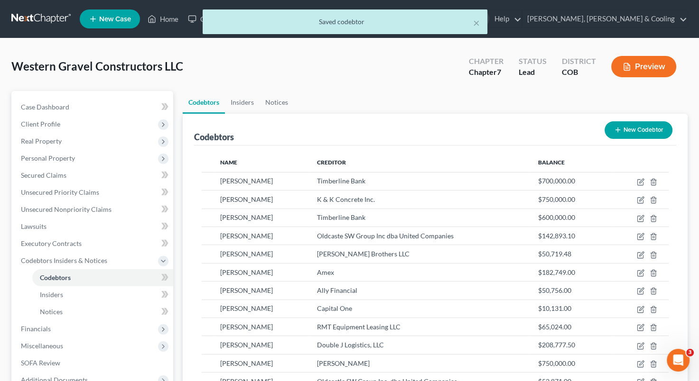
click at [637, 130] on button "New Codebtor" at bounding box center [638, 130] width 68 height 18
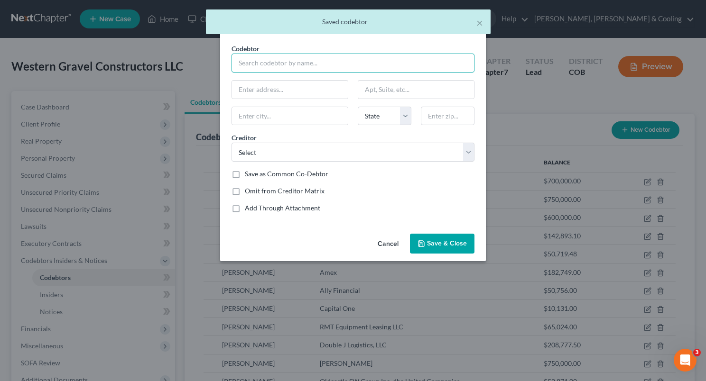
click at [342, 68] on input "text" at bounding box center [352, 63] width 243 height 19
click at [342, 68] on input "J" at bounding box center [352, 63] width 243 height 19
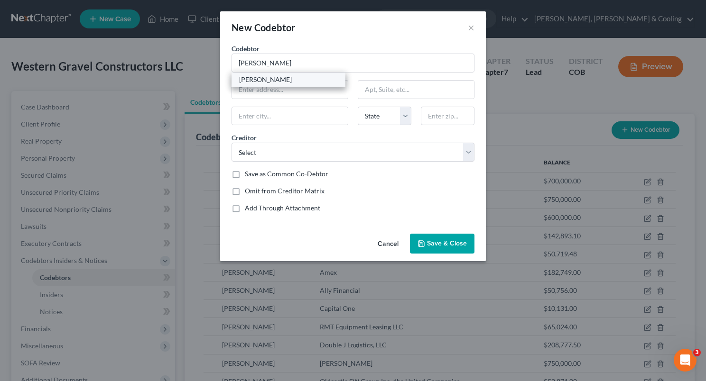
click at [273, 78] on div "[PERSON_NAME]" at bounding box center [288, 79] width 99 height 9
type input "[PERSON_NAME]"
type input "[STREET_ADDRESS]"
type input "Montrose"
select select "5"
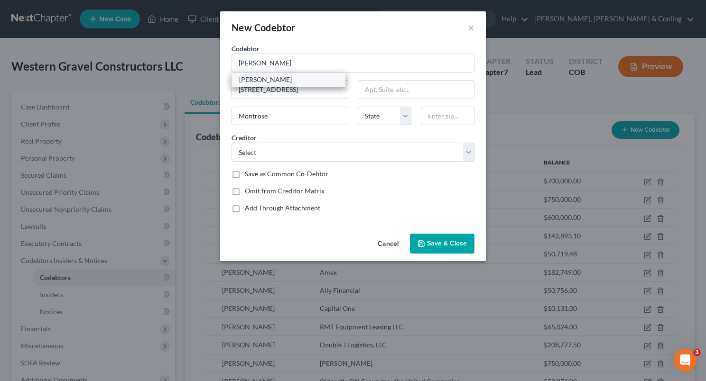
type input "81401"
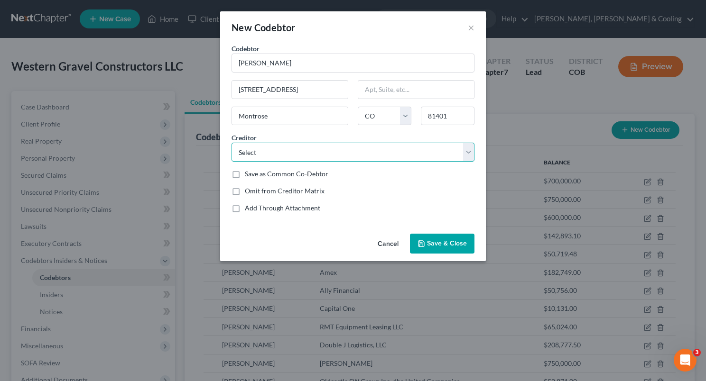
click at [465, 149] on select "Select Timberline Bank Timberline Bank Timberline Bank Timberline Bank Timberli…" at bounding box center [352, 152] width 243 height 19
select select "4"
click at [231, 143] on select "Select Timberline Bank Timberline Bank Timberline Bank Timberline Bank Timberli…" at bounding box center [352, 152] width 243 height 19
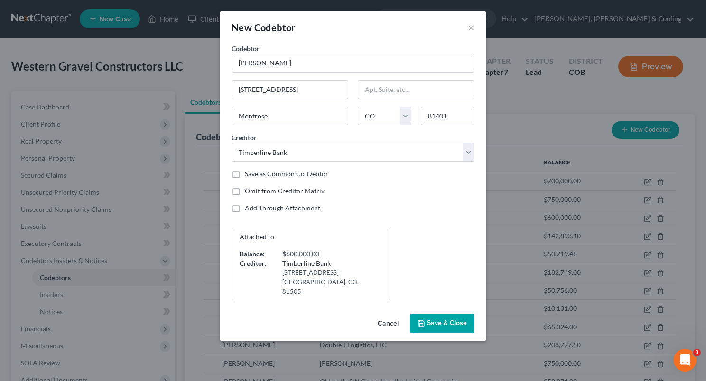
click at [440, 314] on button "Save & Close" at bounding box center [442, 324] width 65 height 20
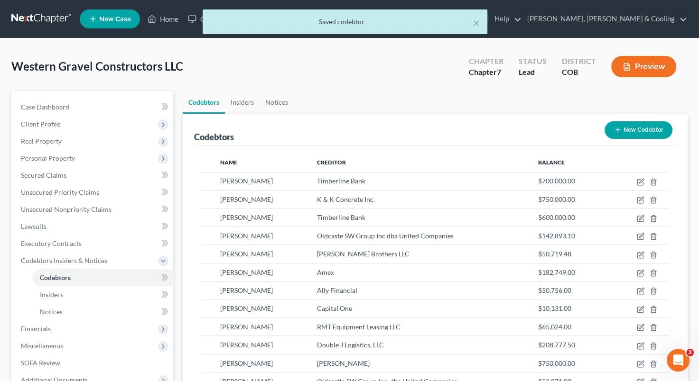
click at [627, 136] on button "New Codebtor" at bounding box center [638, 130] width 68 height 18
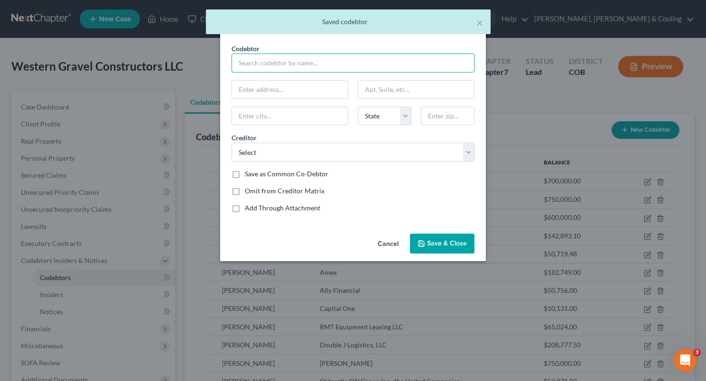
click at [298, 67] on input "text" at bounding box center [352, 63] width 243 height 19
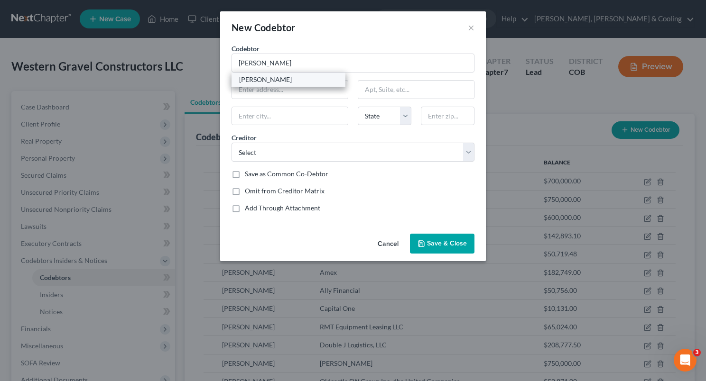
click at [286, 77] on div "[PERSON_NAME]" at bounding box center [288, 79] width 99 height 9
type input "[PERSON_NAME]"
type input "[STREET_ADDRESS]"
type input "Montrose"
select select "5"
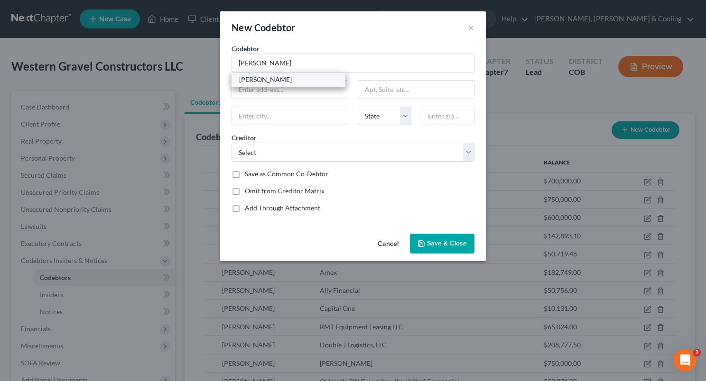
type input "81401"
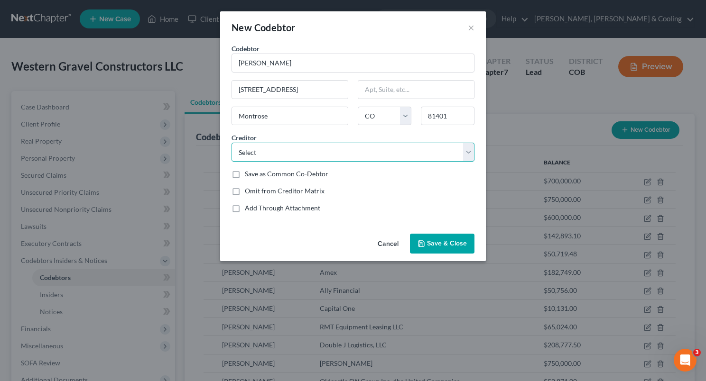
click at [465, 148] on select "Select Timberline Bank Timberline Bank Timberline Bank Timberline Bank Timberli…" at bounding box center [352, 152] width 243 height 19
select select "15"
click at [231, 143] on select "Select Timberline Bank Timberline Bank Timberline Bank Timberline Bank Timberli…" at bounding box center [352, 152] width 243 height 19
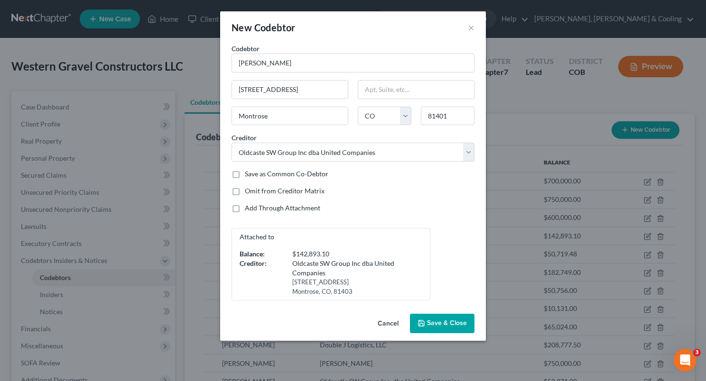
click at [446, 318] on button "Save & Close" at bounding box center [442, 324] width 65 height 20
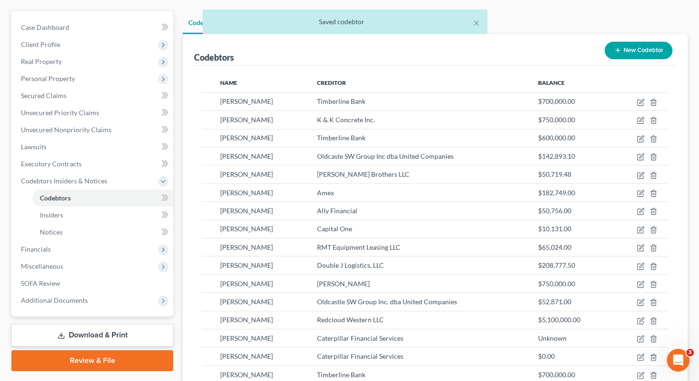
scroll to position [83, 0]
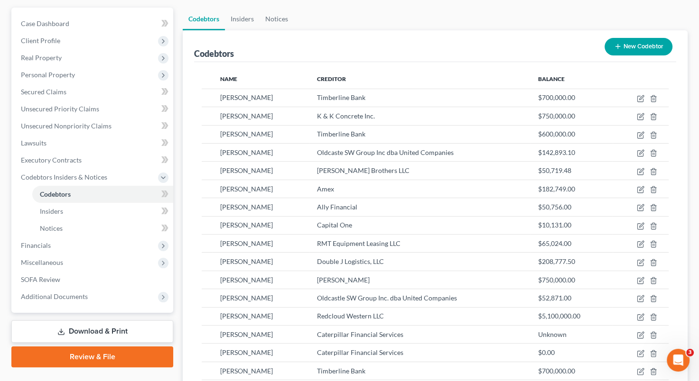
click at [631, 49] on button "New Codebtor" at bounding box center [638, 47] width 68 height 18
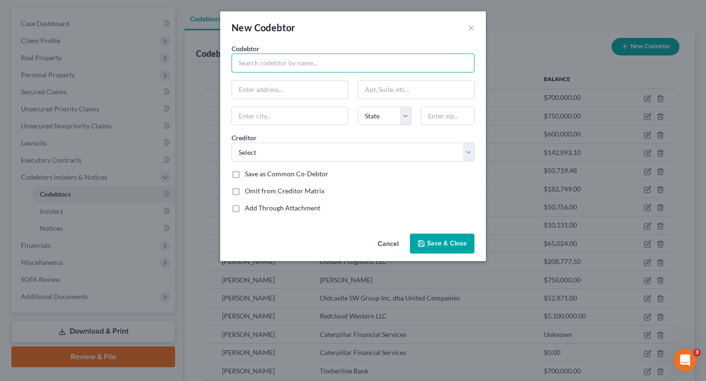
click at [358, 64] on input "text" at bounding box center [352, 63] width 243 height 19
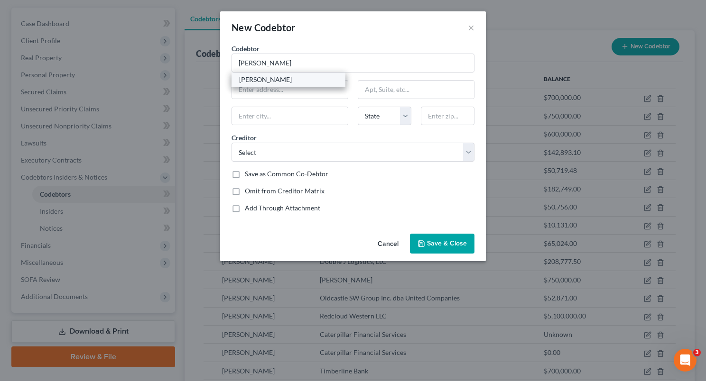
click at [308, 80] on div "[PERSON_NAME]" at bounding box center [288, 79] width 99 height 9
type input "[PERSON_NAME]"
type input "[STREET_ADDRESS]"
type input "Montrose"
select select "5"
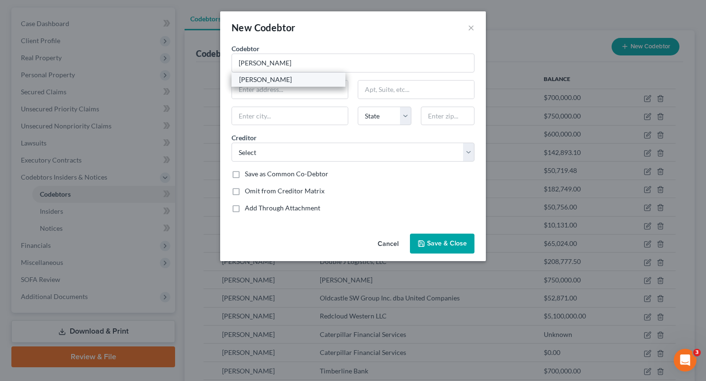
type input "81401"
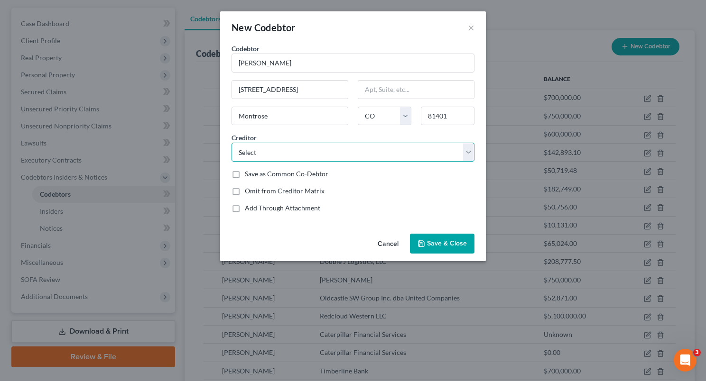
click at [468, 150] on select "Select Timberline Bank Timberline Bank Timberline Bank Timberline Bank Timberli…" at bounding box center [352, 152] width 243 height 19
click at [231, 143] on select "Select Timberline Bank Timberline Bank Timberline Bank Timberline Bank Timberli…" at bounding box center [352, 152] width 243 height 19
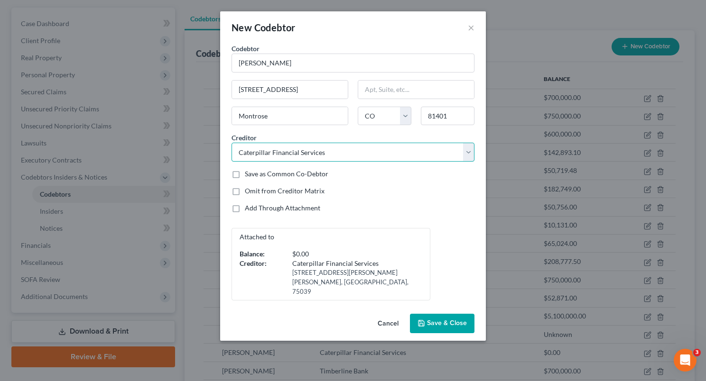
click at [465, 152] on select "Select Timberline Bank Timberline Bank Timberline Bank Timberline Bank Timberli…" at bounding box center [352, 152] width 243 height 19
click at [231, 143] on select "Select Timberline Bank Timberline Bank Timberline Bank Timberline Bank Timberli…" at bounding box center [352, 152] width 243 height 19
click at [464, 152] on select "Select Timberline Bank Timberline Bank Timberline Bank Timberline Bank Timberli…" at bounding box center [352, 152] width 243 height 19
select select "89"
click at [231, 143] on select "Select Timberline Bank Timberline Bank Timberline Bank Timberline Bank Timberli…" at bounding box center [352, 152] width 243 height 19
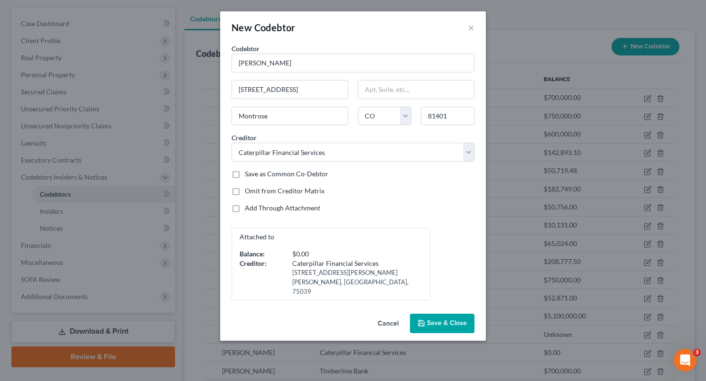
click at [432, 320] on span "Save & Close" at bounding box center [447, 324] width 40 height 8
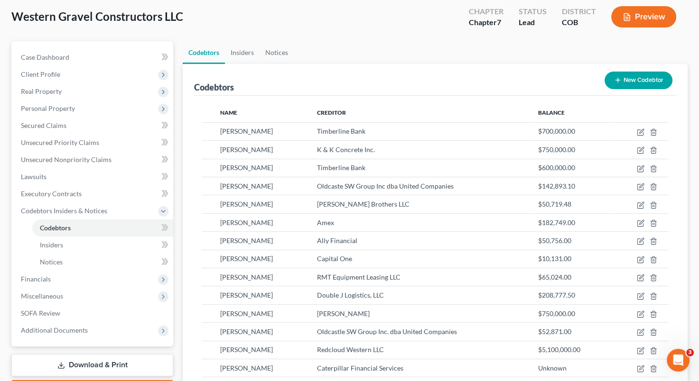
scroll to position [46, 0]
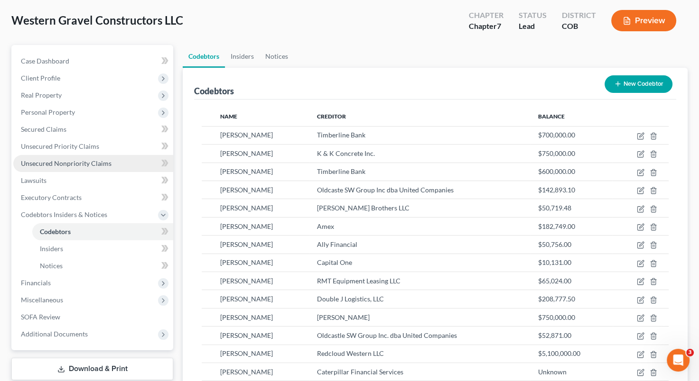
click at [100, 163] on span "Unsecured Nonpriority Claims" at bounding box center [66, 163] width 91 height 8
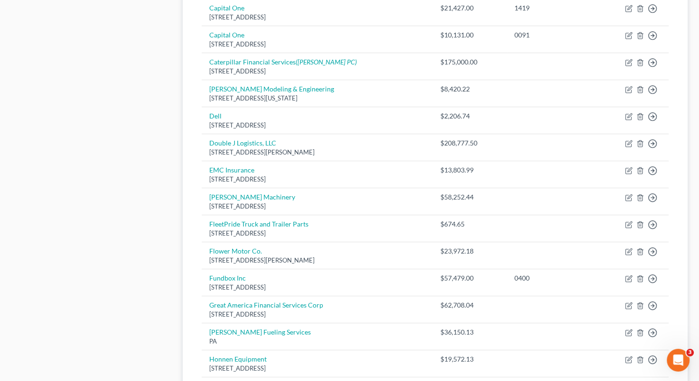
scroll to position [667, 0]
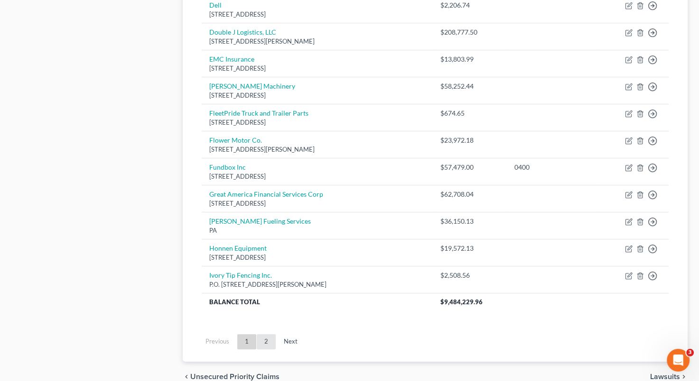
click at [268, 340] on link "2" at bounding box center [266, 341] width 19 height 15
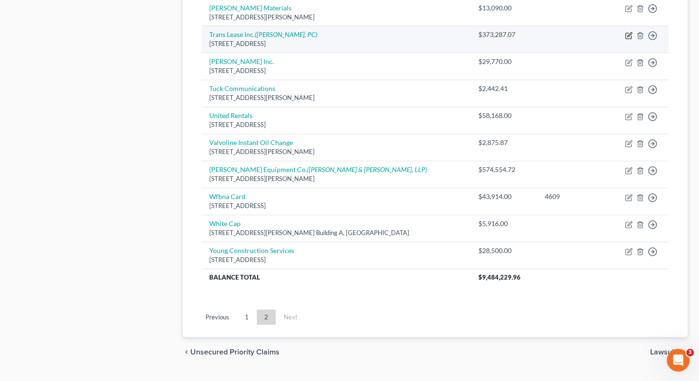
click at [629, 33] on icon "button" at bounding box center [629, 36] width 8 height 8
select select "5"
select select "7"
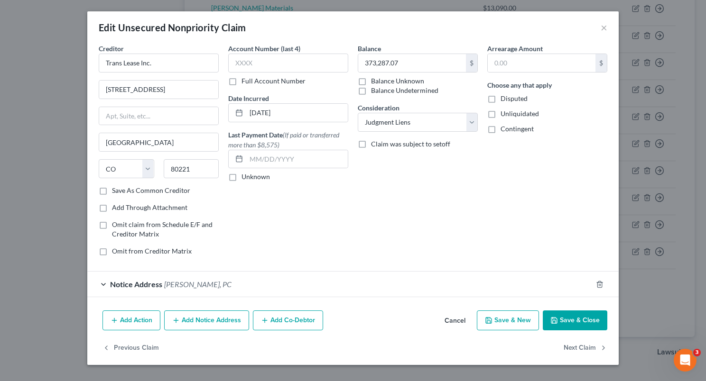
click at [112, 192] on label "Save As Common Creditor" at bounding box center [151, 190] width 78 height 9
click at [116, 192] on input "Save As Common Creditor" at bounding box center [119, 189] width 6 height 6
checkbox input "true"
click at [472, 124] on select "Select Cable / Satellite Services Collection Agency Credit Card Debt Debt Couns…" at bounding box center [418, 122] width 120 height 19
select select "15"
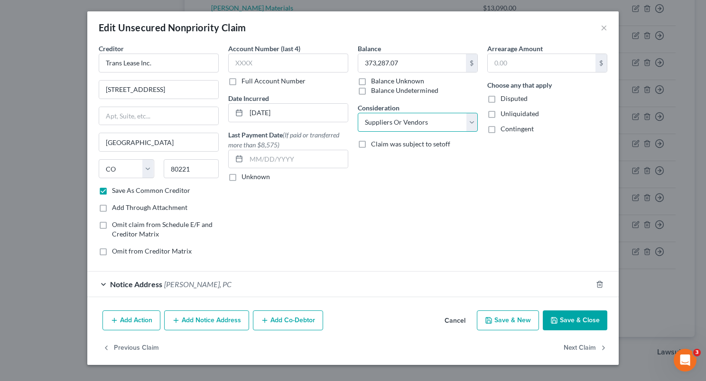
click at [358, 113] on select "Select Cable / Satellite Services Collection Agency Credit Card Debt Debt Couns…" at bounding box center [418, 122] width 120 height 19
click at [573, 321] on button "Save & Close" at bounding box center [575, 321] width 65 height 20
checkbox input "false"
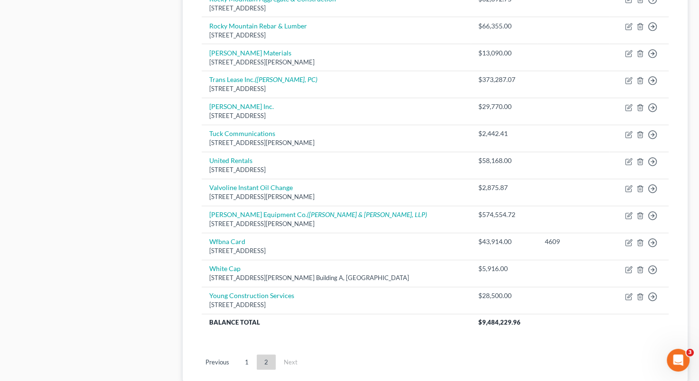
scroll to position [548, 0]
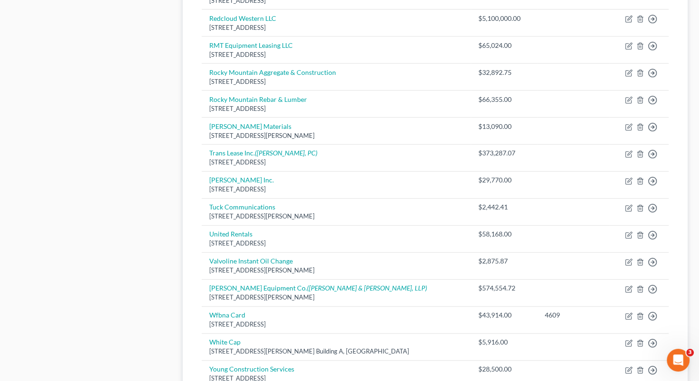
drag, startPoint x: 703, startPoint y: 184, endPoint x: 164, endPoint y: 247, distance: 542.0
click at [164, 247] on div "Case Dashboard Payments Invoices Payments Payments Credit Report Client Profile" at bounding box center [92, 15] width 171 height 944
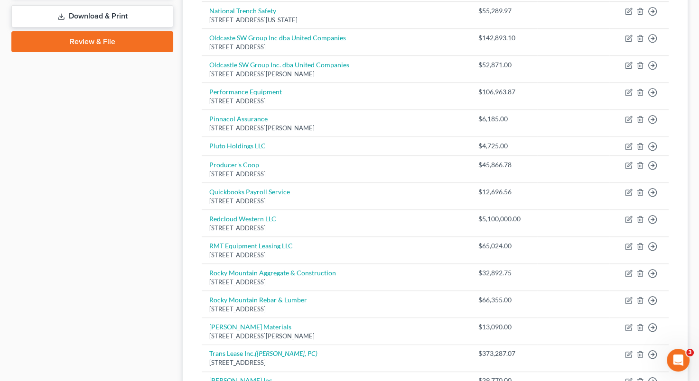
scroll to position [14, 0]
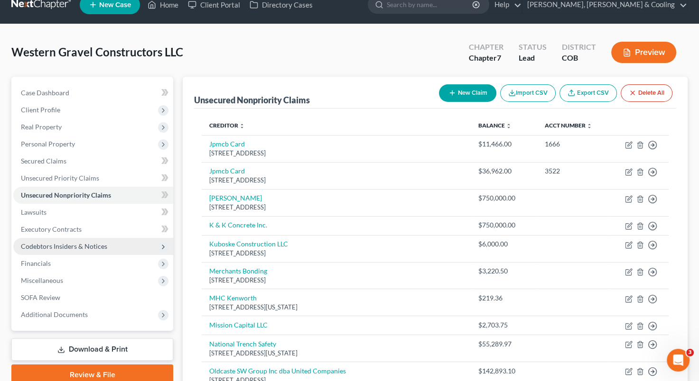
click at [85, 250] on span "Codebtors Insiders & Notices" at bounding box center [64, 246] width 86 height 8
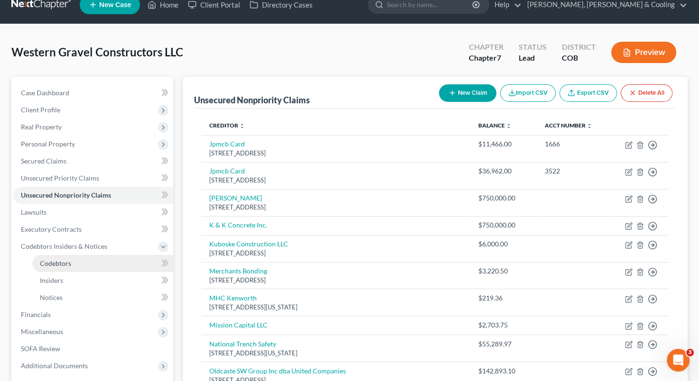
click at [82, 259] on link "Codebtors" at bounding box center [102, 263] width 141 height 17
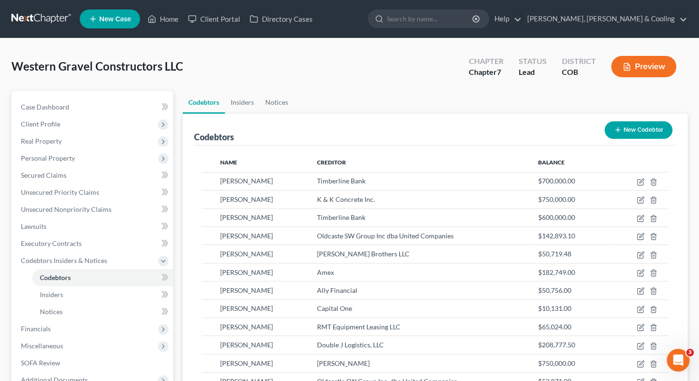
click at [642, 135] on button "New Codebtor" at bounding box center [638, 130] width 68 height 18
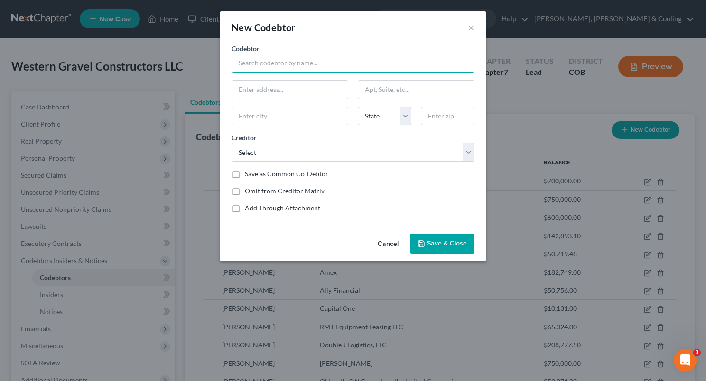
click at [338, 66] on input "text" at bounding box center [352, 63] width 243 height 19
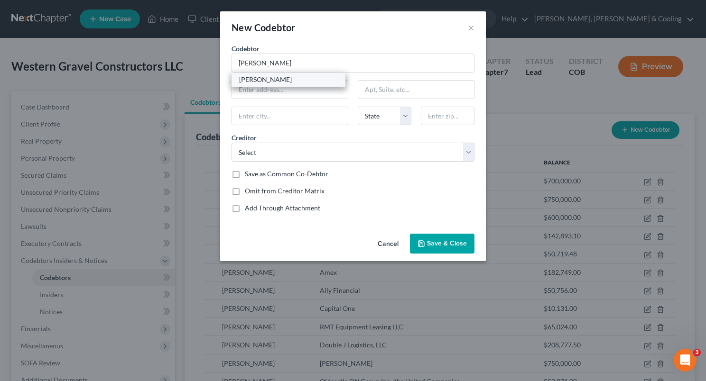
click at [292, 83] on div "[PERSON_NAME]" at bounding box center [288, 79] width 99 height 9
type input "[PERSON_NAME]"
type input "[STREET_ADDRESS]"
type input "Montrose"
select select "5"
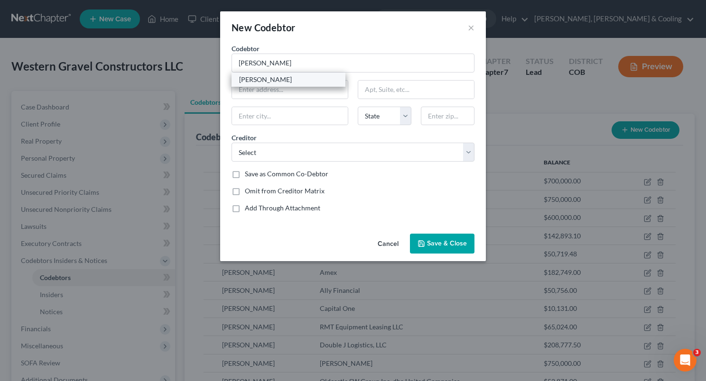
type input "81401"
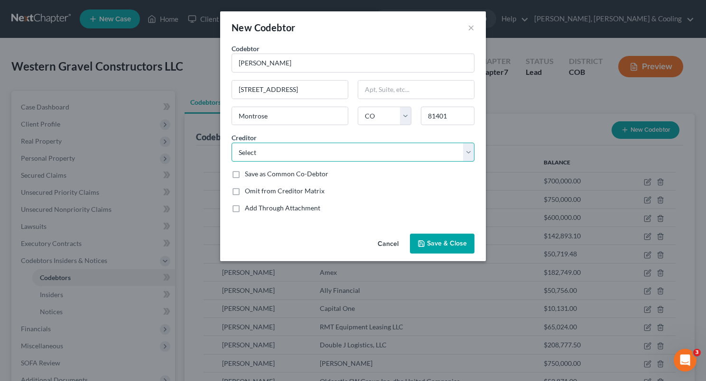
click at [467, 152] on select "Select Timberline Bank Timberline Bank Timberline Bank Timberline Bank Timberli…" at bounding box center [352, 152] width 243 height 19
click at [471, 31] on button "×" at bounding box center [471, 27] width 7 height 11
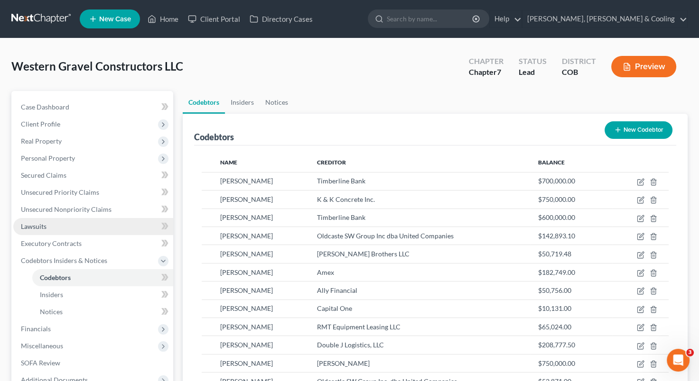
click at [82, 231] on link "Lawsuits" at bounding box center [93, 226] width 160 height 17
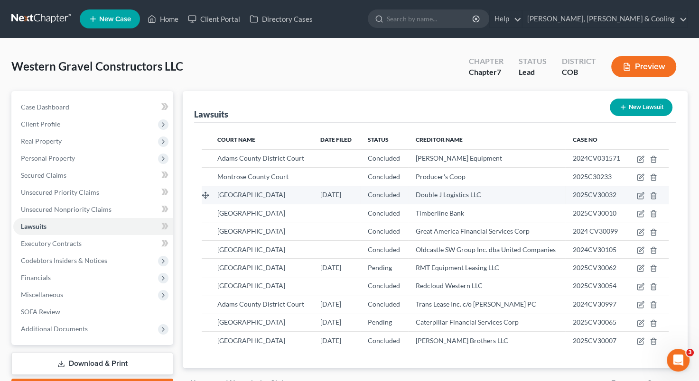
click at [463, 195] on span "Double J Logistics LLC" at bounding box center [448, 195] width 65 height 8
click at [640, 197] on icon "button" at bounding box center [641, 196] width 8 height 8
select select "5"
select select "2"
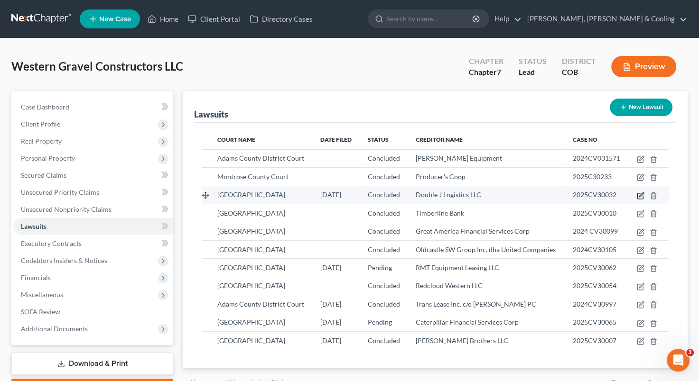
select select "3"
select select "5"
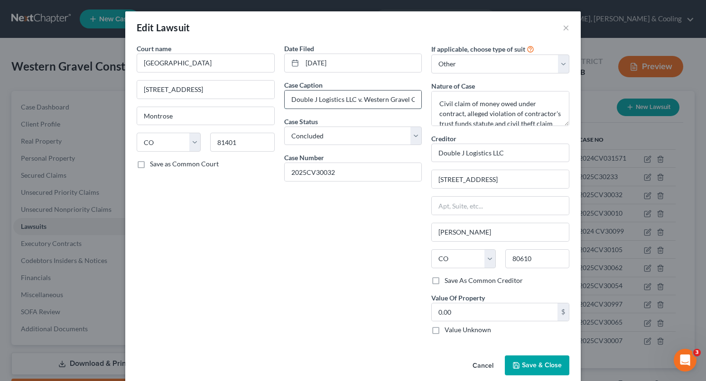
click at [377, 98] on input "Double J Logistics LLC v. Western Gravel Constructors, LLC and [PERSON_NAME]" at bounding box center [353, 100] width 137 height 18
click at [567, 24] on div "Edit Lawsuit ×" at bounding box center [352, 27] width 455 height 32
click at [564, 25] on button "×" at bounding box center [566, 27] width 7 height 11
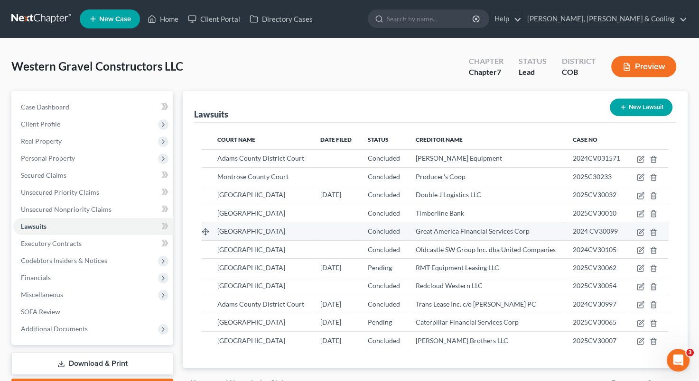
click at [497, 231] on span "Great America Financial Services Corp" at bounding box center [473, 231] width 114 height 8
click at [639, 231] on icon "button" at bounding box center [641, 231] width 4 height 4
select select "5"
select select "2"
select select "3"
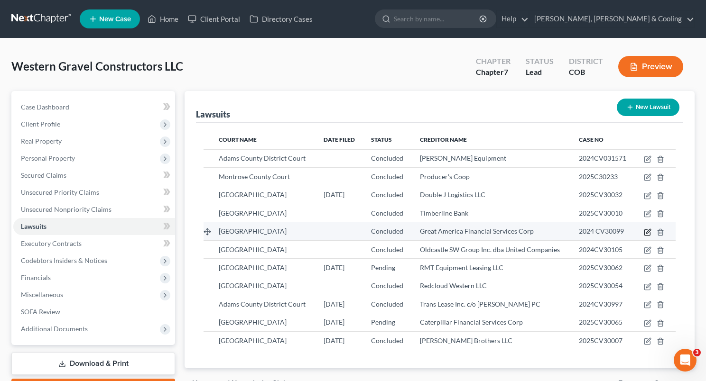
select select "16"
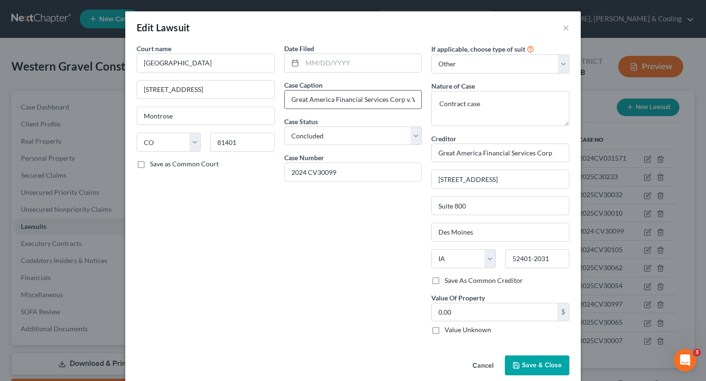
click at [356, 102] on input "Great America Financial Services Corp v. Western Gravel Constructors LLC" at bounding box center [353, 100] width 137 height 18
click at [485, 362] on button "Cancel" at bounding box center [483, 366] width 36 height 19
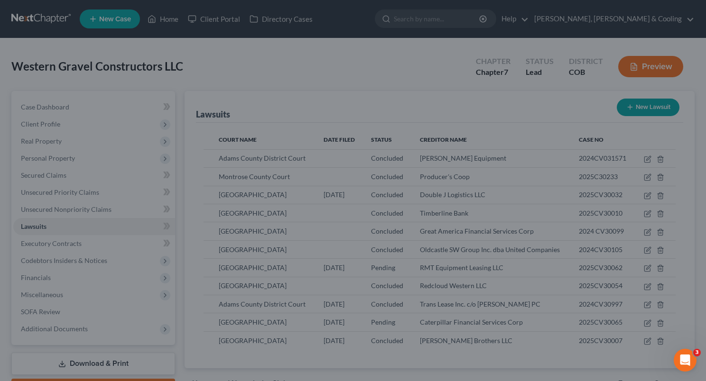
scroll to position [0, 0]
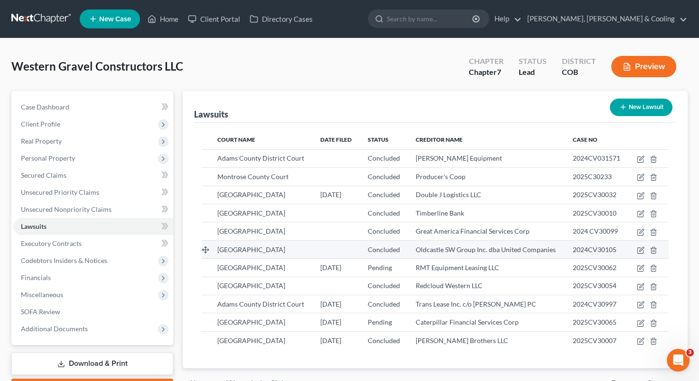
click at [509, 251] on span "Oldcastle SW Group Inc. dba United Companies" at bounding box center [486, 250] width 140 height 8
click at [639, 250] on icon "button" at bounding box center [641, 251] width 8 height 8
select select "5"
select select "2"
select select "3"
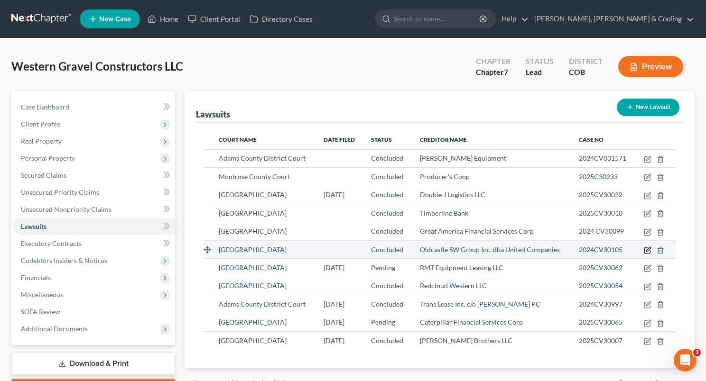
select select "5"
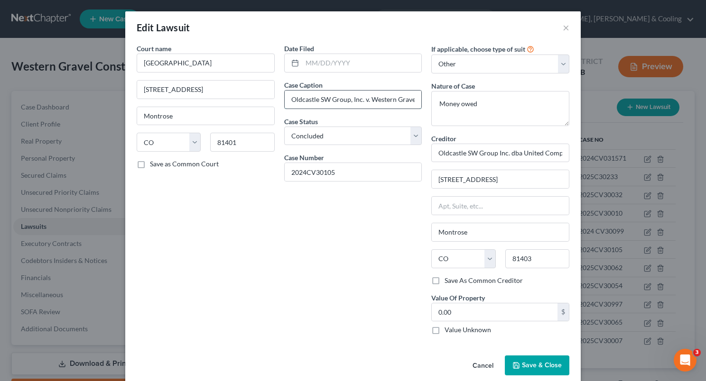
click at [372, 97] on input "Oldcastle SW Group, Inc. v. Western Gravel Constructors, LLC, [PERSON_NAME], [P…" at bounding box center [353, 100] width 137 height 18
click at [305, 264] on div "Date Filed Case Caption Oldcastle SW Group, Inc. v. Western Gravel Constructors…" at bounding box center [353, 193] width 148 height 299
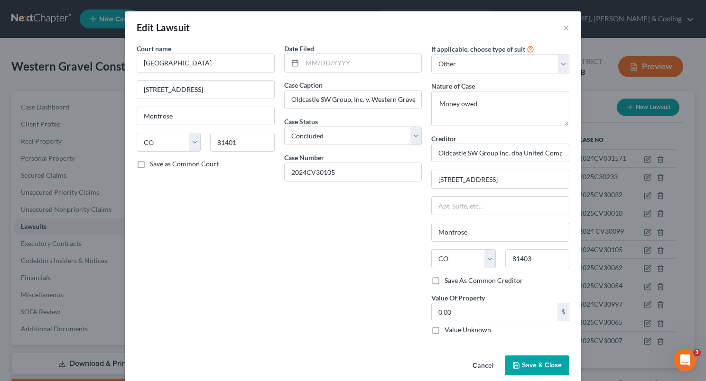
click at [485, 360] on button "Cancel" at bounding box center [483, 366] width 36 height 19
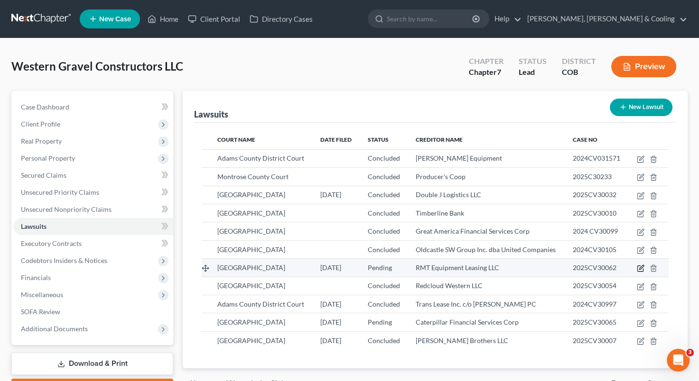
click at [641, 266] on icon "button" at bounding box center [641, 269] width 8 height 8
select select "5"
select select "0"
select select "3"
select select "46"
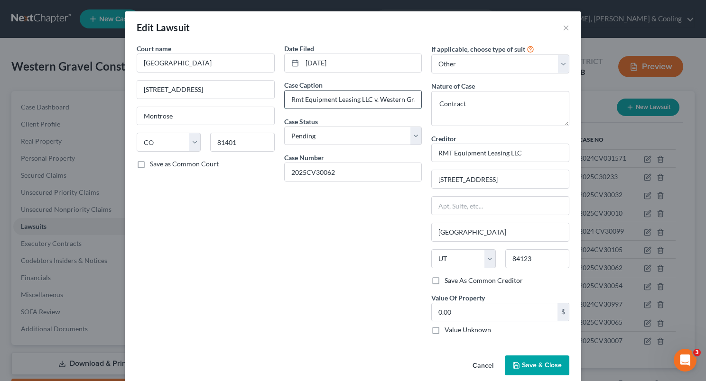
click at [374, 99] on input "Rmt Equipment Leasing LLC v. Western Gravel Constructors LLC, [PERSON_NAME]" at bounding box center [353, 100] width 137 height 18
click at [488, 365] on button "Cancel" at bounding box center [483, 366] width 36 height 19
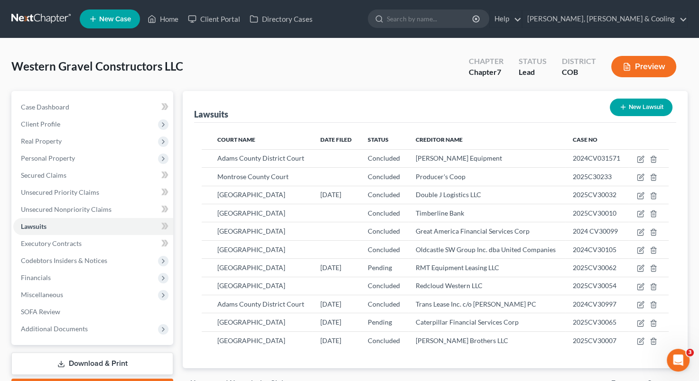
scroll to position [54, 0]
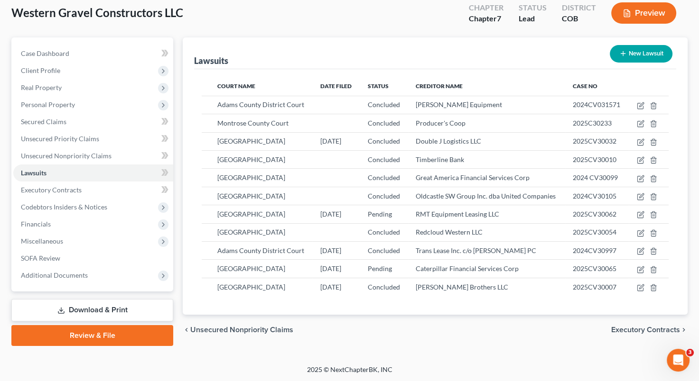
click at [474, 342] on div "chevron_left Unsecured Nonpriority Claims Executory Contracts chevron_right" at bounding box center [435, 330] width 505 height 30
click at [503, 336] on div "chevron_left Unsecured Nonpriority Claims Executory Contracts chevron_right" at bounding box center [435, 330] width 505 height 30
click at [89, 205] on span "Codebtors Insiders & Notices" at bounding box center [64, 207] width 86 height 8
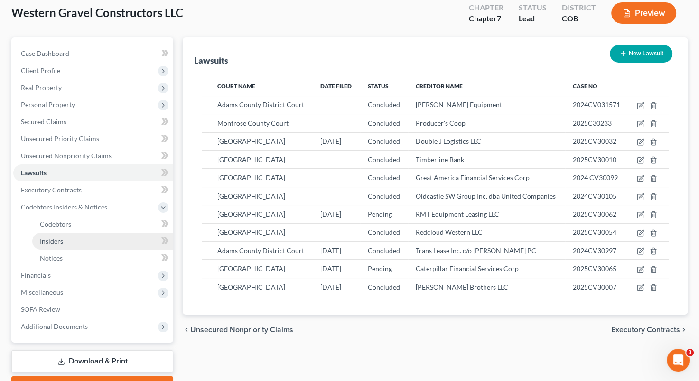
click at [76, 233] on link "Insiders" at bounding box center [102, 241] width 141 height 17
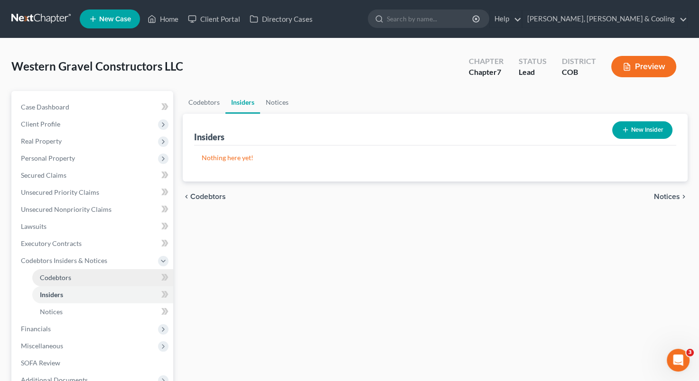
click at [81, 276] on link "Codebtors" at bounding box center [102, 277] width 141 height 17
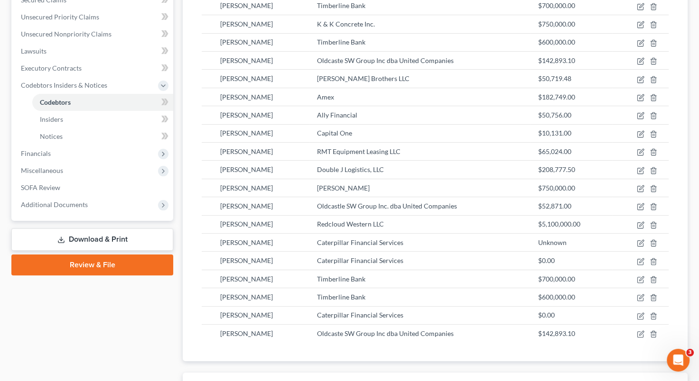
scroll to position [184, 0]
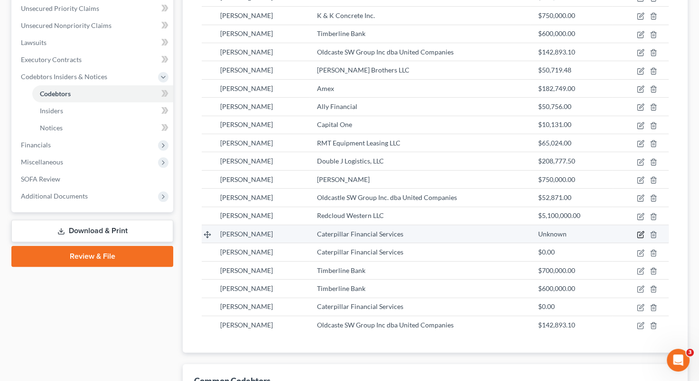
click at [641, 231] on icon "button" at bounding box center [641, 233] width 4 height 4
select select "5"
select select "73"
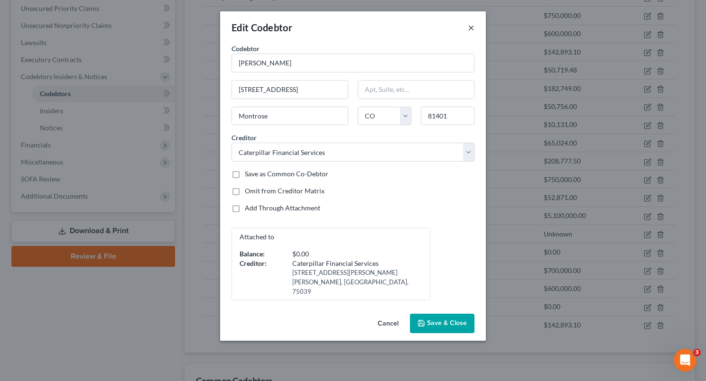
click at [472, 28] on button "×" at bounding box center [471, 27] width 7 height 11
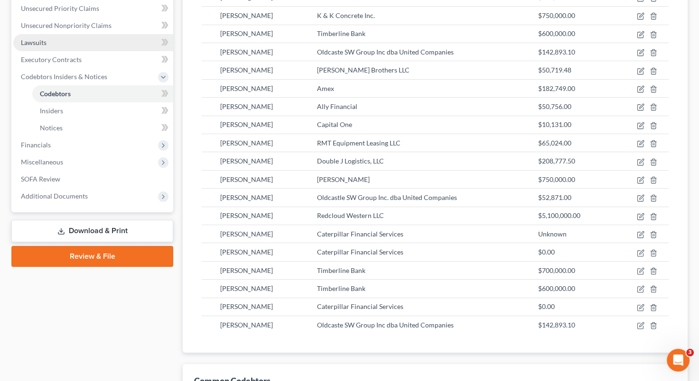
click at [98, 39] on link "Lawsuits" at bounding box center [93, 42] width 160 height 17
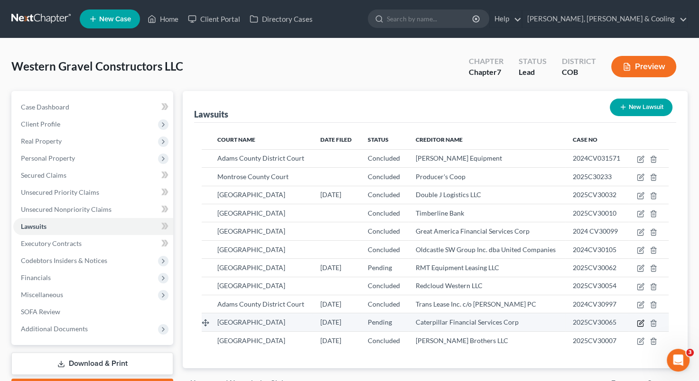
click at [641, 322] on icon "button" at bounding box center [641, 322] width 4 height 4
select select "5"
select select "0"
select select "44"
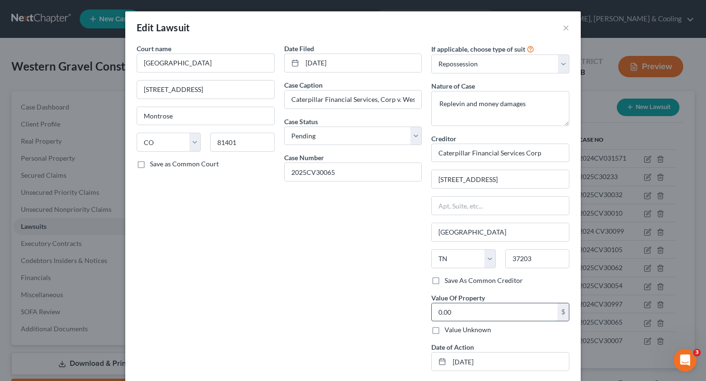
click at [467, 315] on input "0.00" at bounding box center [495, 313] width 126 height 18
type input "150,000"
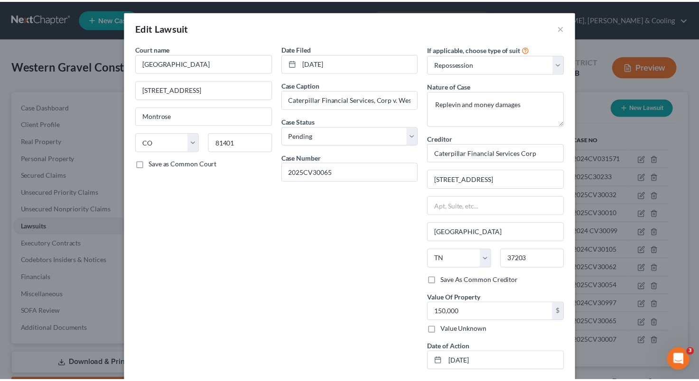
scroll to position [48, 0]
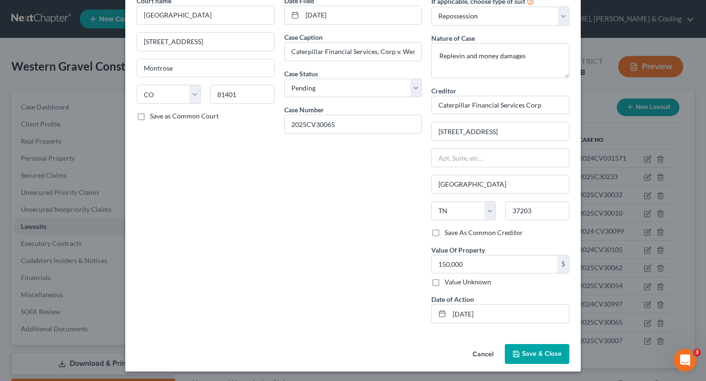
click at [539, 351] on span "Save & Close" at bounding box center [542, 354] width 40 height 8
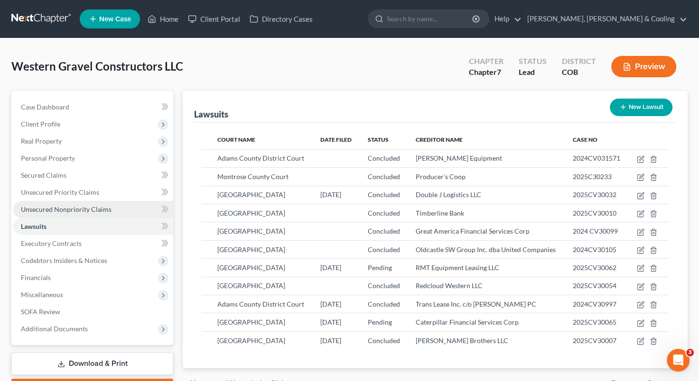
click at [87, 211] on span "Unsecured Nonpriority Claims" at bounding box center [66, 209] width 91 height 8
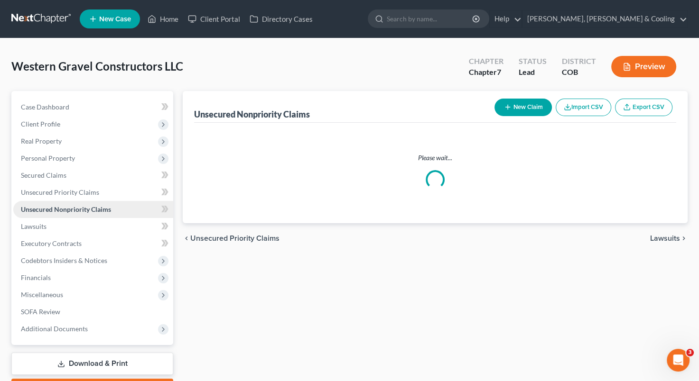
click at [87, 211] on span "Unsecured Nonpriority Claims" at bounding box center [66, 209] width 90 height 8
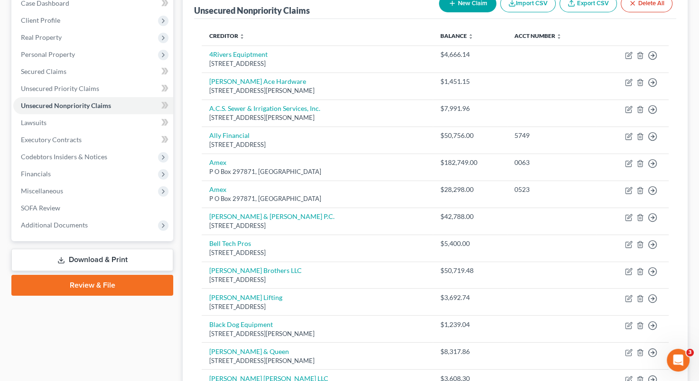
scroll to position [52, 0]
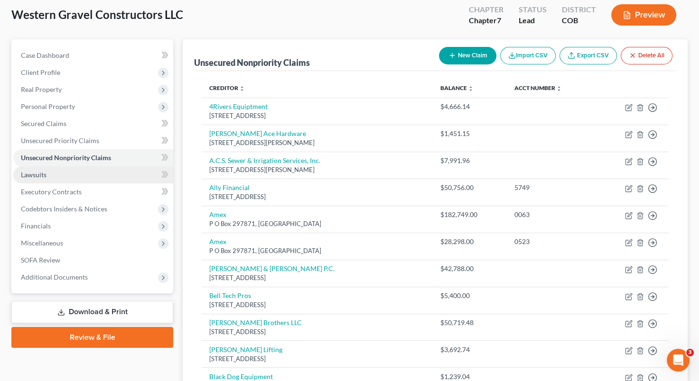
click at [81, 169] on link "Lawsuits" at bounding box center [93, 174] width 160 height 17
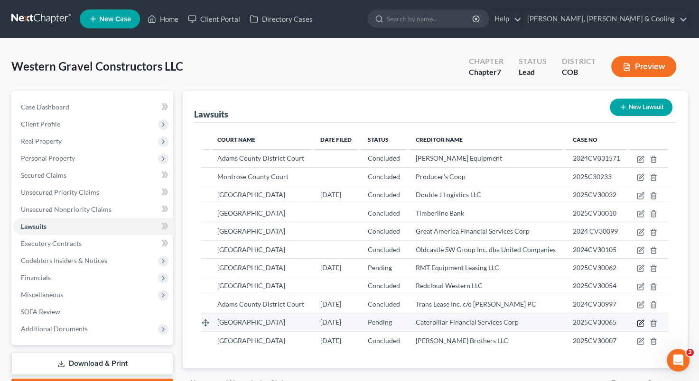
click at [639, 320] on icon "button" at bounding box center [641, 324] width 8 height 8
select select "5"
select select "0"
select select "44"
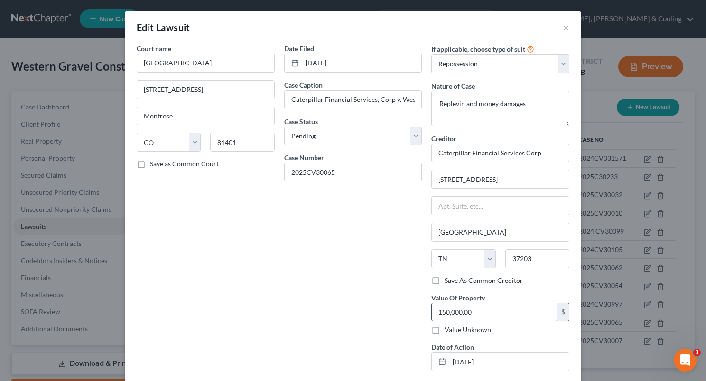
click at [447, 311] on input "150,000.00" at bounding box center [495, 313] width 126 height 18
type input "175,000"
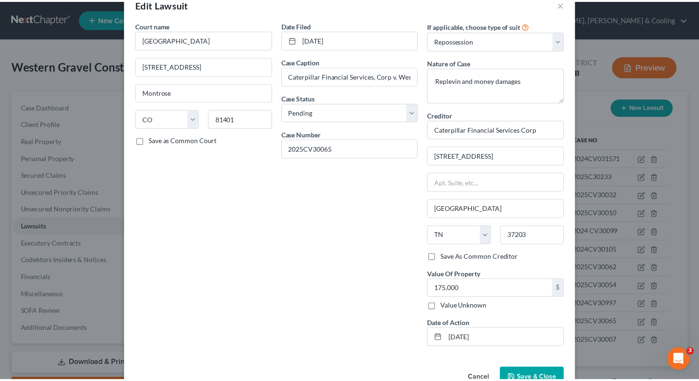
scroll to position [48, 0]
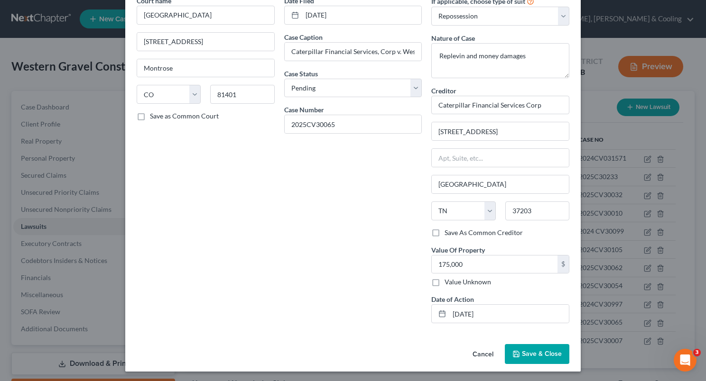
click at [535, 355] on span "Save & Close" at bounding box center [542, 354] width 40 height 8
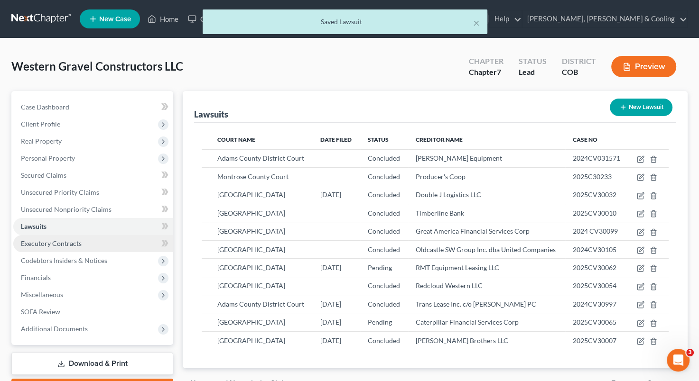
click at [85, 245] on link "Executory Contracts" at bounding box center [93, 243] width 160 height 17
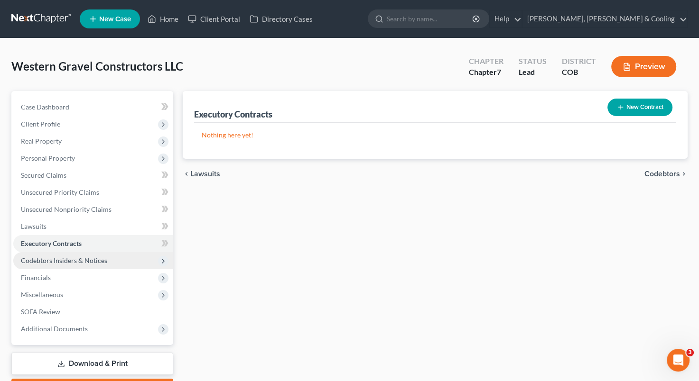
click at [88, 262] on span "Codebtors Insiders & Notices" at bounding box center [64, 261] width 86 height 8
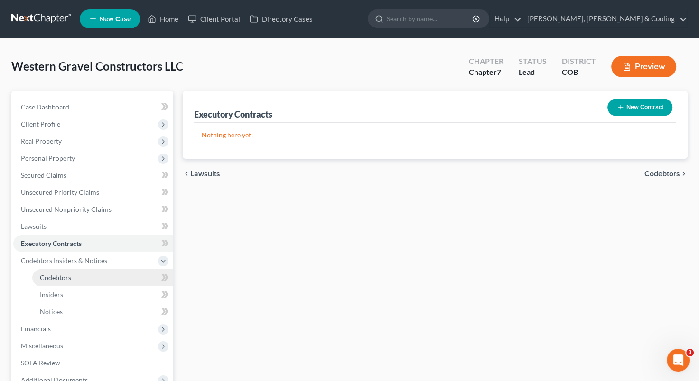
click at [87, 277] on link "Codebtors" at bounding box center [102, 277] width 141 height 17
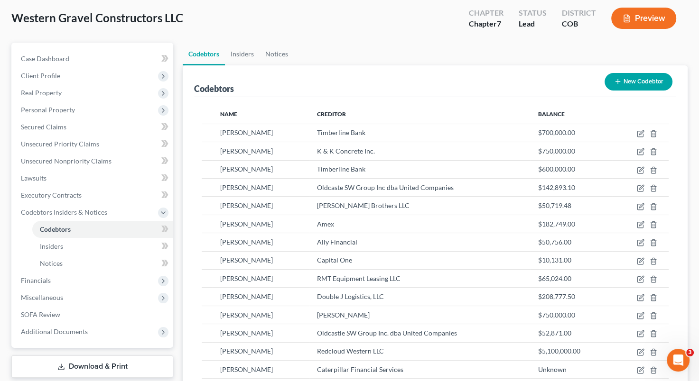
scroll to position [47, 0]
click at [633, 83] on button "New Codebtor" at bounding box center [638, 83] width 68 height 18
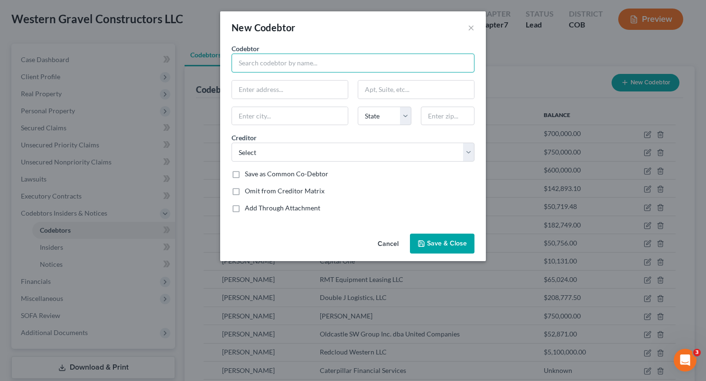
click at [370, 62] on input "text" at bounding box center [352, 63] width 243 height 19
click at [361, 60] on input "text" at bounding box center [352, 63] width 243 height 19
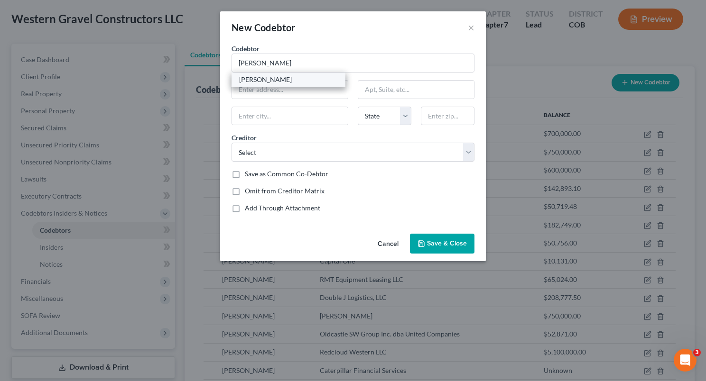
click at [302, 81] on div "[PERSON_NAME]" at bounding box center [288, 79] width 99 height 9
type input "[PERSON_NAME]"
type input "[STREET_ADDRESS]"
type input "Montrose"
select select "5"
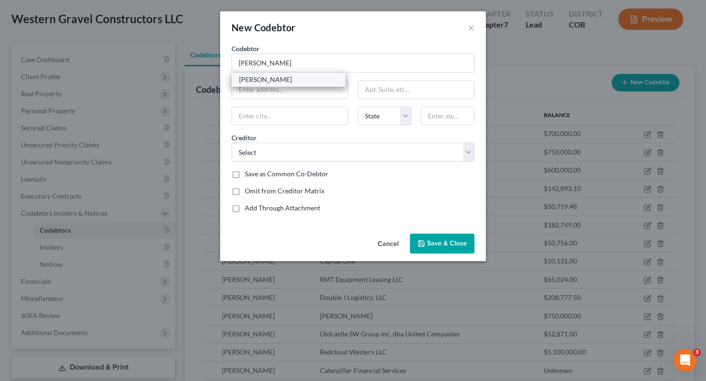
type input "81401"
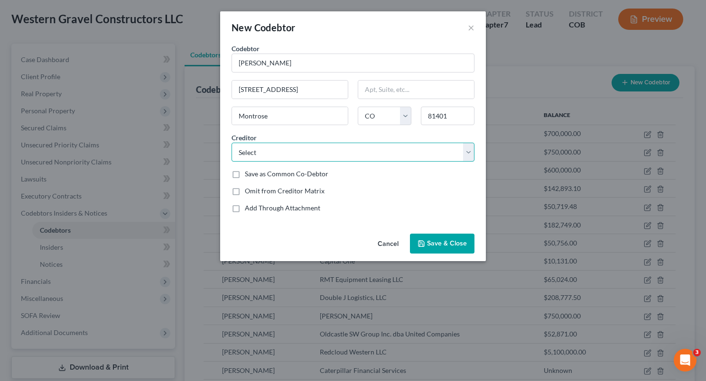
click at [467, 152] on select "Select Timberline Bank Timberline Bank Timberline Bank Timberline Bank Timberli…" at bounding box center [352, 152] width 243 height 19
click at [400, 149] on select "Select Timberline Bank Timberline Bank Timberline Bank Timberline Bank Timberli…" at bounding box center [352, 152] width 243 height 19
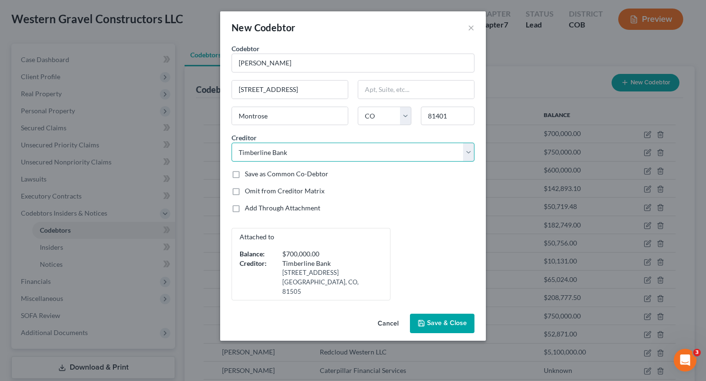
select select "53"
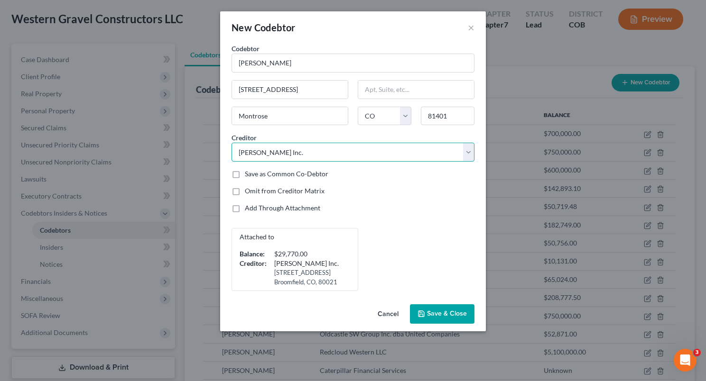
click at [469, 150] on select "Select Timberline Bank Timberline Bank Timberline Bank Timberline Bank Timberli…" at bounding box center [352, 152] width 243 height 19
click at [222, 305] on div "Cancel Save & Close" at bounding box center [353, 316] width 266 height 31
click at [388, 317] on button "Cancel" at bounding box center [388, 314] width 36 height 19
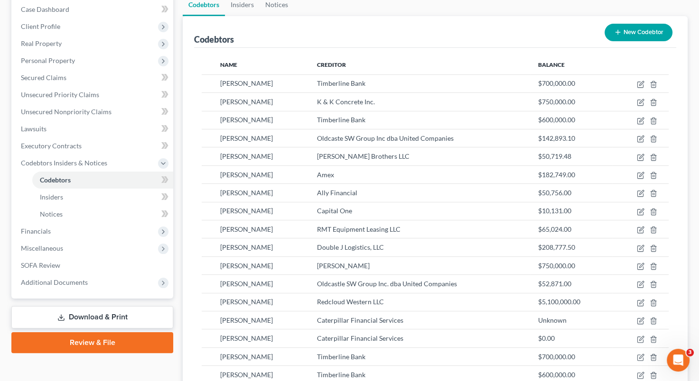
scroll to position [55, 0]
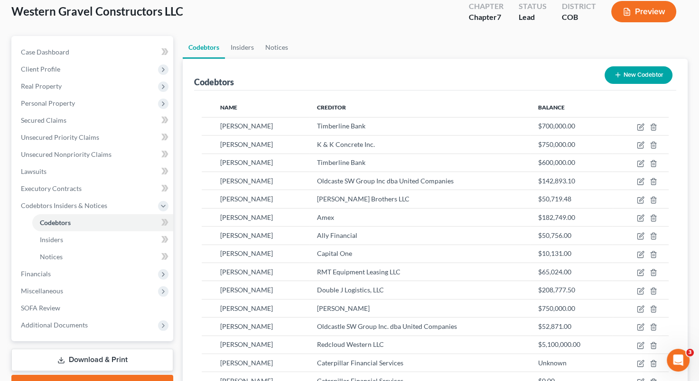
click at [639, 77] on button "New Codebtor" at bounding box center [638, 75] width 68 height 18
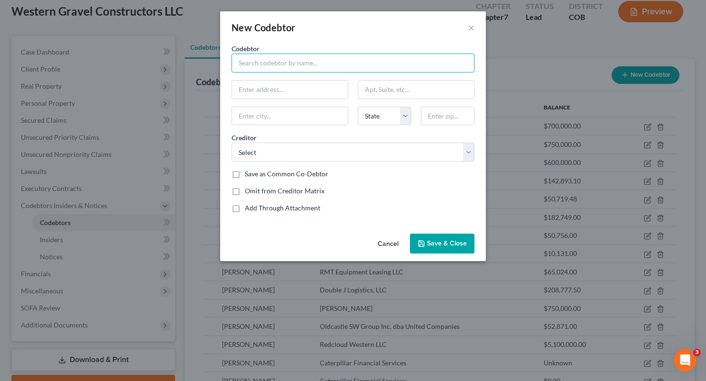
click at [323, 66] on input "text" at bounding box center [352, 63] width 243 height 19
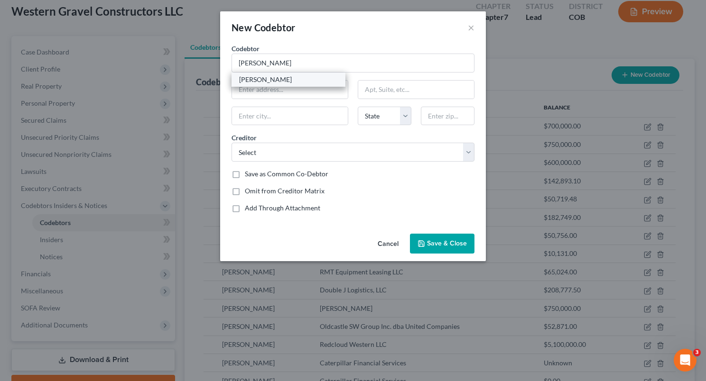
click at [300, 76] on div "[PERSON_NAME]" at bounding box center [288, 79] width 99 height 9
type input "[PERSON_NAME]"
type input "[STREET_ADDRESS]"
type input "Montrose"
select select "5"
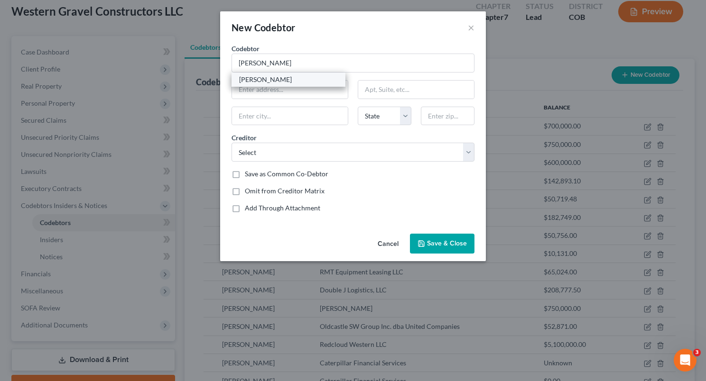
type input "81401"
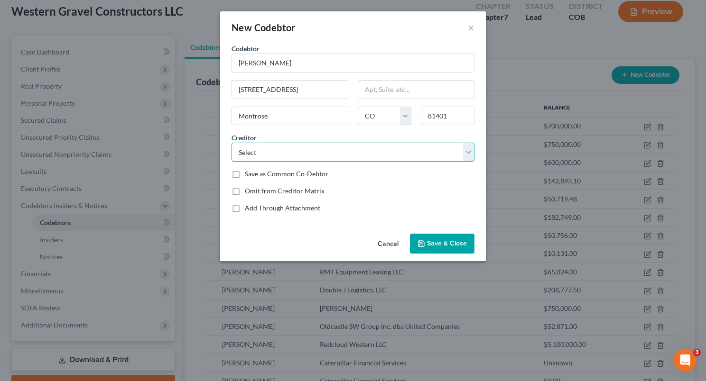
click at [468, 149] on select "Select Timberline Bank Timberline Bank Timberline Bank Timberline Bank Timberli…" at bounding box center [352, 152] width 243 height 19
click at [310, 154] on select "Select Timberline Bank Timberline Bank Timberline Bank Timberline Bank Timberli…" at bounding box center [352, 152] width 243 height 19
click at [349, 150] on select "Select Timberline Bank Timberline Bank Timberline Bank Timberline Bank Timberli…" at bounding box center [352, 152] width 243 height 19
select select "16"
click at [416, 134] on div "Creditor * Select Timberline Bank Timberline Bank Timberline Bank Timberline Ba…" at bounding box center [353, 147] width 252 height 29
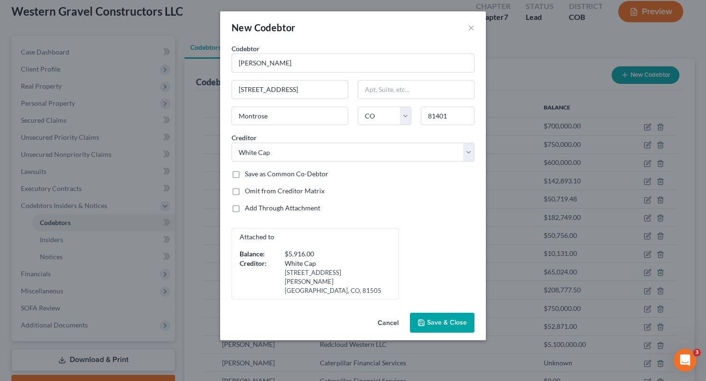
click at [385, 314] on button "Cancel" at bounding box center [388, 323] width 36 height 19
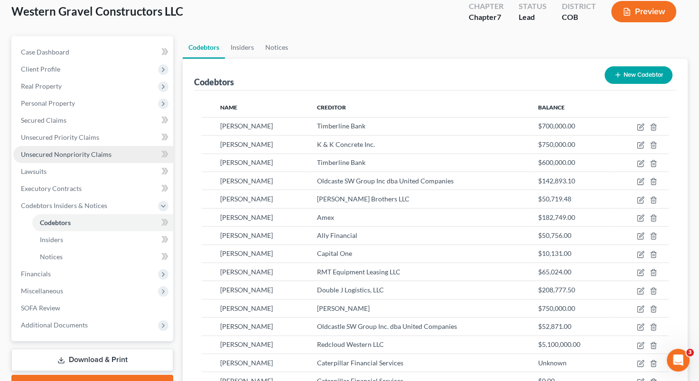
click at [73, 148] on link "Unsecured Nonpriority Claims" at bounding box center [93, 154] width 160 height 17
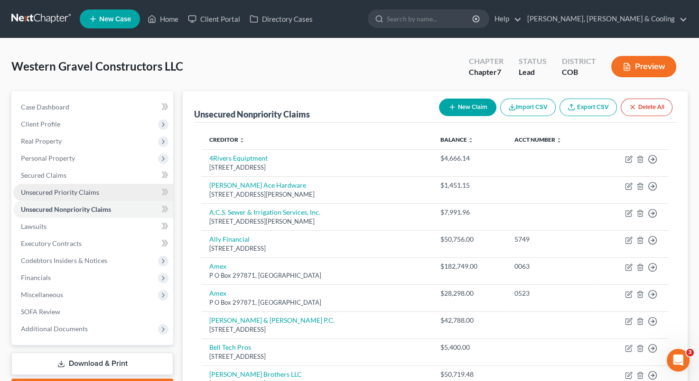
click at [74, 192] on span "Unsecured Priority Claims" at bounding box center [60, 192] width 78 height 8
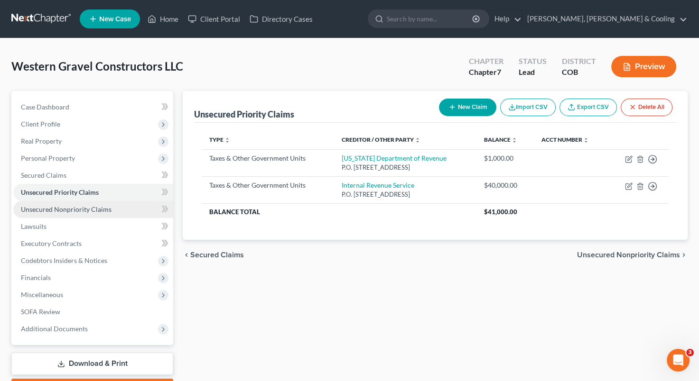
click at [76, 210] on span "Unsecured Nonpriority Claims" at bounding box center [66, 209] width 91 height 8
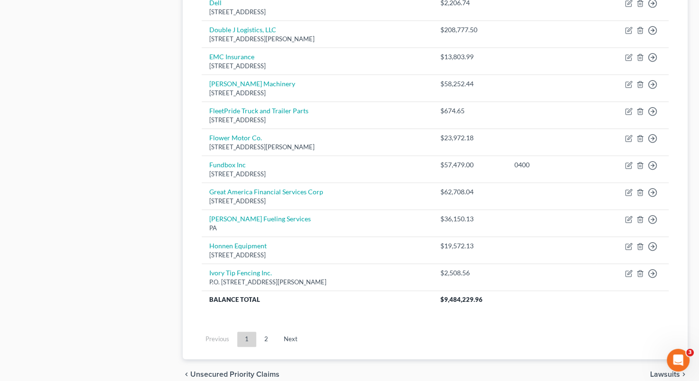
scroll to position [670, 0]
click at [267, 333] on link "2" at bounding box center [266, 338] width 19 height 15
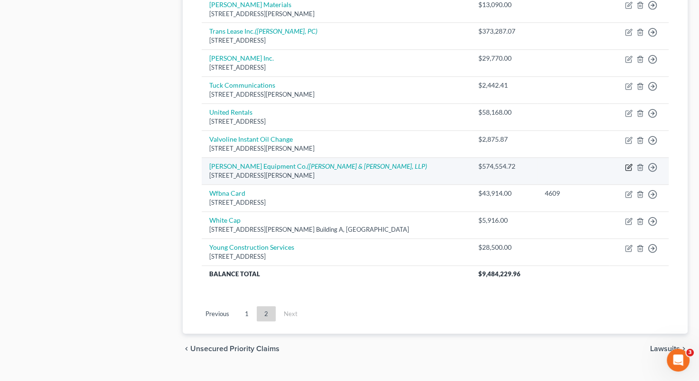
click at [629, 166] on icon "button" at bounding box center [629, 168] width 8 height 8
select select "5"
select select "14"
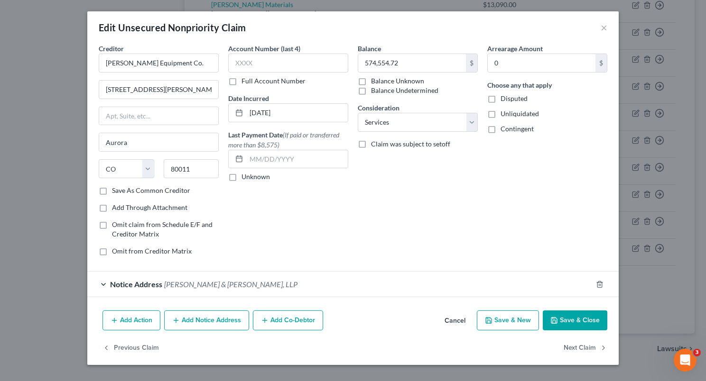
click at [296, 320] on button "Add Co-Debtor" at bounding box center [288, 321] width 70 height 20
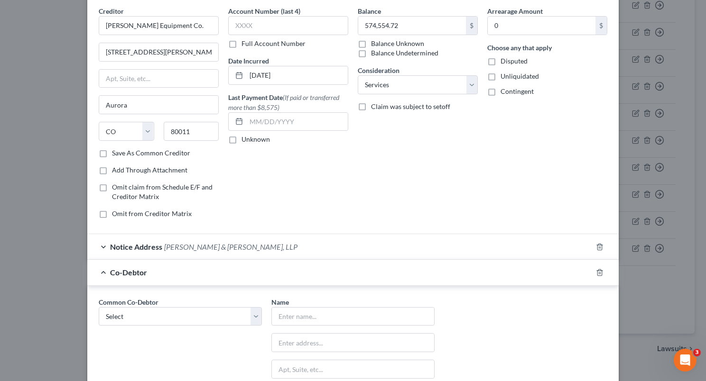
scroll to position [55, 0]
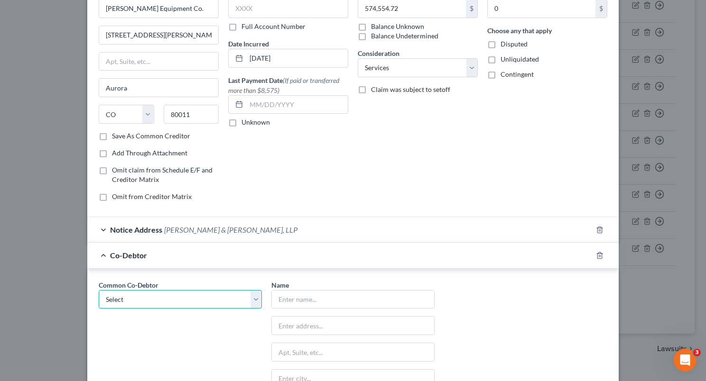
click at [252, 301] on select "Select [PERSON_NAME] [PERSON_NAME]" at bounding box center [180, 299] width 163 height 19
select select "1"
click at [99, 290] on select "Select [PERSON_NAME] [PERSON_NAME]" at bounding box center [180, 299] width 163 height 19
type input "[PERSON_NAME]"
type input "[STREET_ADDRESS]"
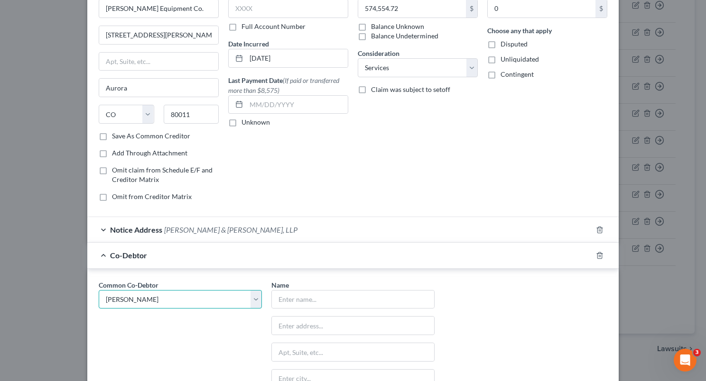
type input "Montrose"
select select "5"
type input "81401"
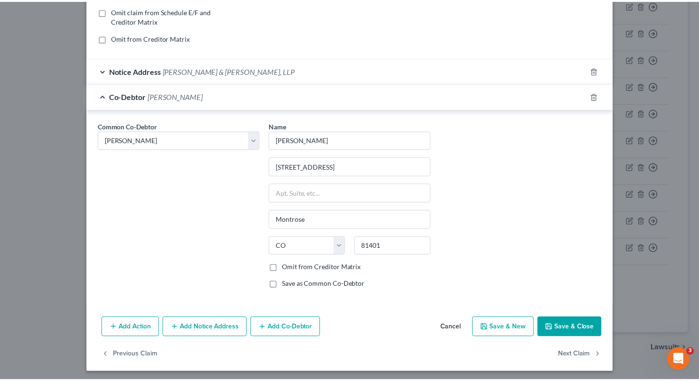
scroll to position [214, 0]
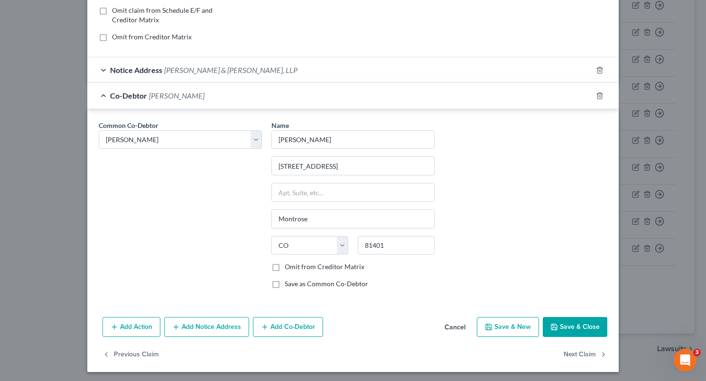
click at [567, 322] on button "Save & Close" at bounding box center [575, 327] width 65 height 20
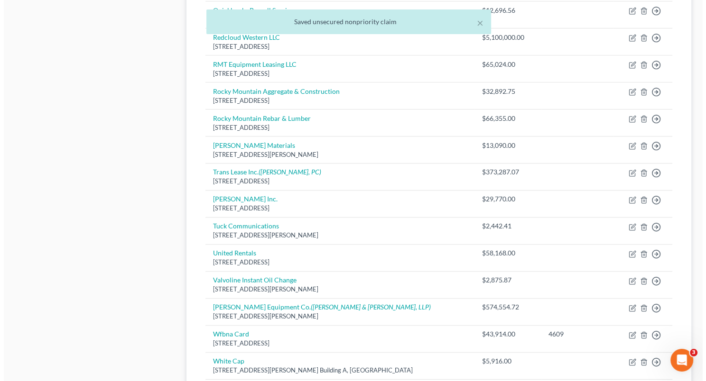
scroll to position [527, 0]
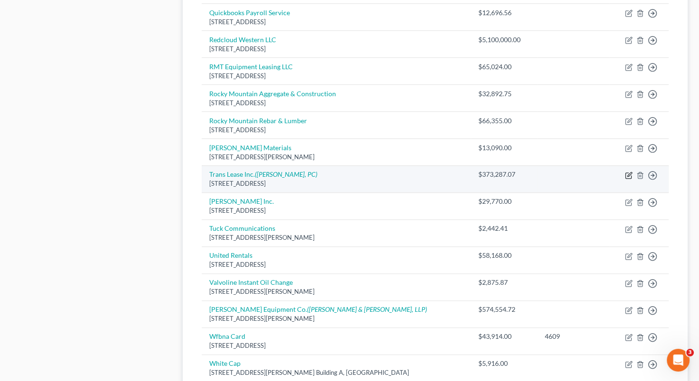
click at [625, 173] on icon "button" at bounding box center [629, 176] width 8 height 8
select select "5"
select select "15"
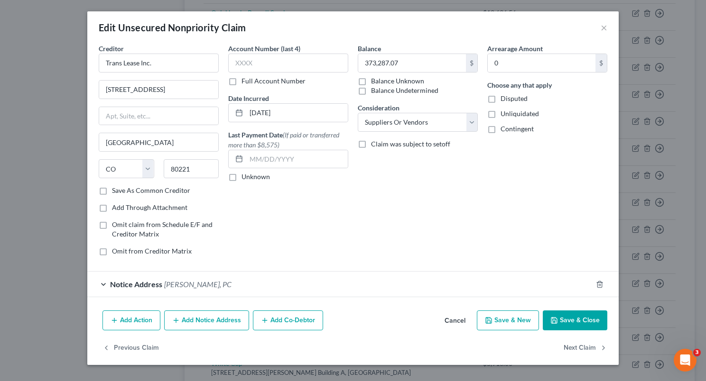
click at [298, 321] on button "Add Co-Debtor" at bounding box center [288, 321] width 70 height 20
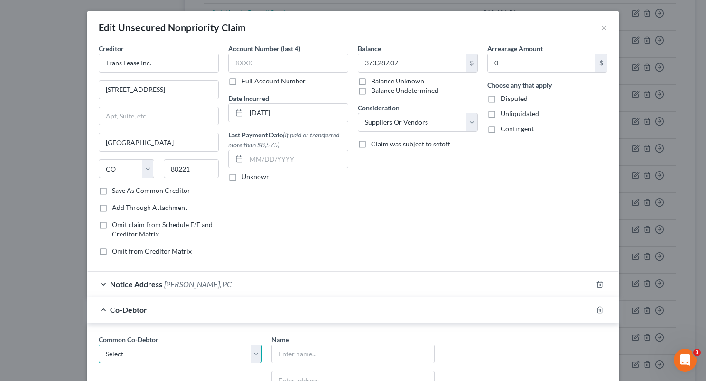
click at [251, 354] on select "Select [PERSON_NAME] [PERSON_NAME]" at bounding box center [180, 354] width 163 height 19
select select "1"
click at [99, 345] on select "Select [PERSON_NAME] [PERSON_NAME]" at bounding box center [180, 354] width 163 height 19
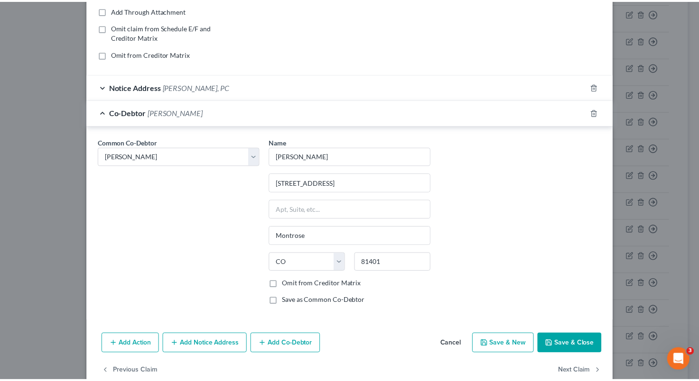
scroll to position [198, 0]
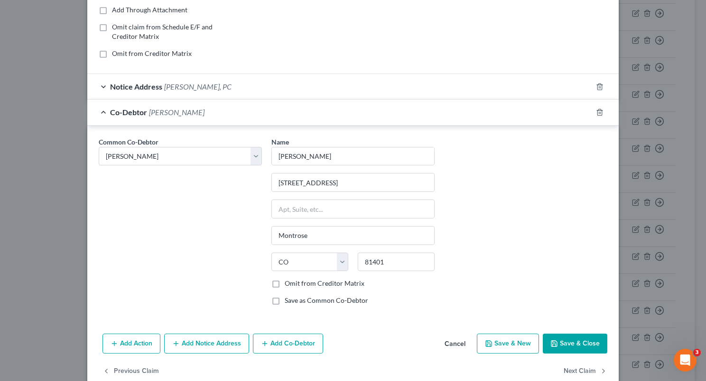
click at [574, 348] on button "Save & Close" at bounding box center [575, 344] width 65 height 20
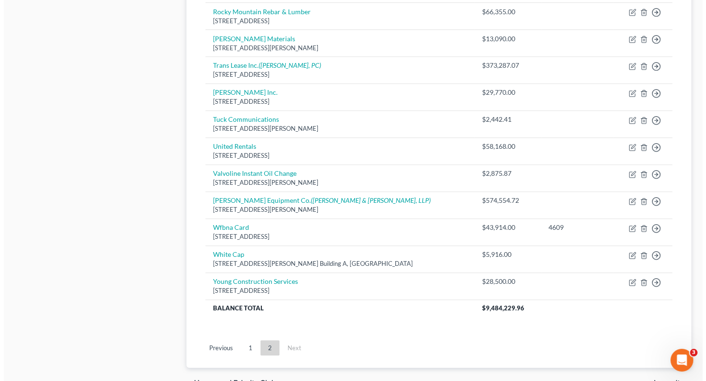
scroll to position [638, 0]
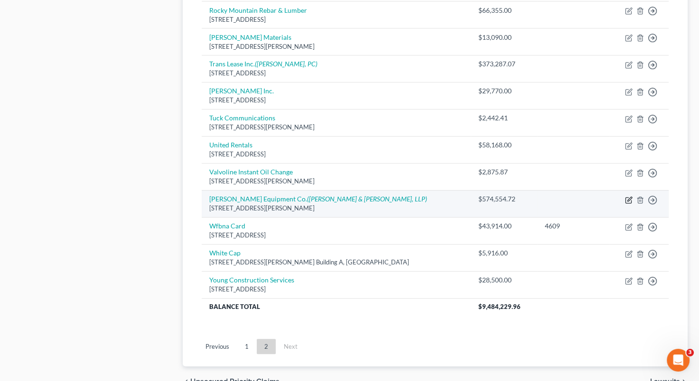
click at [626, 197] on icon "button" at bounding box center [629, 200] width 8 height 8
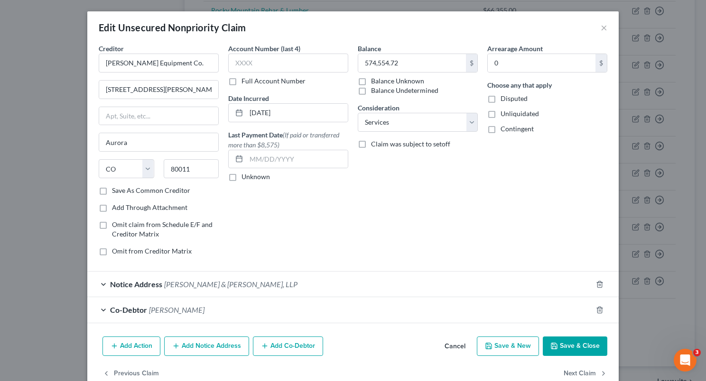
click at [279, 342] on button "Add Co-Debtor" at bounding box center [288, 347] width 70 height 20
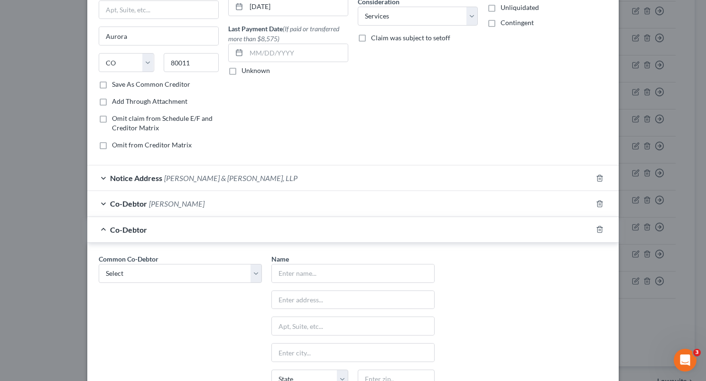
scroll to position [115, 0]
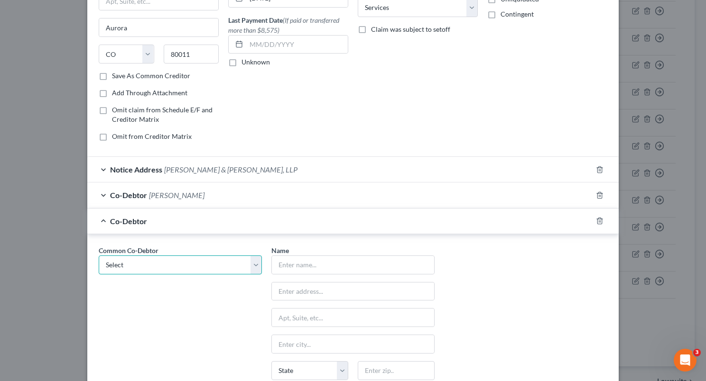
click at [253, 262] on select "Select [PERSON_NAME] [PERSON_NAME]" at bounding box center [180, 265] width 163 height 19
click at [99, 256] on select "Select [PERSON_NAME] [PERSON_NAME]" at bounding box center [180, 265] width 163 height 19
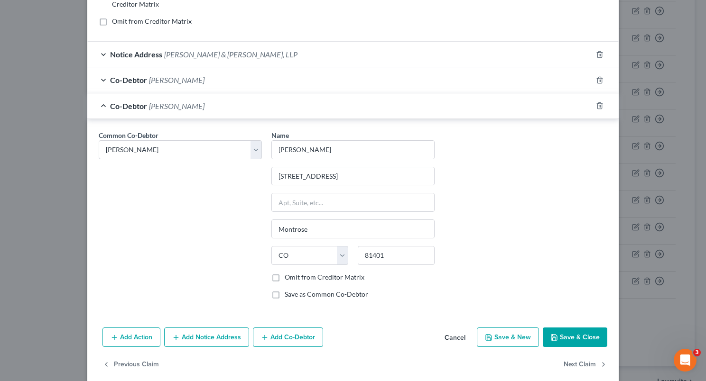
scroll to position [240, 0]
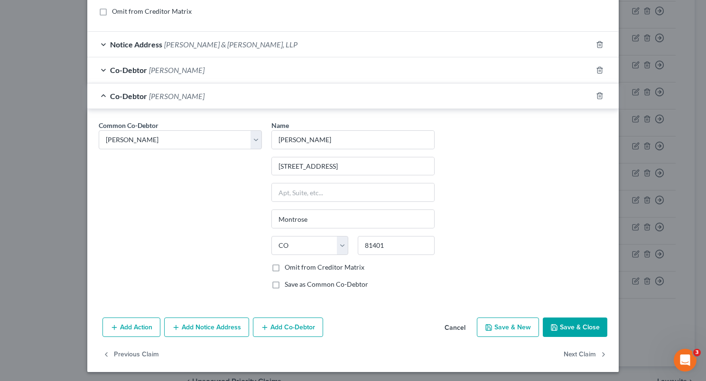
click at [578, 326] on button "Save & Close" at bounding box center [575, 328] width 65 height 20
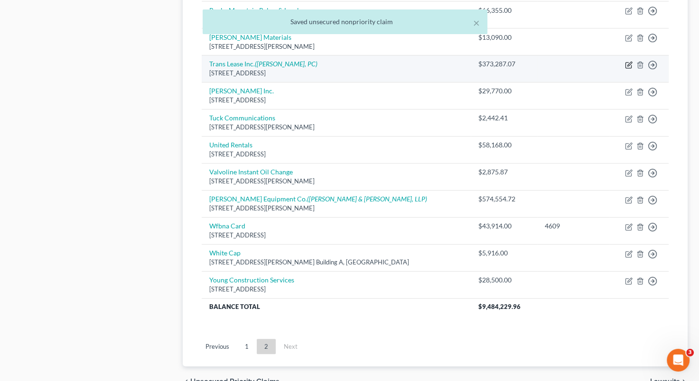
click at [628, 61] on icon "button" at bounding box center [629, 65] width 8 height 8
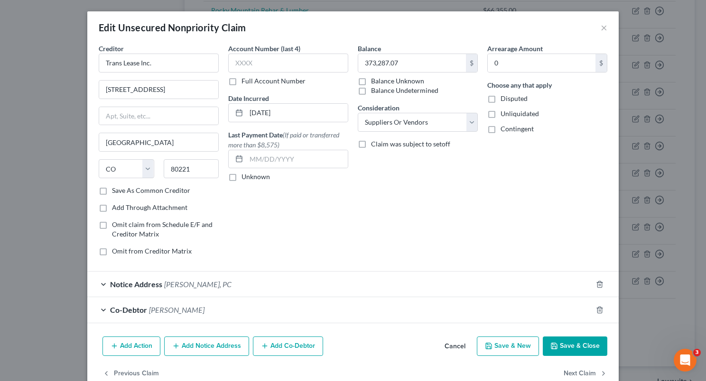
click at [290, 344] on button "Add Co-Debtor" at bounding box center [288, 347] width 70 height 20
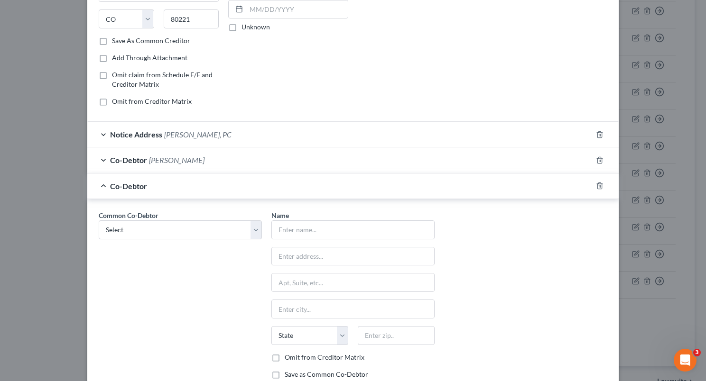
scroll to position [152, 0]
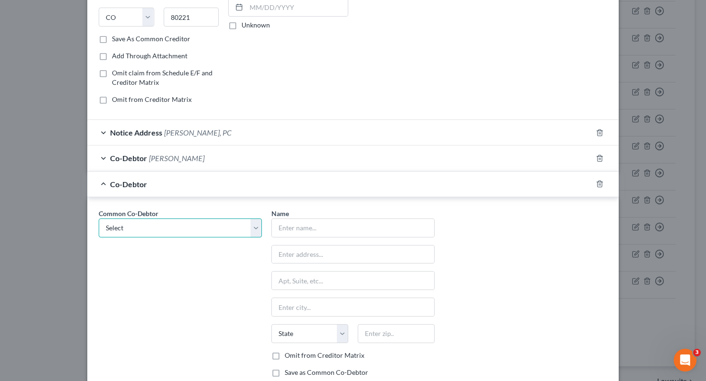
click at [254, 224] on select "Select [PERSON_NAME] [PERSON_NAME]" at bounding box center [180, 228] width 163 height 19
click at [99, 219] on select "Select [PERSON_NAME] [PERSON_NAME]" at bounding box center [180, 228] width 163 height 19
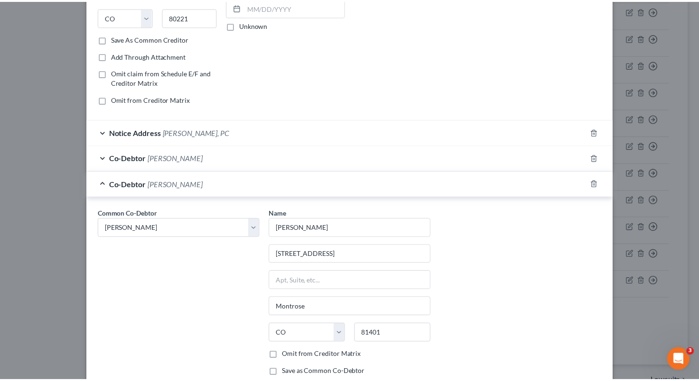
scroll to position [240, 0]
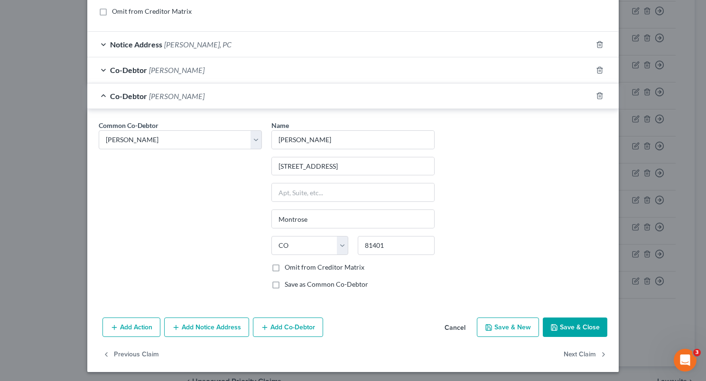
click at [577, 324] on button "Save & Close" at bounding box center [575, 328] width 65 height 20
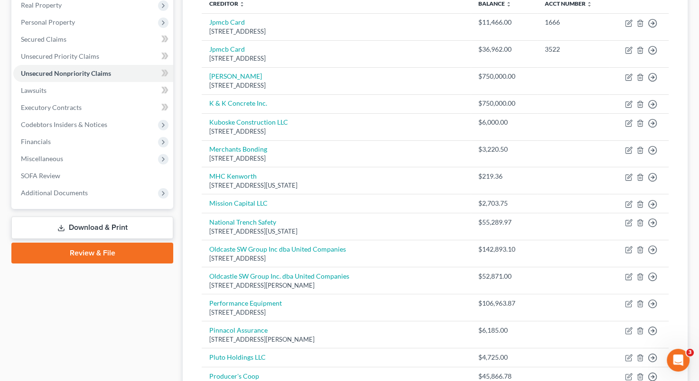
scroll to position [133, 0]
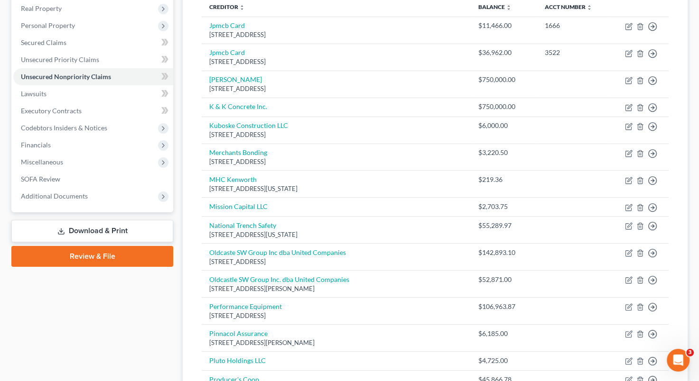
click at [146, 238] on link "Download & Print" at bounding box center [92, 231] width 162 height 22
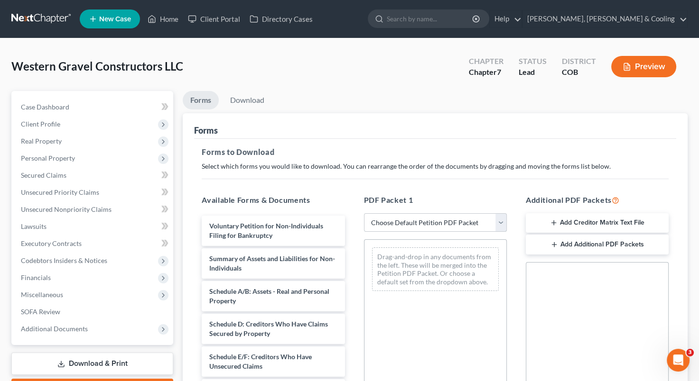
click at [499, 222] on select "Choose Default Petition PDF Packet Complete Bankruptcy Petition (all forms and …" at bounding box center [435, 222] width 143 height 19
click at [364, 213] on select "Choose Default Petition PDF Packet Complete Bankruptcy Petition (all forms and …" at bounding box center [435, 222] width 143 height 19
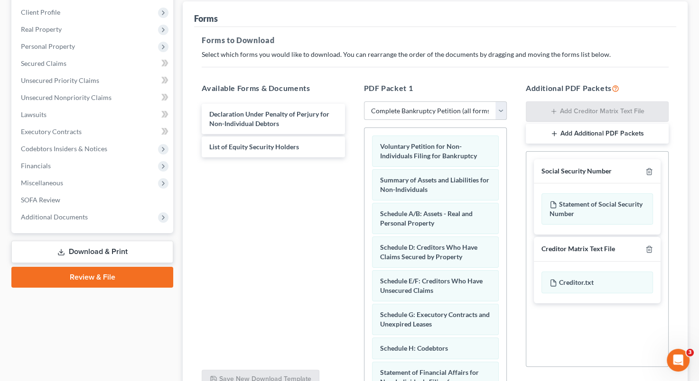
scroll to position [203, 0]
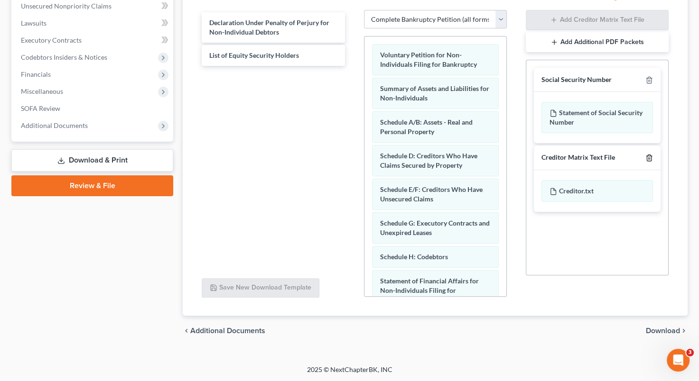
click at [650, 157] on icon "button" at bounding box center [649, 158] width 8 height 8
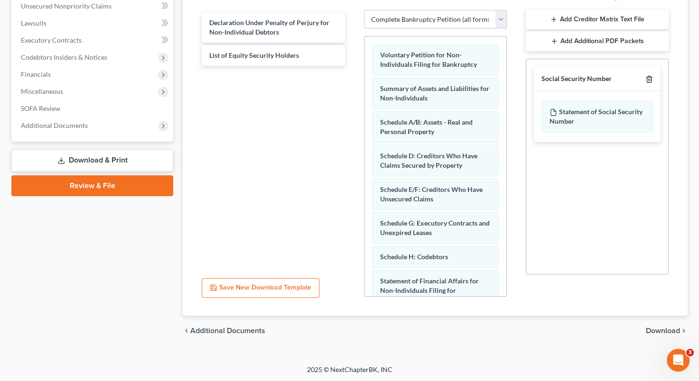
click at [647, 76] on icon "button" at bounding box center [649, 79] width 4 height 6
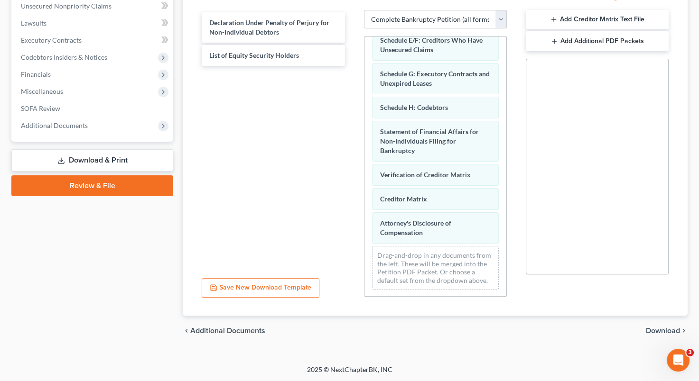
scroll to position [156, 0]
click at [467, 171] on div "Verification of Creditor Matrix" at bounding box center [435, 174] width 127 height 22
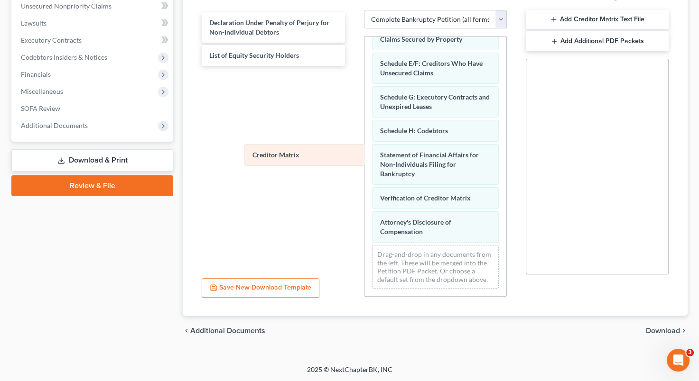
scroll to position [132, 0]
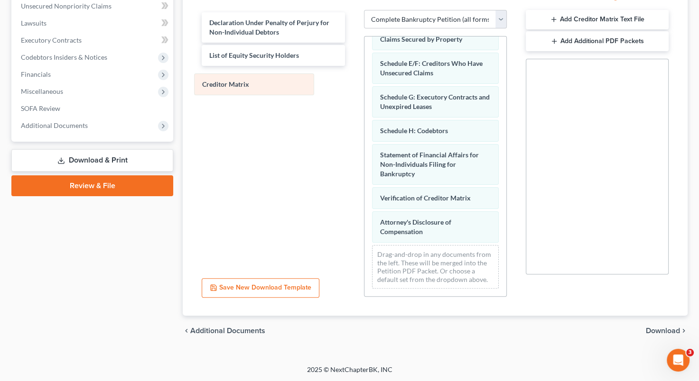
drag, startPoint x: 441, startPoint y: 192, endPoint x: 263, endPoint y: 86, distance: 207.2
click at [364, 86] on div "Creditor Matrix Voluntary Petition for Non-Individuals Filing for Bankruptcy Su…" at bounding box center [435, 103] width 142 height 386
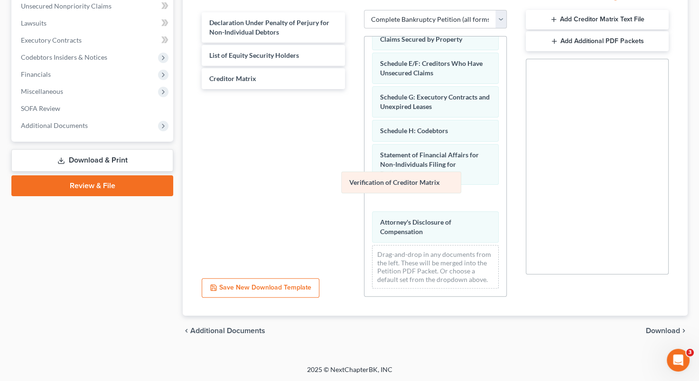
scroll to position [108, 0]
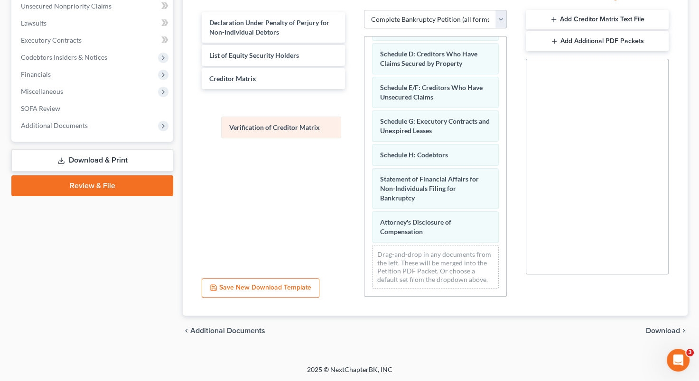
drag, startPoint x: 408, startPoint y: 190, endPoint x: 255, endPoint y: 126, distance: 165.4
click at [364, 126] on div "Verification of Creditor Matrix Voluntary Petition for Non-Individuals Filing f…" at bounding box center [435, 116] width 142 height 362
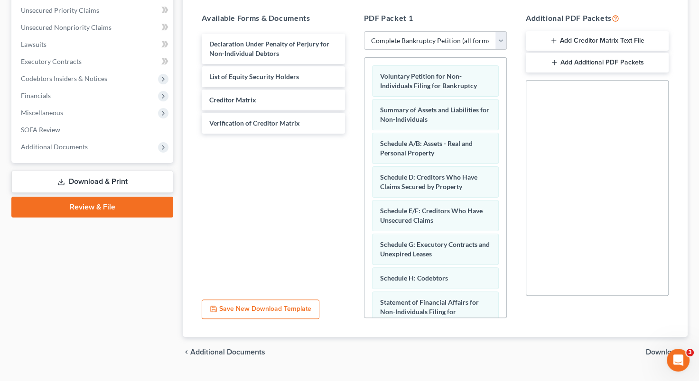
scroll to position [203, 0]
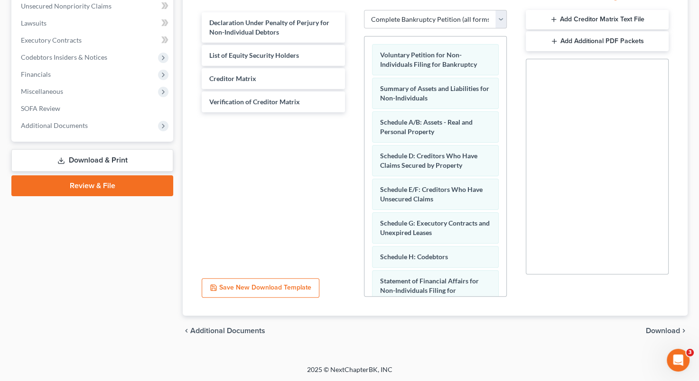
click at [663, 331] on span "Download" at bounding box center [663, 331] width 34 height 8
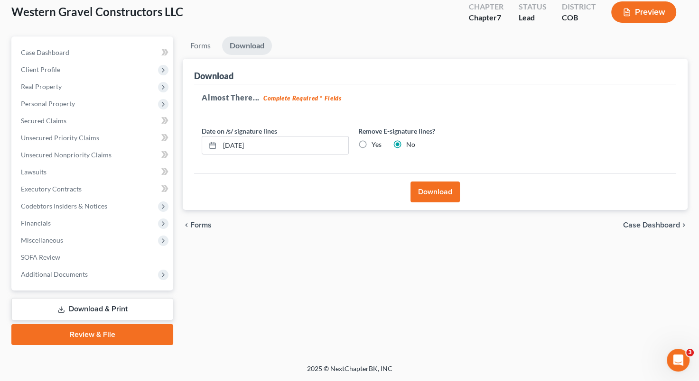
scroll to position [54, 0]
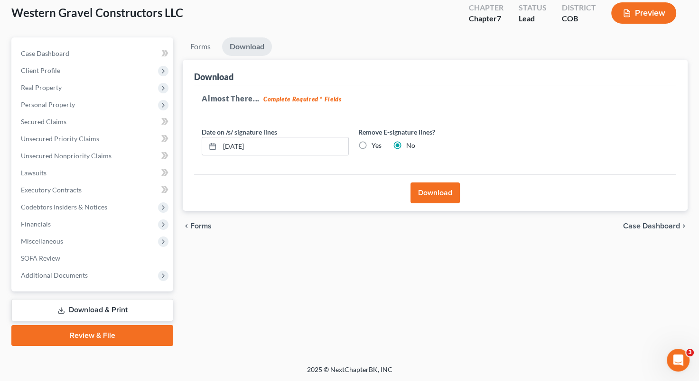
click at [371, 143] on label "Yes" at bounding box center [376, 145] width 10 height 9
click at [375, 143] on input "Yes" at bounding box center [378, 144] width 6 height 6
click at [443, 190] on button "Download" at bounding box center [434, 193] width 49 height 21
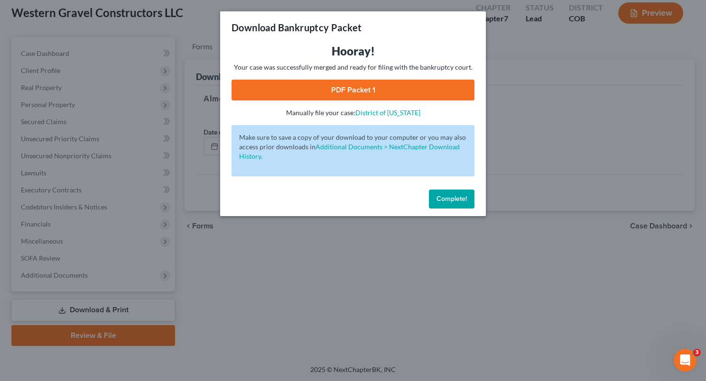
click at [400, 95] on link "PDF Packet 1" at bounding box center [352, 90] width 243 height 21
click at [439, 196] on span "Complete!" at bounding box center [451, 199] width 30 height 8
